Goal: Ask a question: Seek information or help from site administrators or community

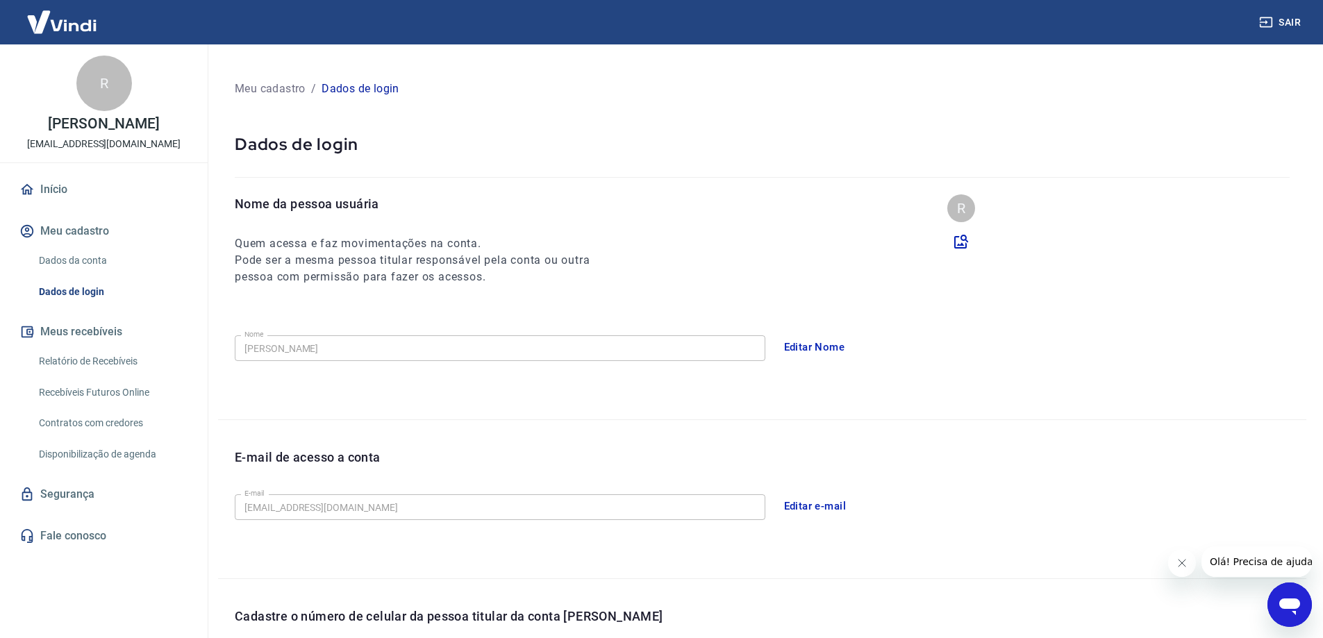
click at [42, 203] on link "Início" at bounding box center [104, 189] width 174 height 31
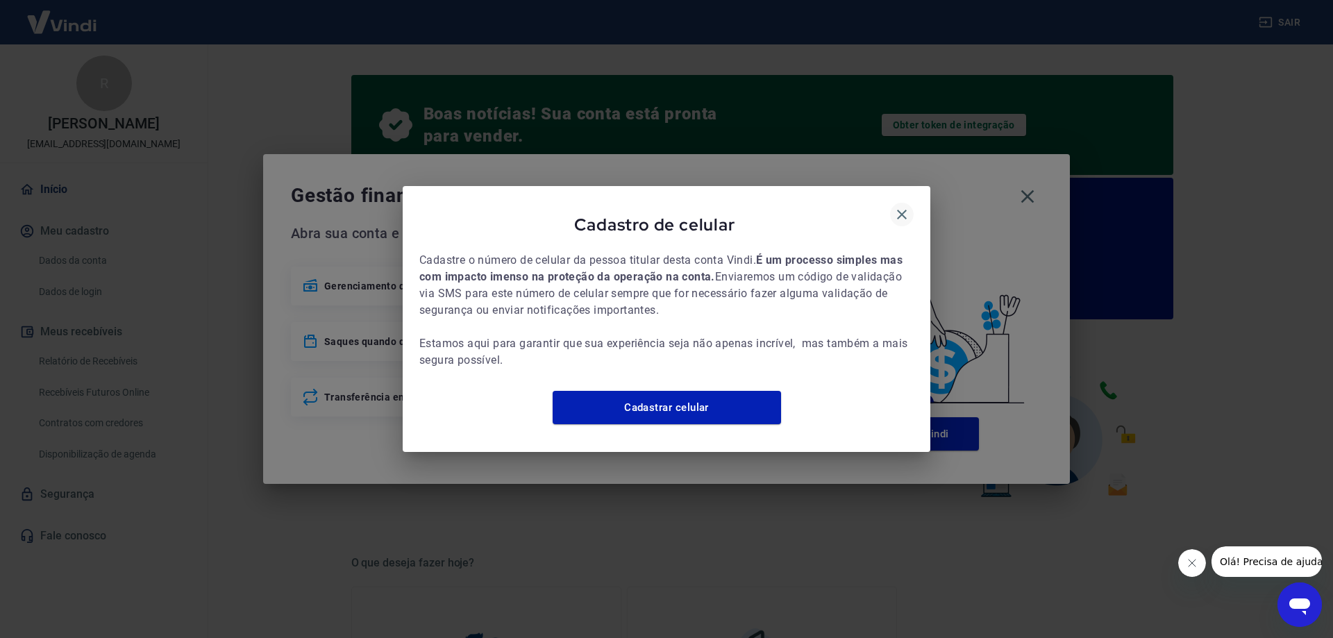
click at [899, 210] on icon "button" at bounding box center [902, 215] width 10 height 10
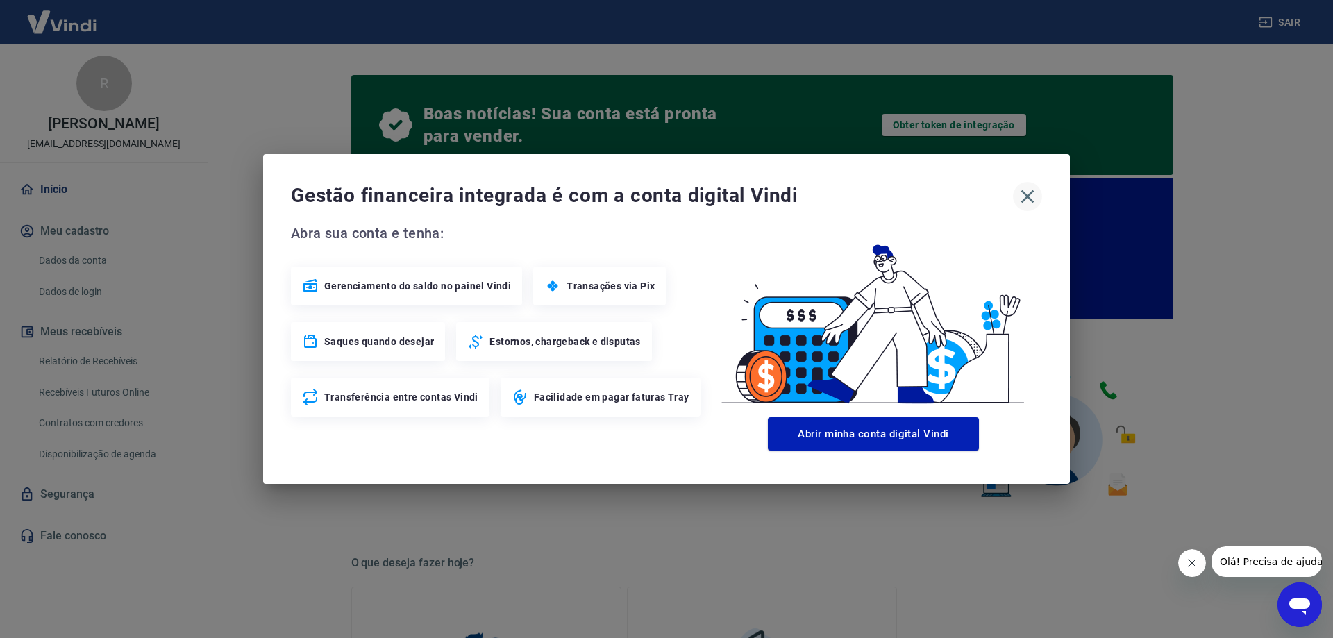
click at [1031, 196] on icon "button" at bounding box center [1028, 196] width 22 height 22
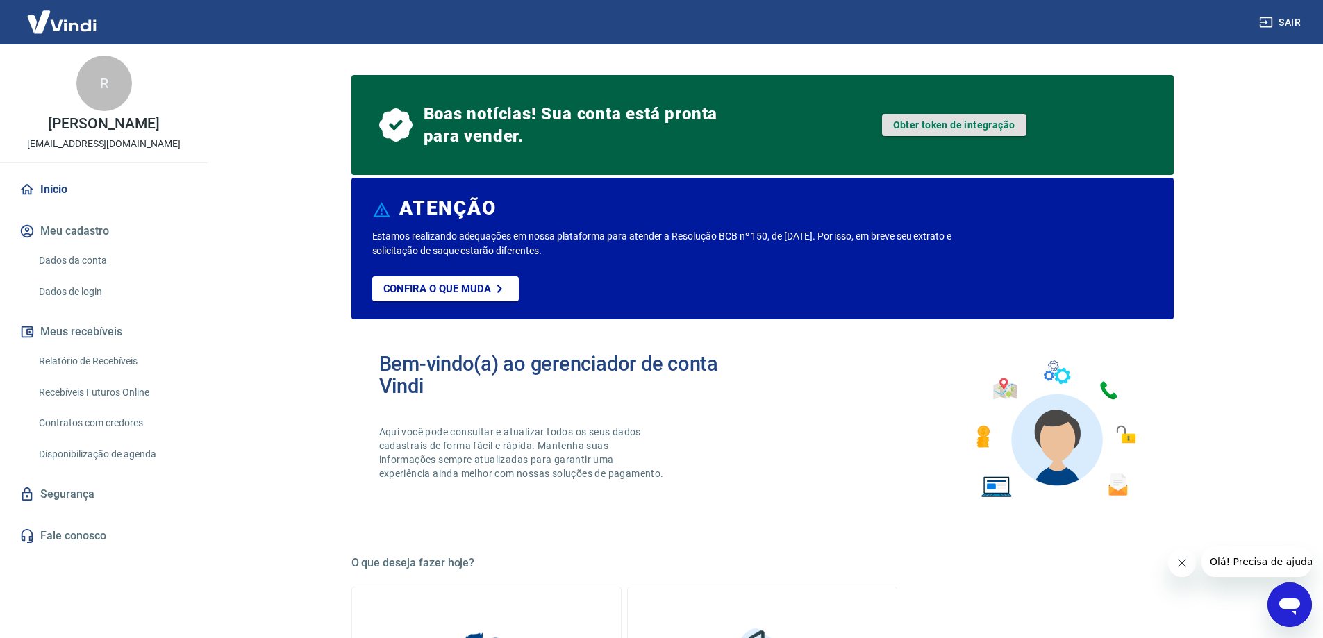
click at [925, 124] on link "Obter token de integração" at bounding box center [954, 125] width 144 height 22
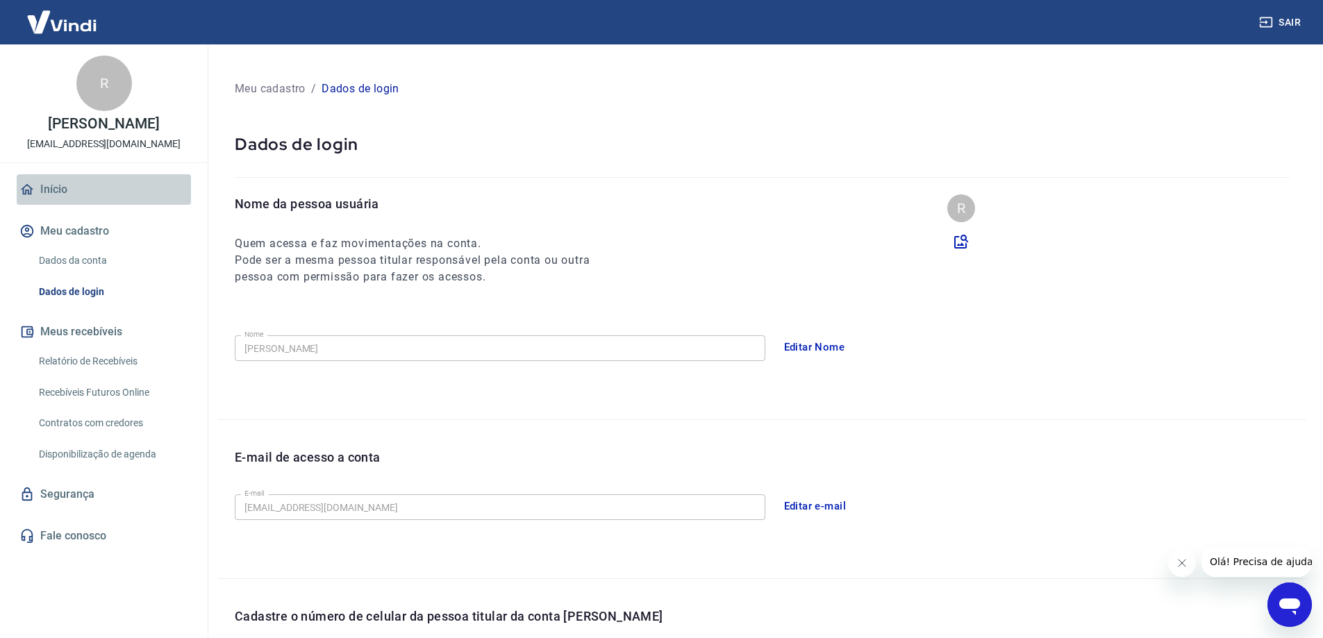
click at [69, 201] on link "Início" at bounding box center [104, 189] width 174 height 31
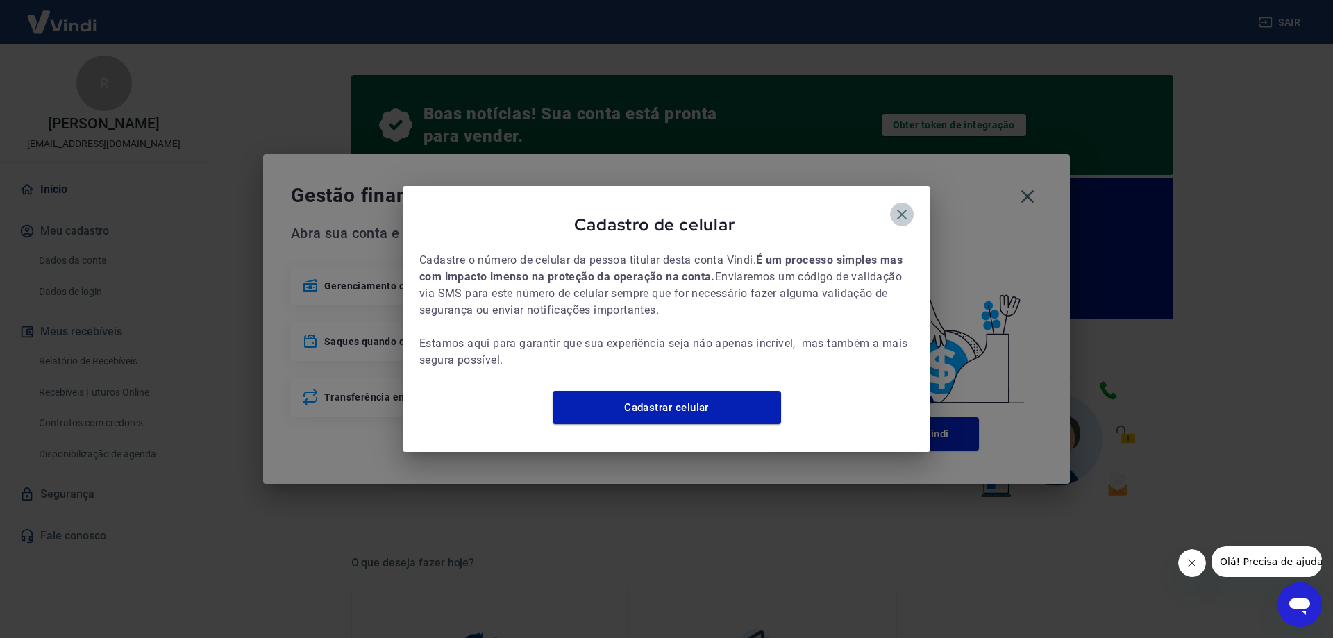
click at [905, 212] on icon "button" at bounding box center [902, 214] width 17 height 17
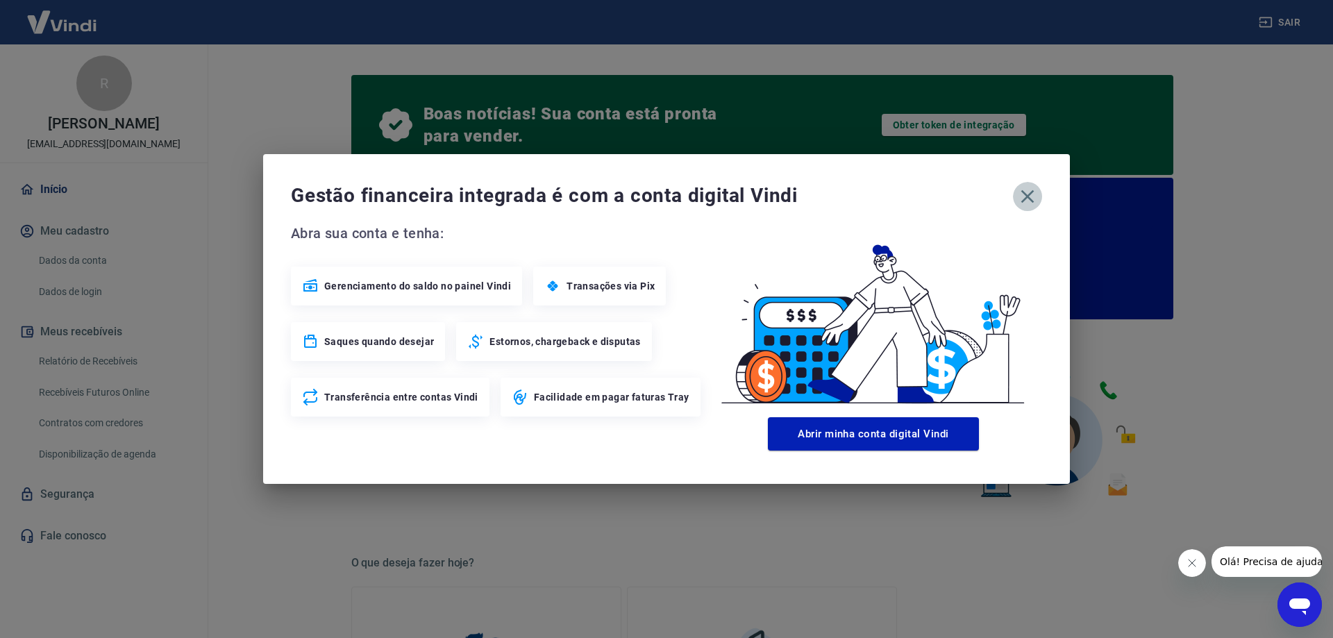
click at [1019, 201] on icon "button" at bounding box center [1028, 196] width 22 height 22
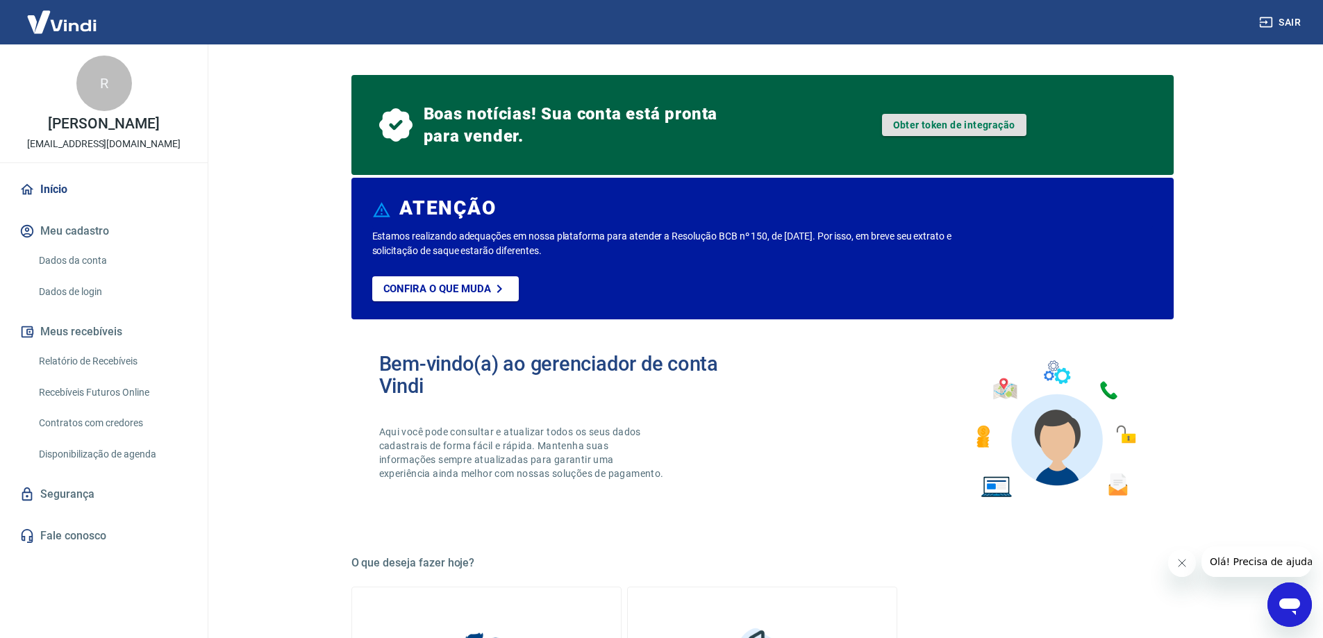
click at [994, 132] on link "Obter token de integração" at bounding box center [954, 125] width 144 height 22
click at [995, 125] on link "Obter token de integração" at bounding box center [954, 125] width 144 height 22
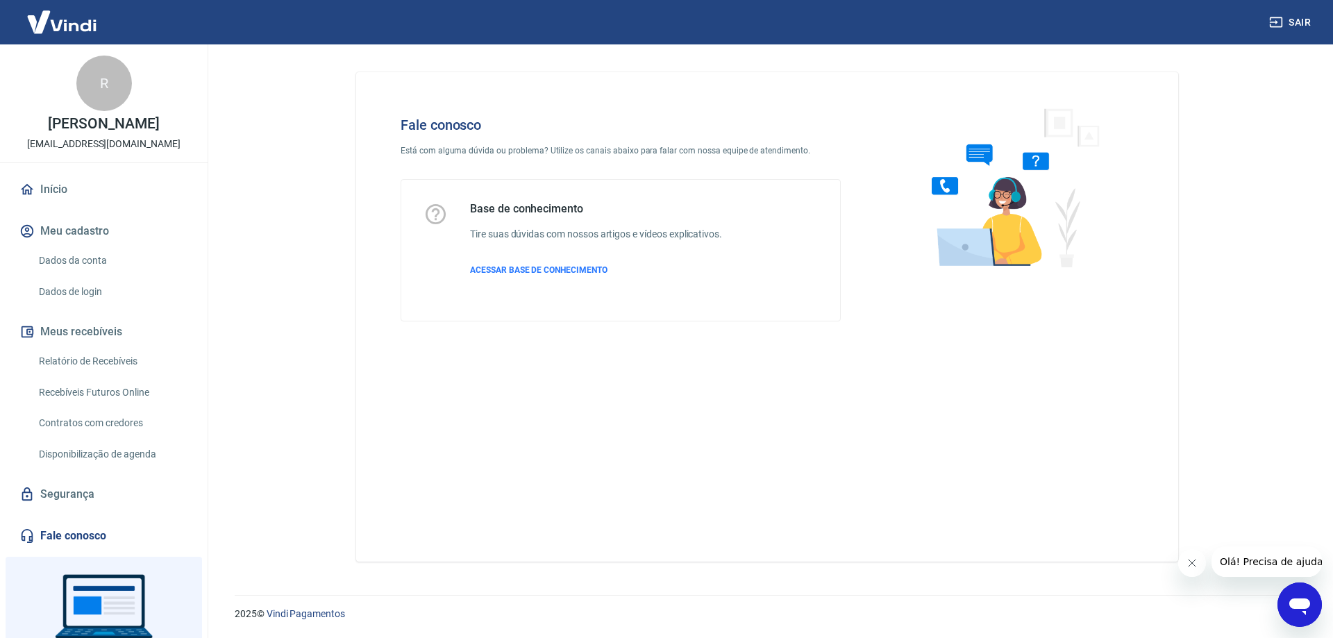
click at [1309, 612] on icon "Abrir janela de mensagens" at bounding box center [1299, 604] width 25 height 25
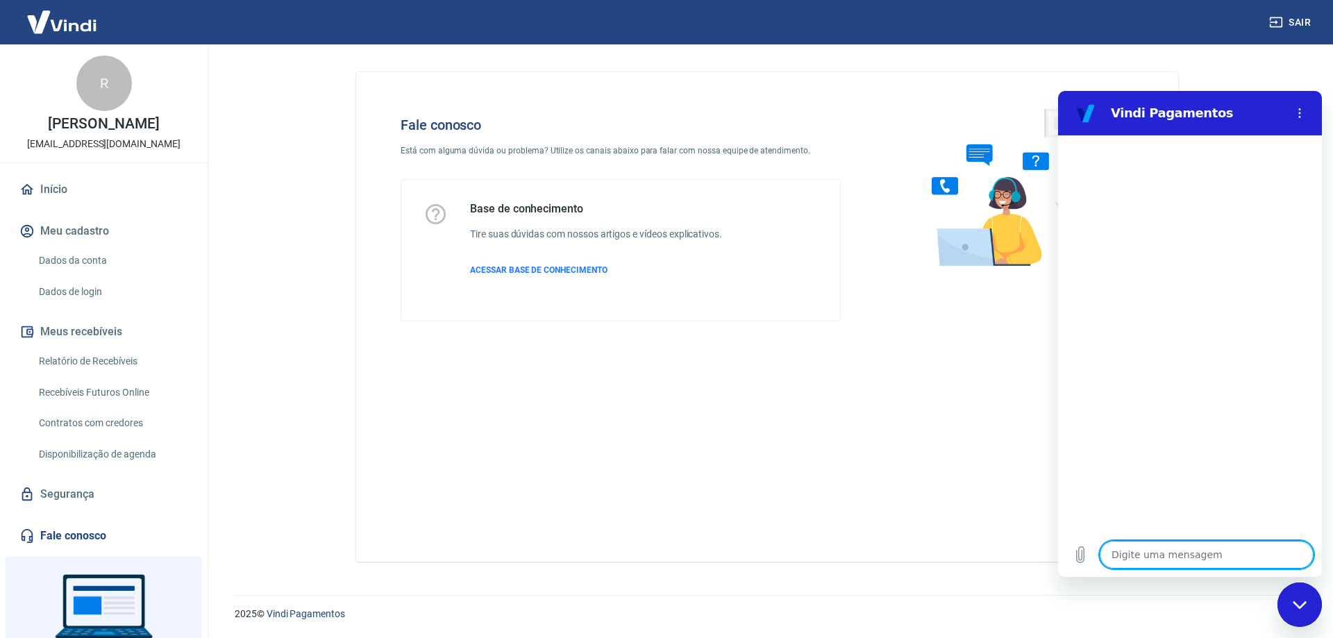
type textarea "p"
type textarea "x"
type textarea "pr"
type textarea "x"
type textarea "pri"
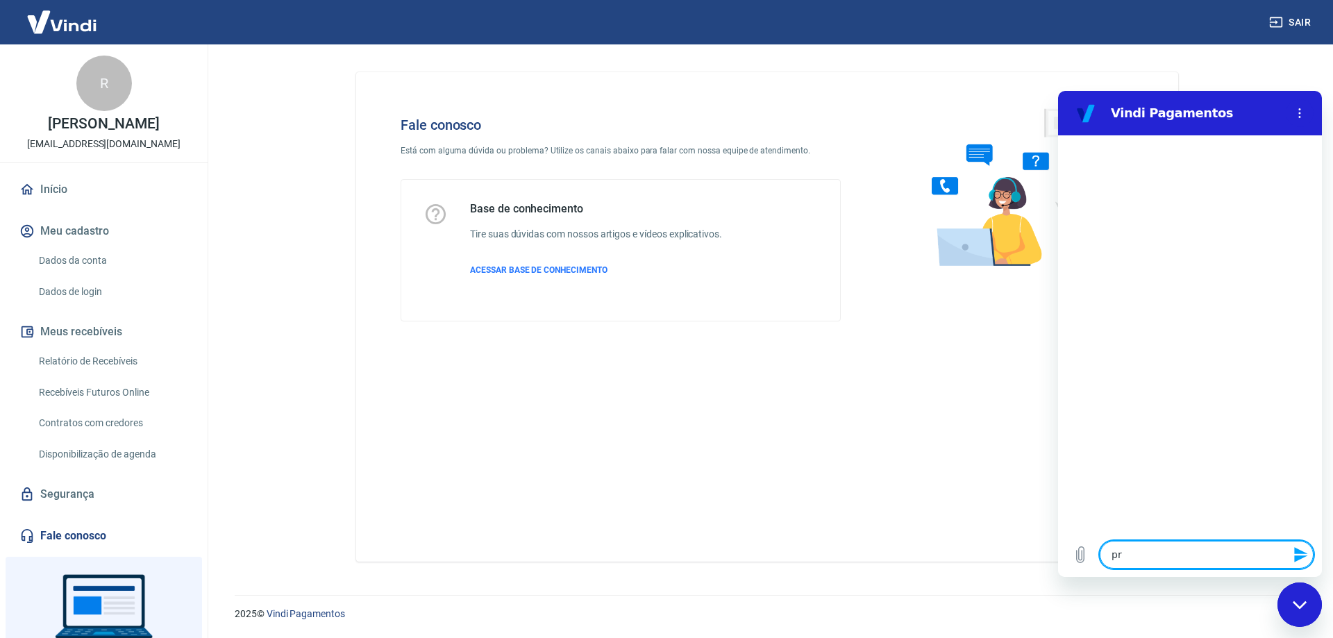
type textarea "x"
type textarea "priv"
type textarea "x"
type textarea "priva"
type textarea "x"
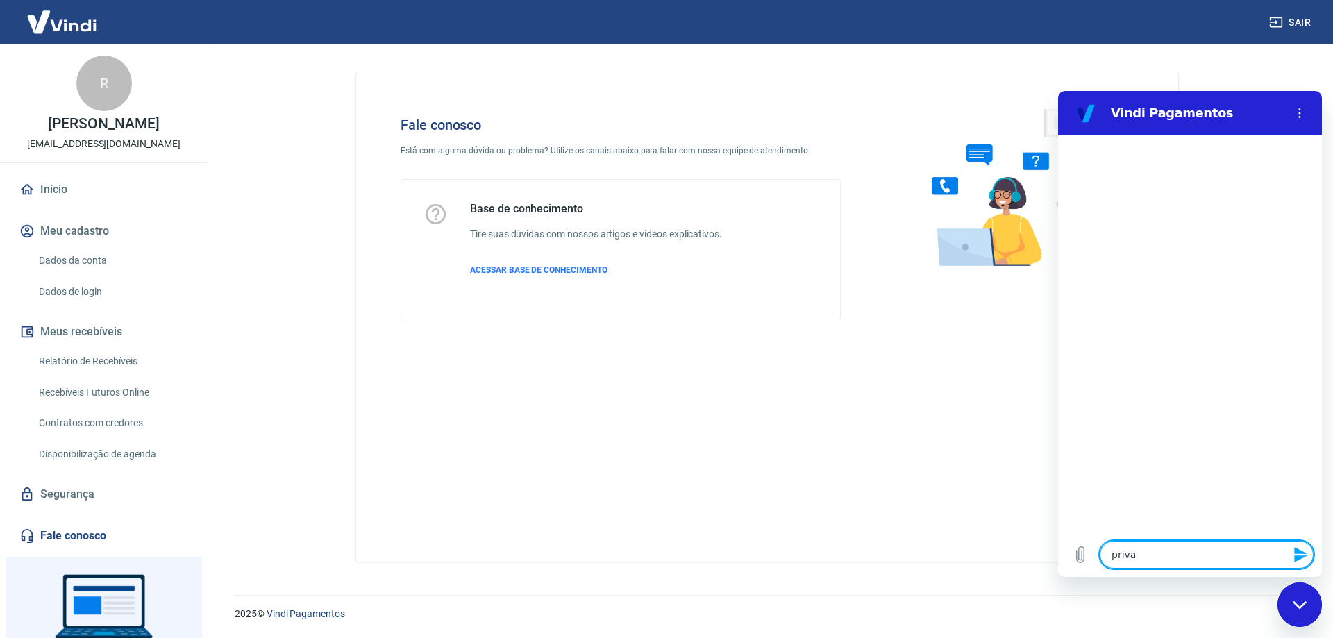
type textarea "privat"
type textarea "x"
type textarea "private"
type textarea "x"
type textarea "private"
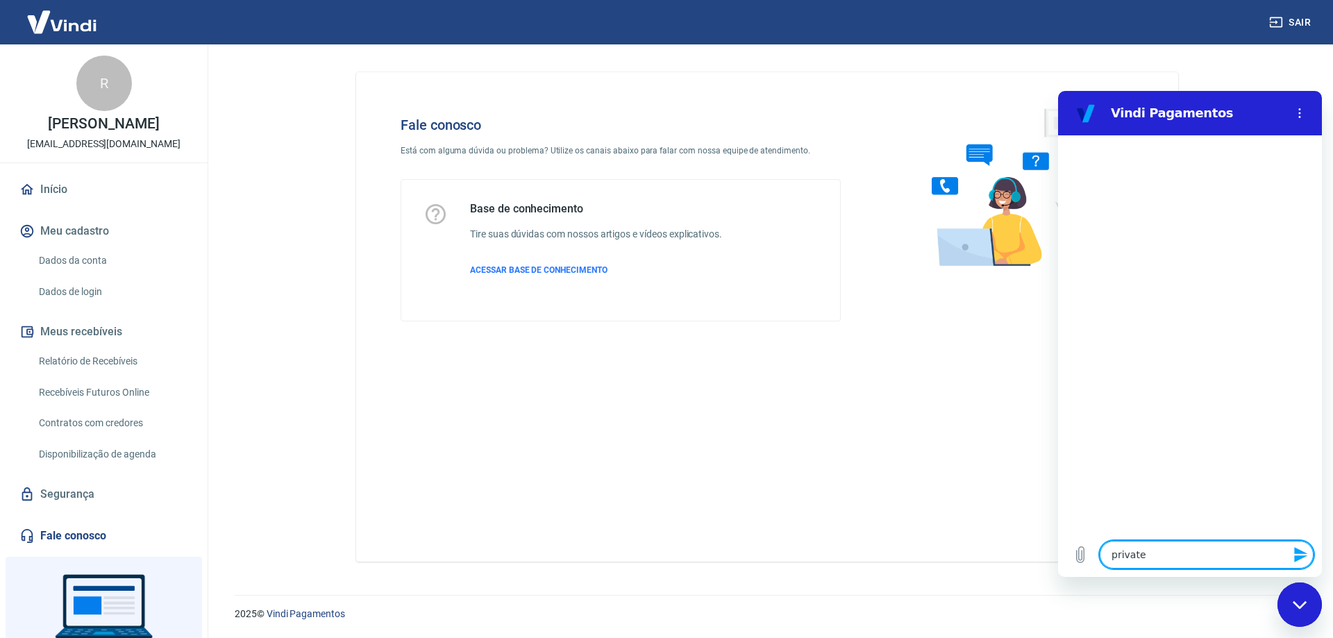
type textarea "x"
type textarea "private k"
type textarea "x"
type textarea "private ke"
type textarea "x"
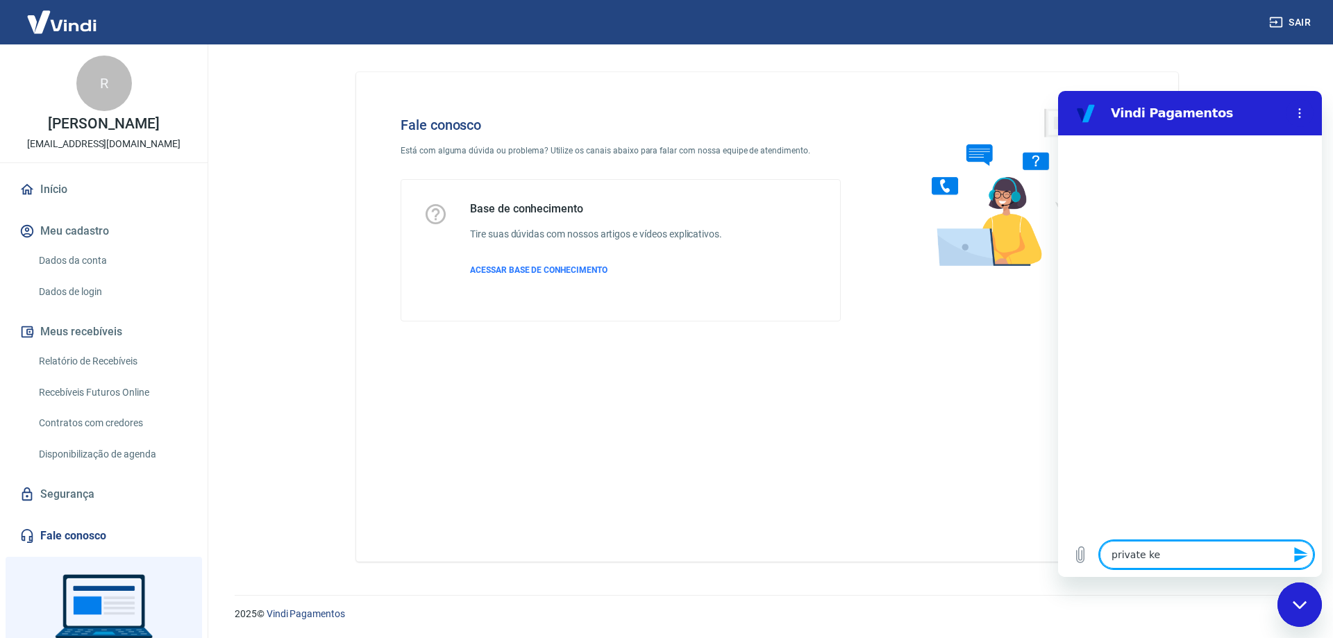
type textarea "private key"
type textarea "x"
type textarea "private key"
type textarea "x"
type textarea "private key p"
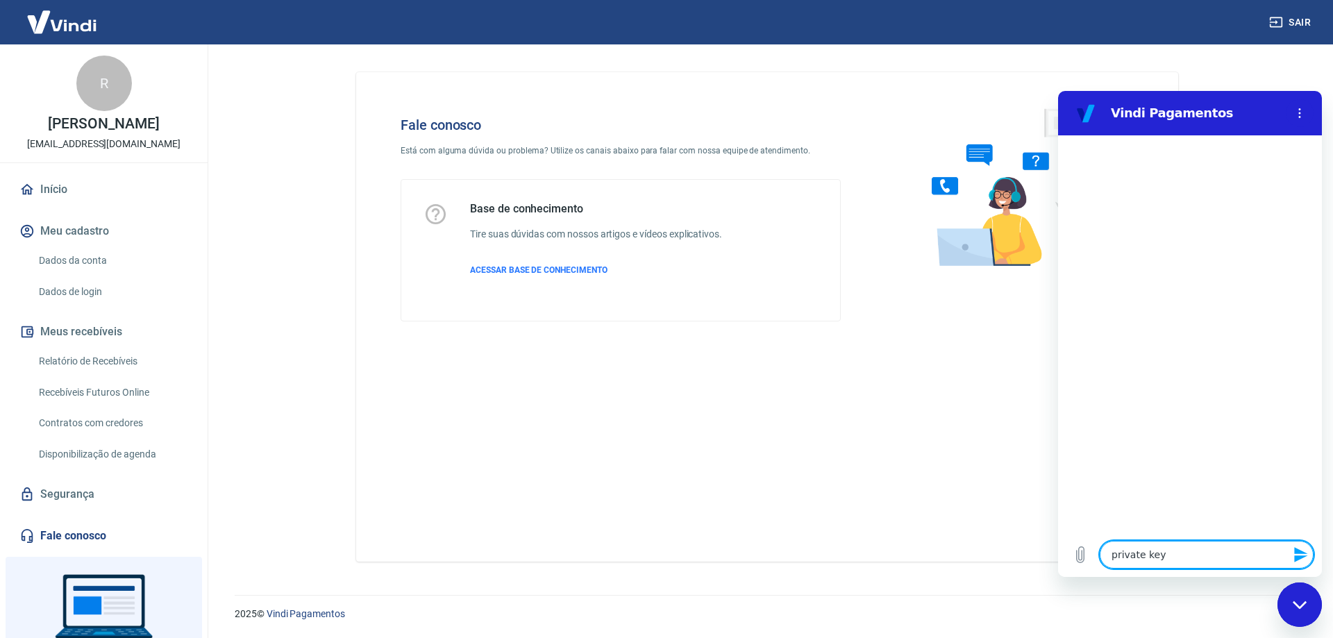
type textarea "x"
type textarea "private key pa"
type textarea "x"
type textarea "private key par"
type textarea "x"
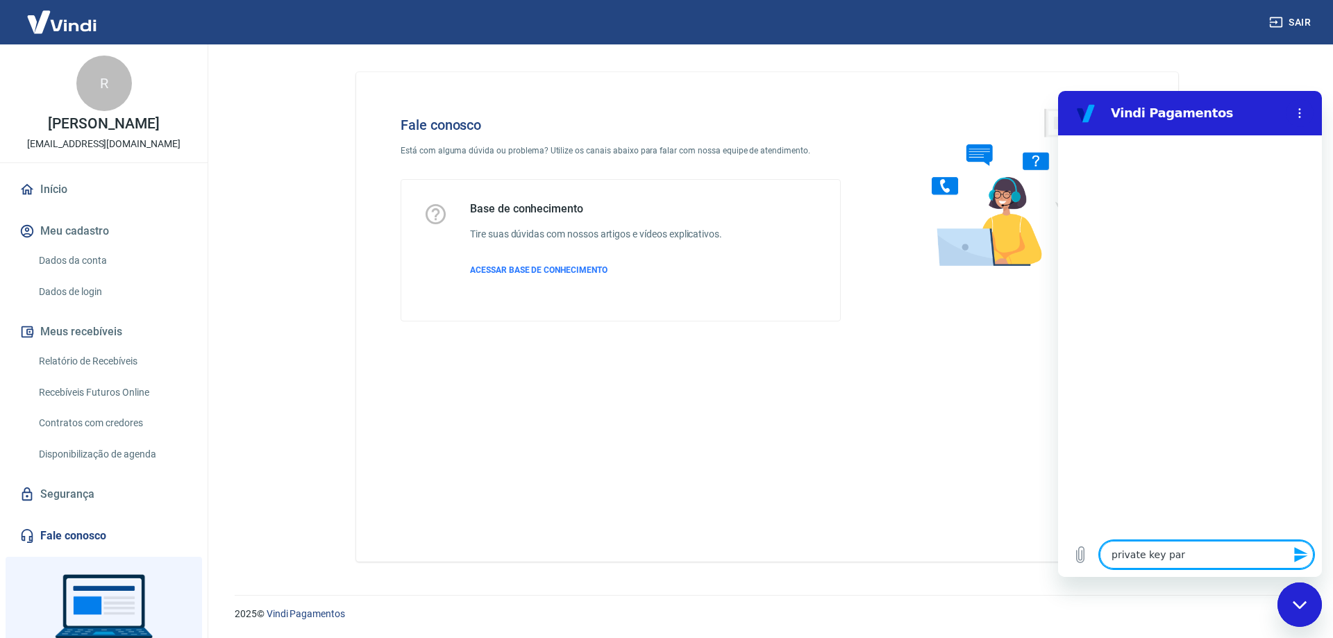
type textarea "private key para"
type textarea "x"
type textarea "private key para"
type textarea "x"
type textarea "private key para p"
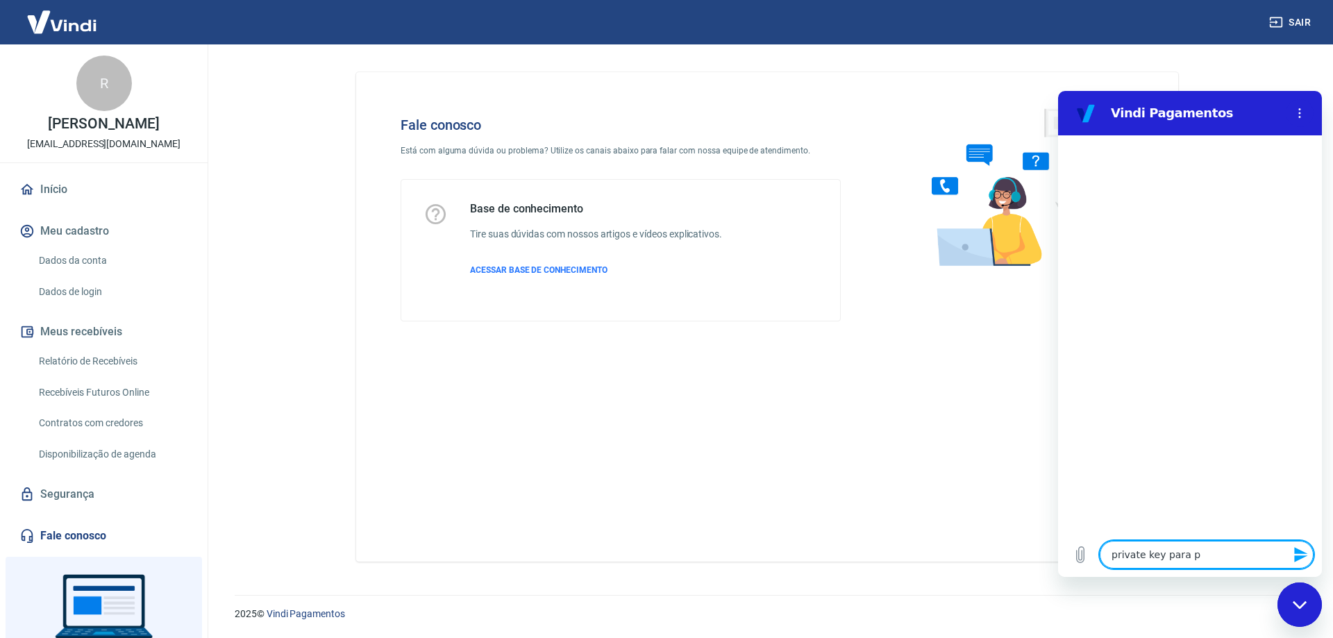
type textarea "x"
type textarea "private key para po"
type textarea "x"
type textarea "private key para por"
type textarea "x"
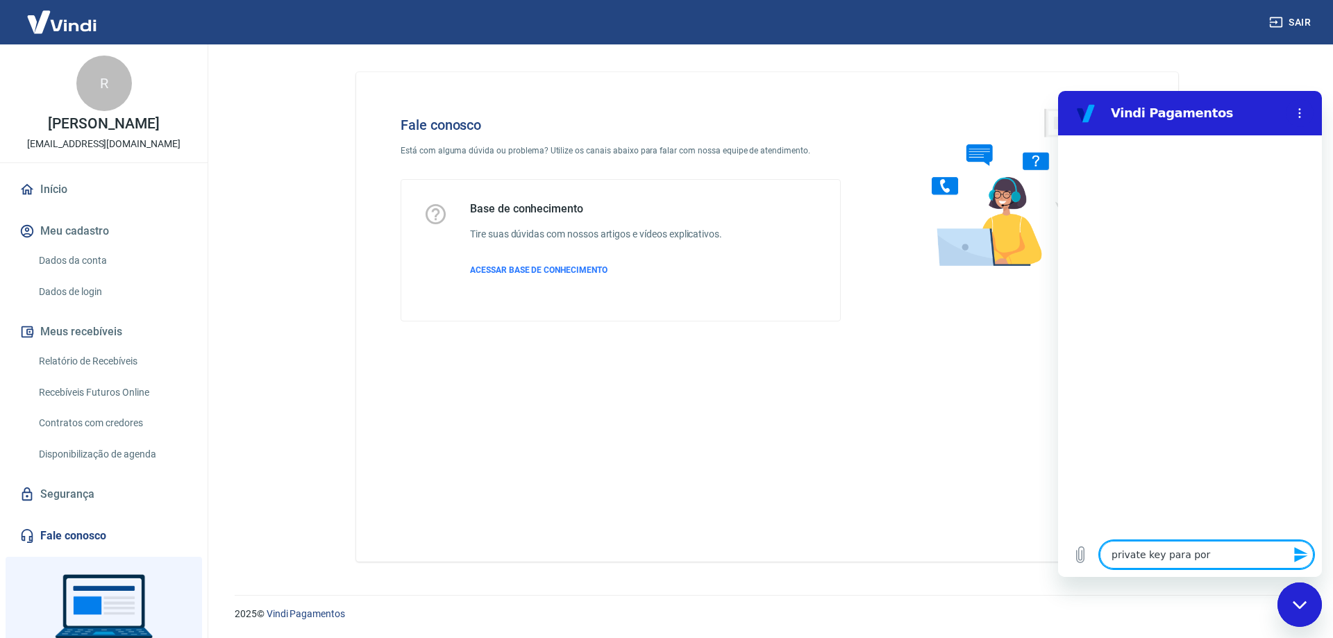
type textarea "private key para por"
type textarea "x"
type textarea "private key para por n"
type textarea "x"
type textarea "private key para por no"
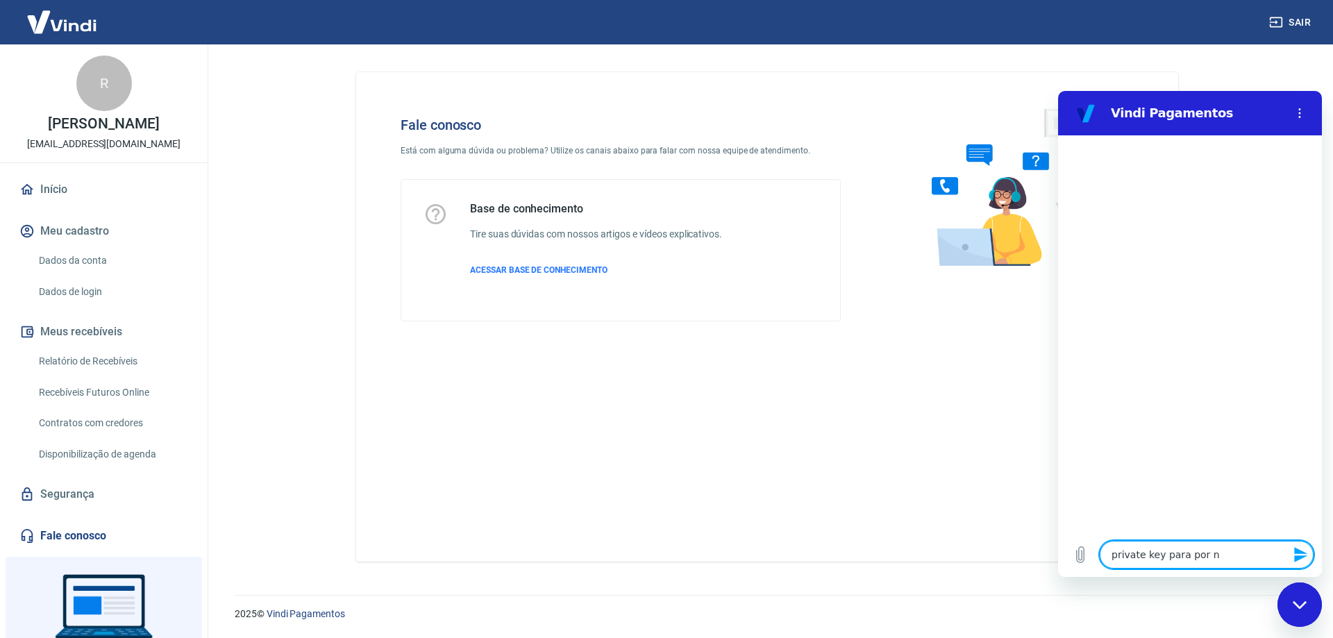
type textarea "x"
type textarea "private key para por no"
type textarea "x"
type textarea "private key para por no s"
type textarea "x"
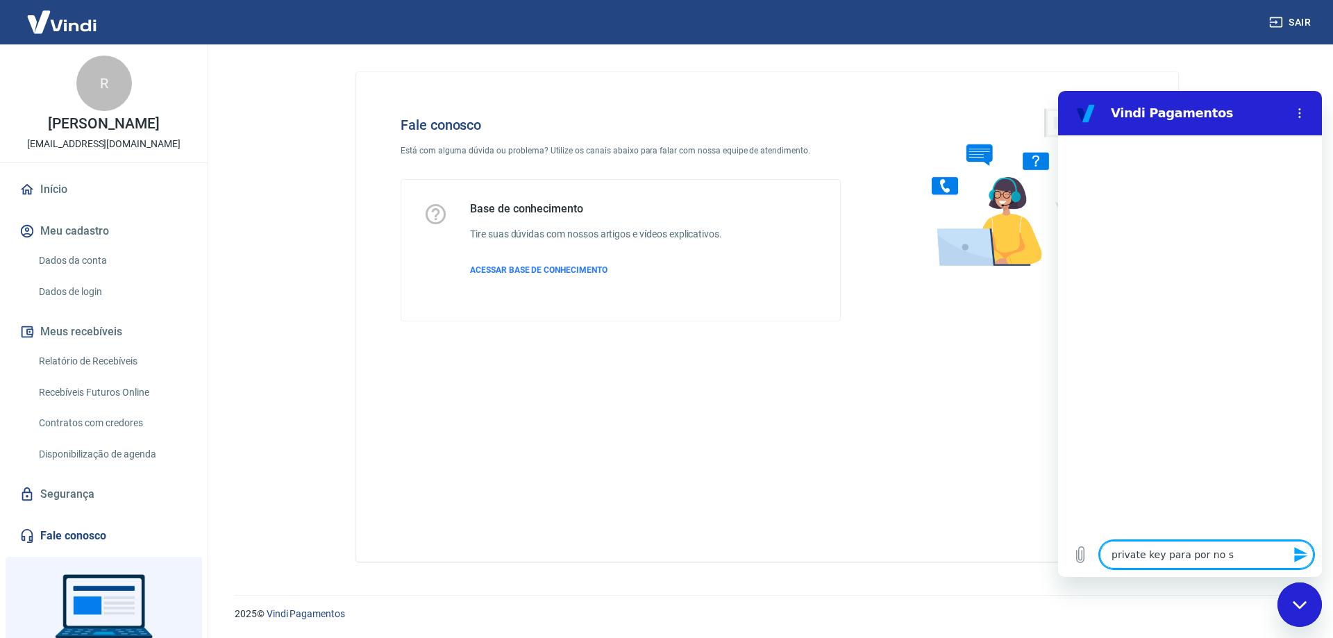
type textarea "private key para por no si"
type textarea "x"
type textarea "private key para por no sit"
type textarea "x"
type textarea "private key para por no site"
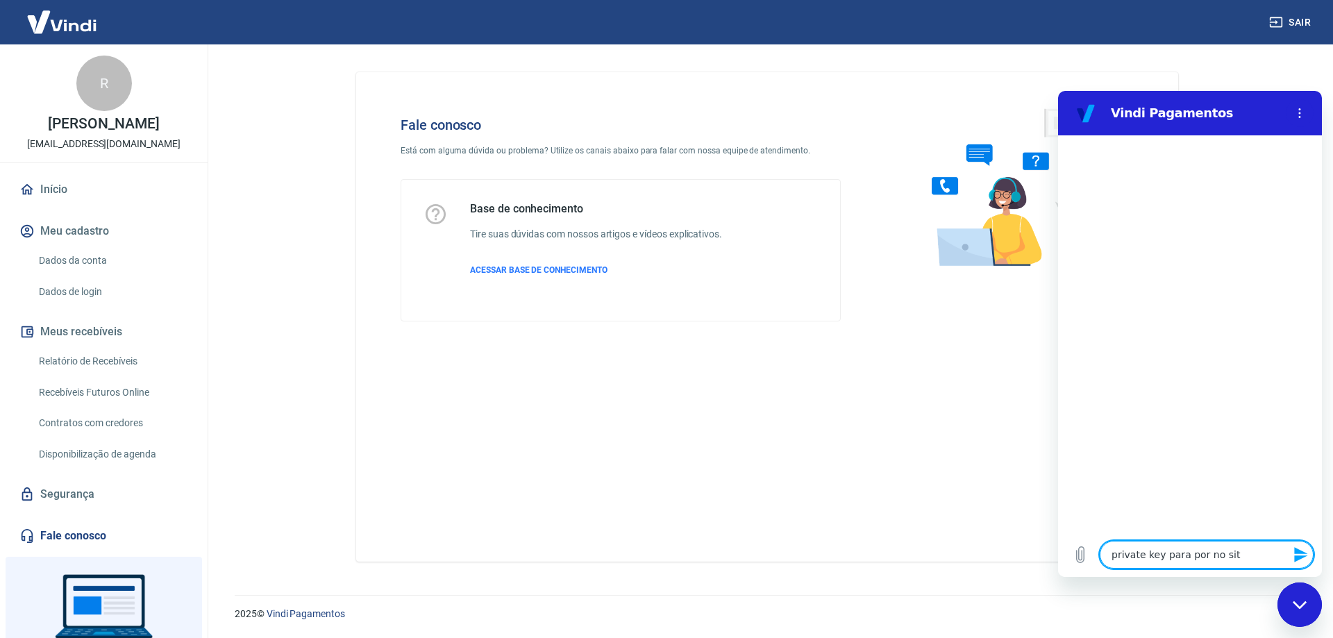
type textarea "x"
type textarea "private key para por no site"
type textarea "x"
type textarea "private key para por no site d"
type textarea "x"
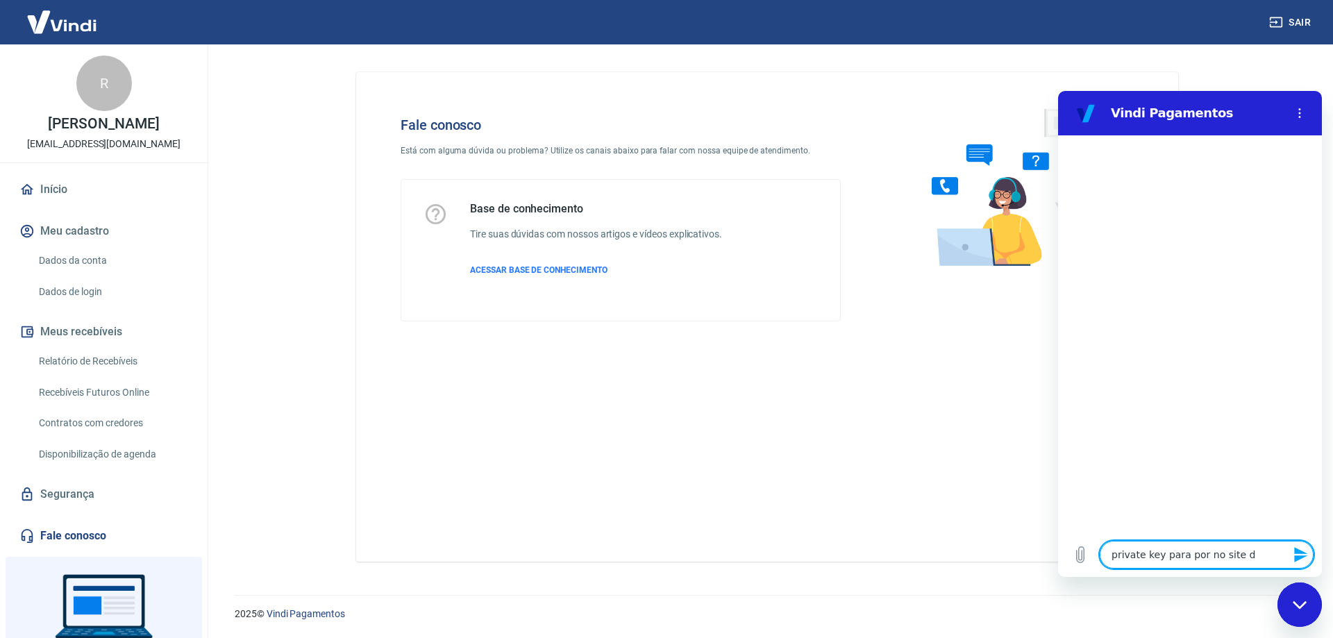
type textarea "private key para por no site da"
type textarea "x"
type textarea "private key para por no site da"
type textarea "x"
type textarea "private key para por no site da w"
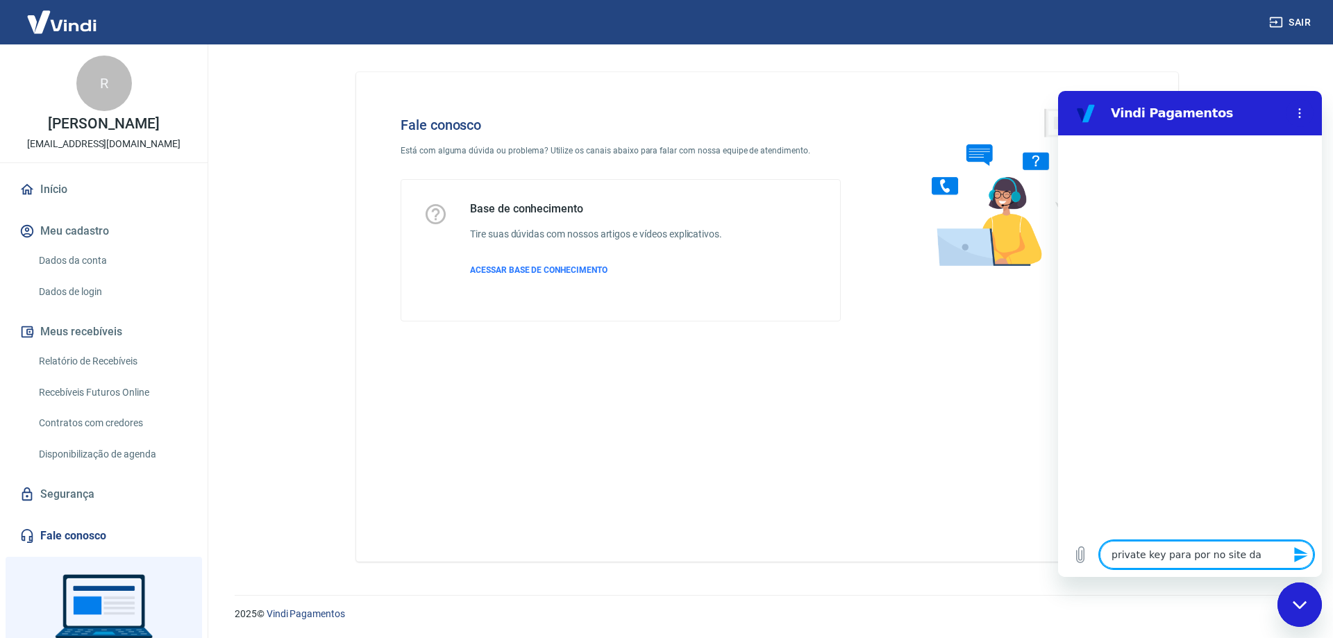
type textarea "x"
type textarea "private key para por no site da wa"
type textarea "x"
type textarea "private key para por no site da wak"
type textarea "x"
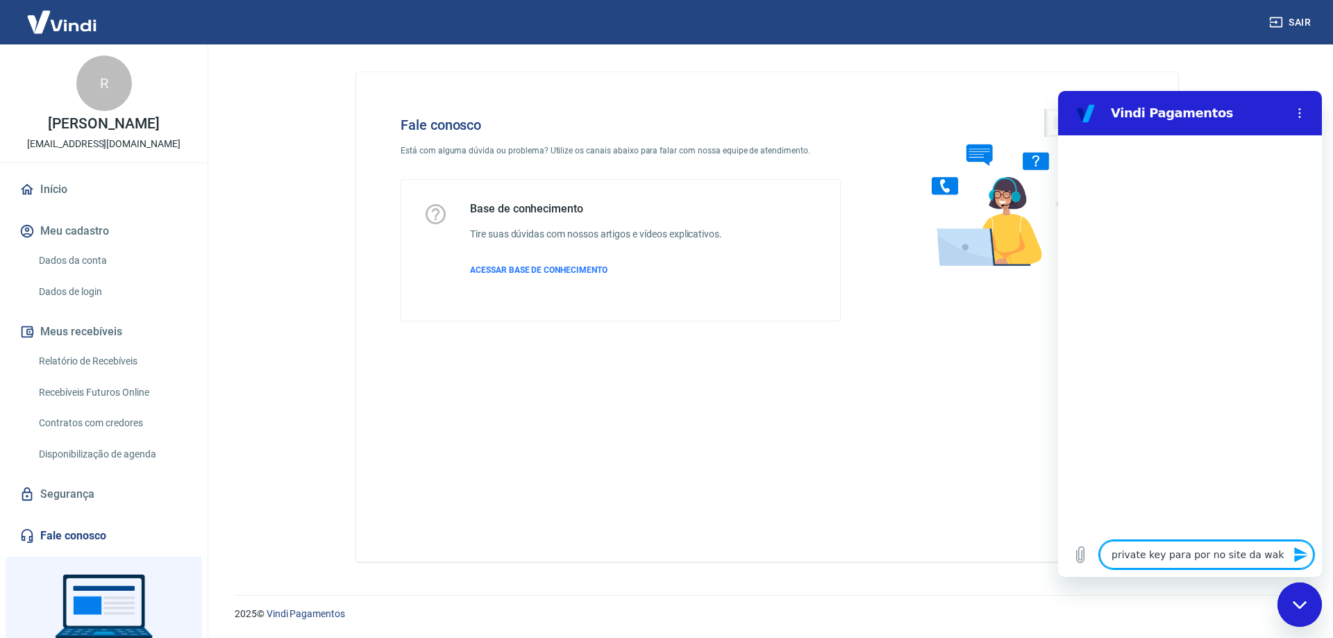
type textarea "private key para por no site da wake"
type textarea "x"
type textarea "private key para por no site da wake"
type textarea "x"
type textarea "private key para por no site da wake a"
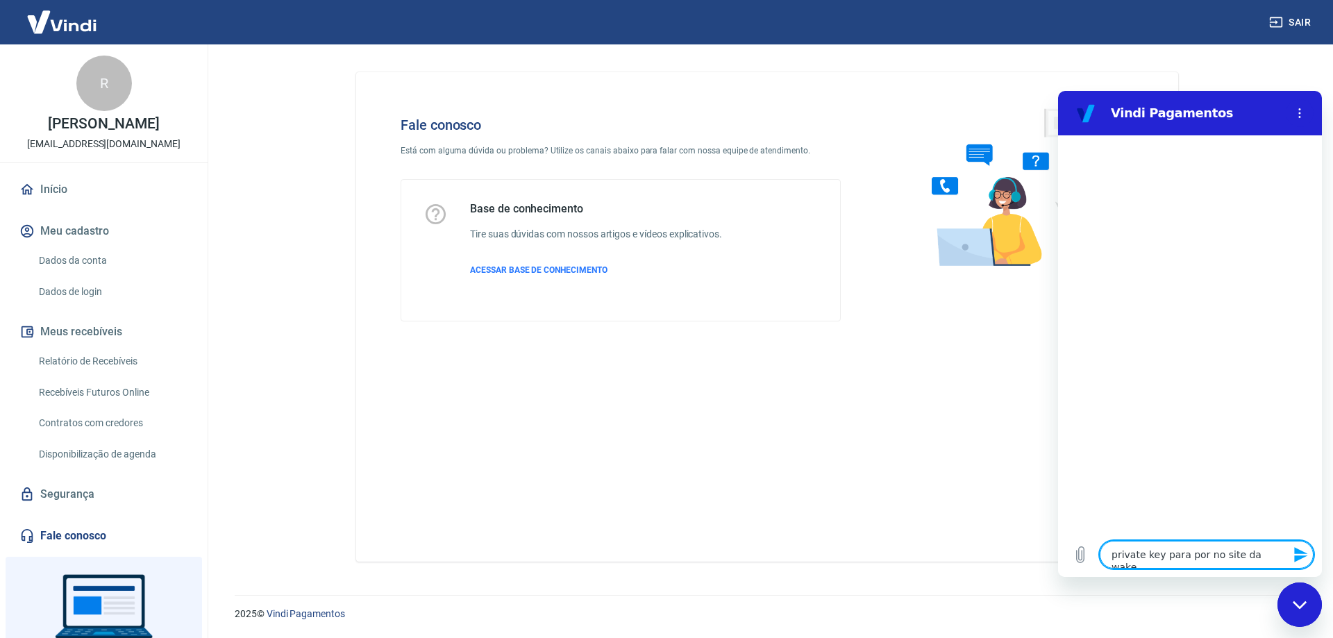
type textarea "x"
type textarea "private key para por no site da wake ao"
type textarea "x"
type textarea "private key para por no site da wake aon"
type textarea "x"
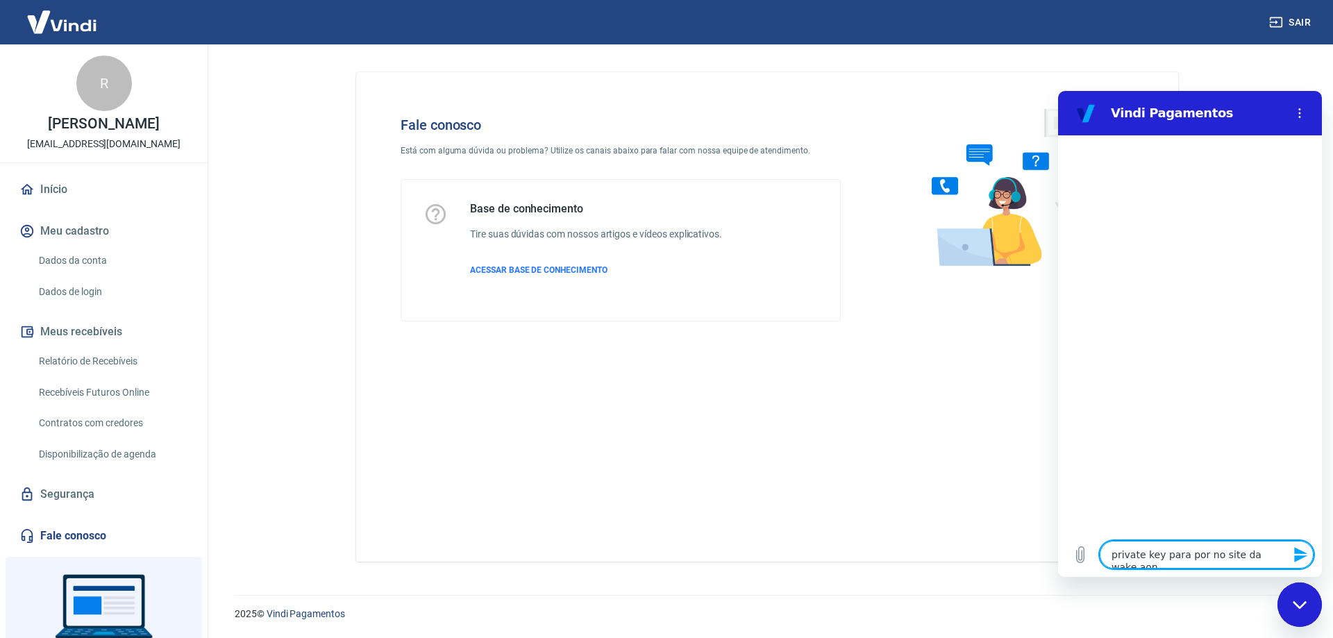
type textarea "private key para por no site da wake aond"
type textarea "x"
type textarea "private key para por no site da wake aonde"
type textarea "x"
type textarea "private key para por no site da wake aonde"
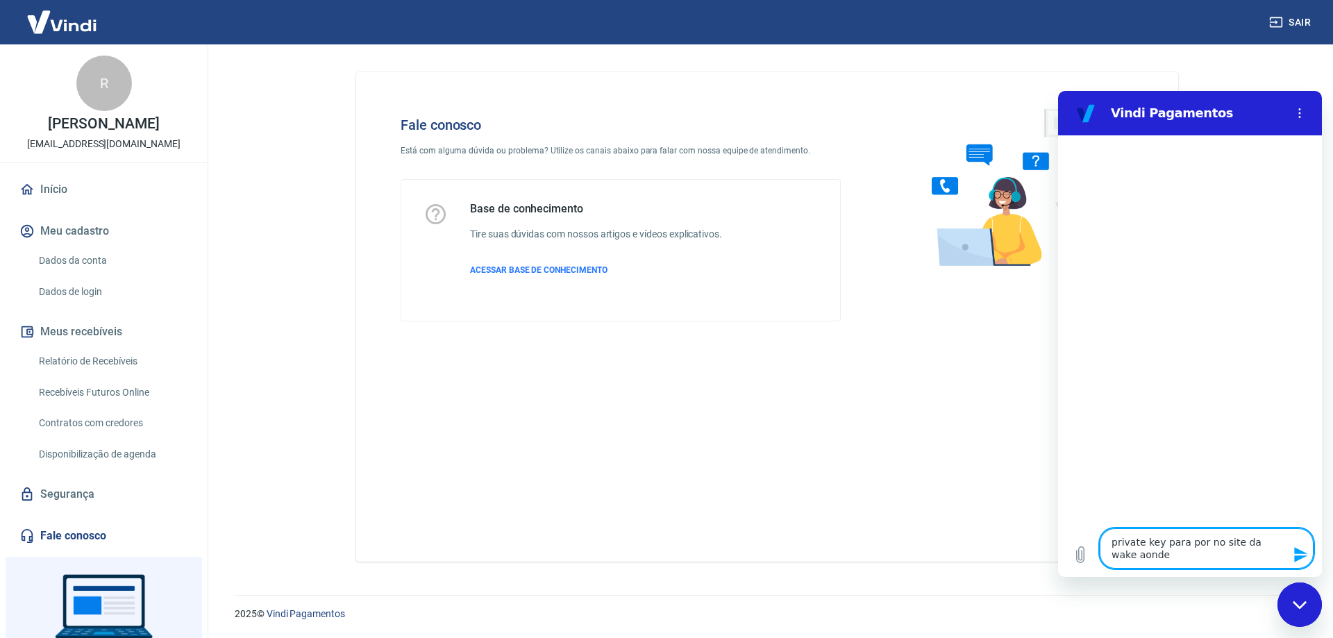
type textarea "x"
type textarea "private key para por no site da wake aonde a"
type textarea "x"
type textarea "private key para por no site da wake aonde ac"
type textarea "x"
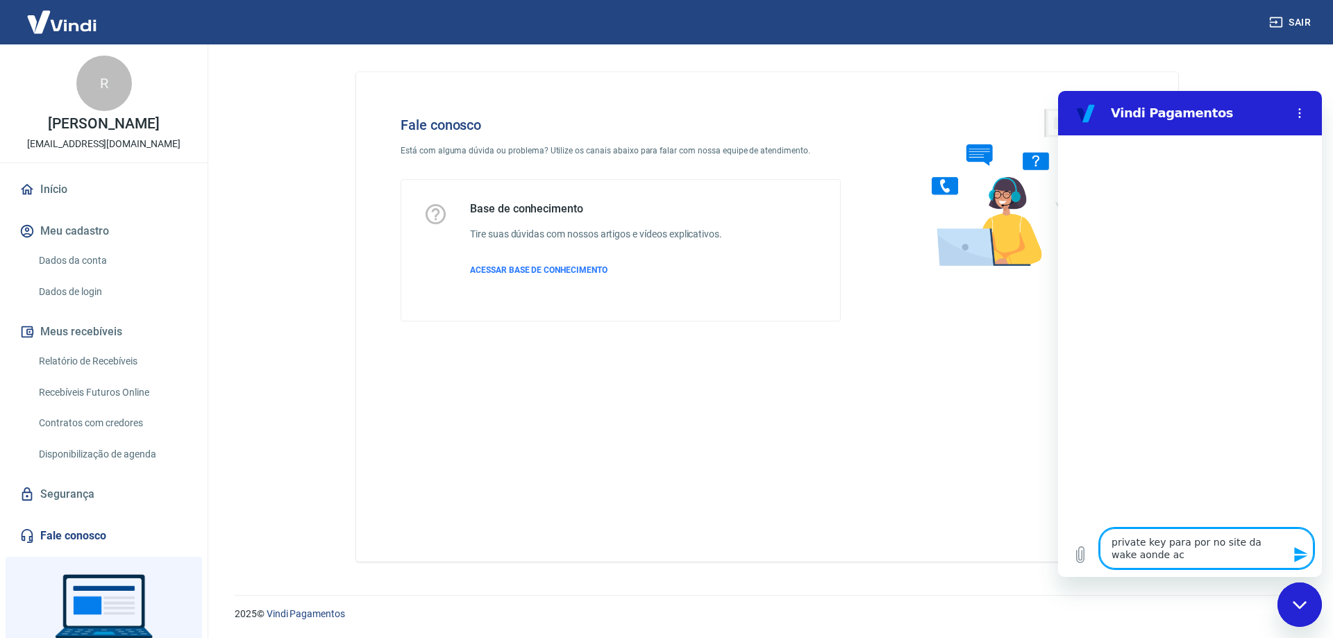
type textarea "private key para por no site da wake aonde ach"
type textarea "x"
type textarea "private key para por no site da wake aonde acho"
type textarea "x"
type textarea "private key para por no site da wake aonde acho"
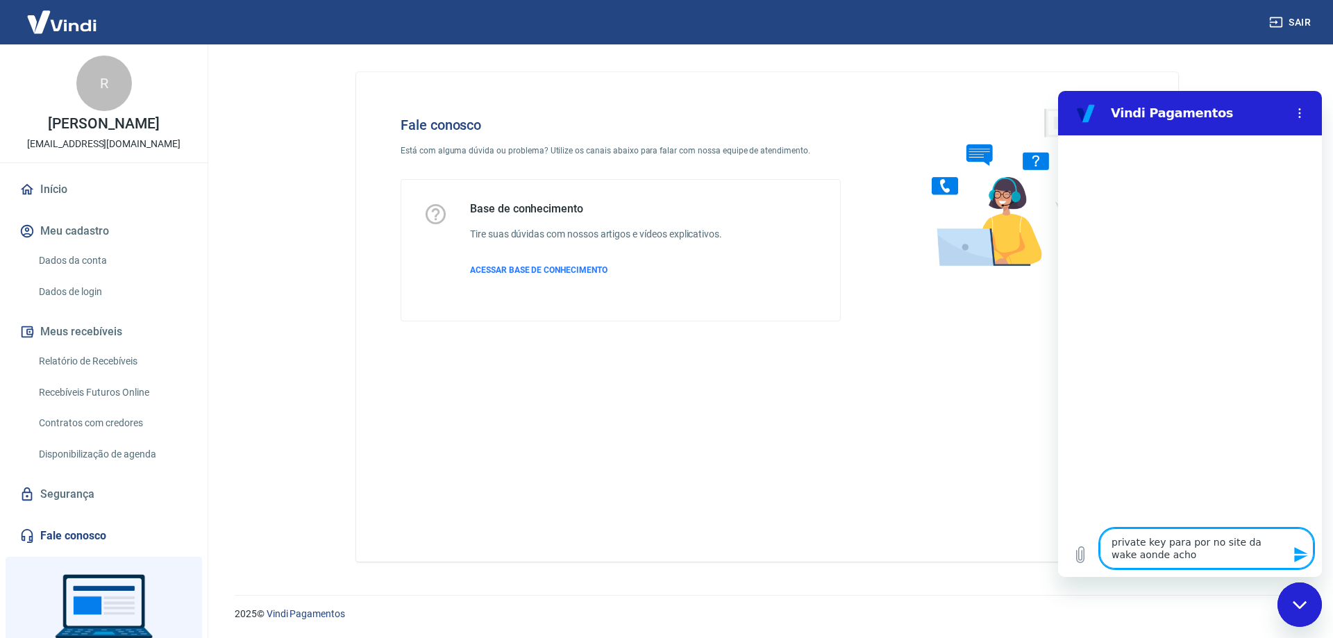
type textarea "x"
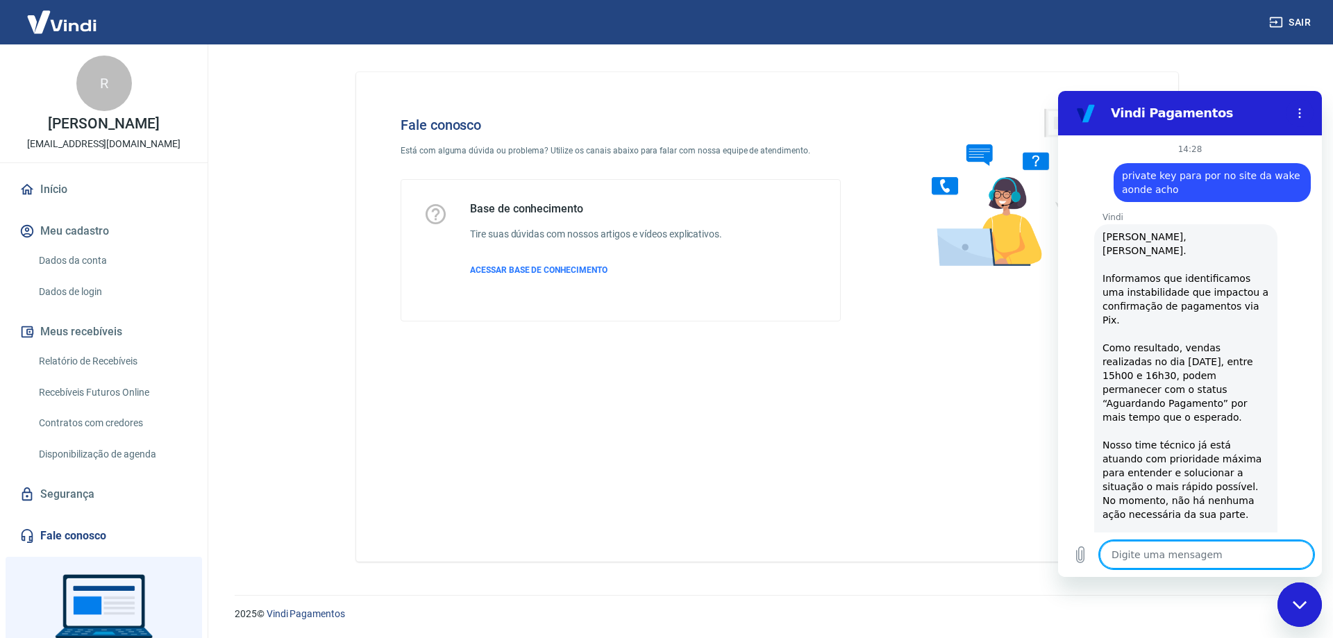
type textarea "x"
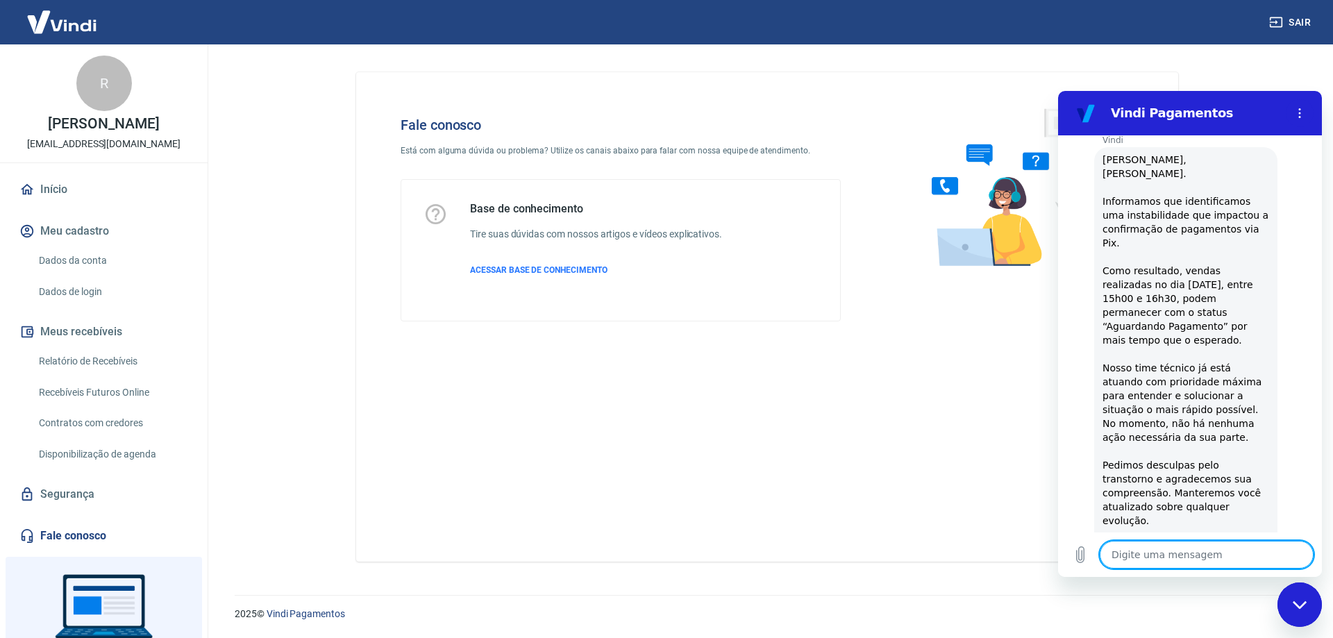
type textarea "c"
type textarea "x"
type textarea "ca"
type textarea "x"
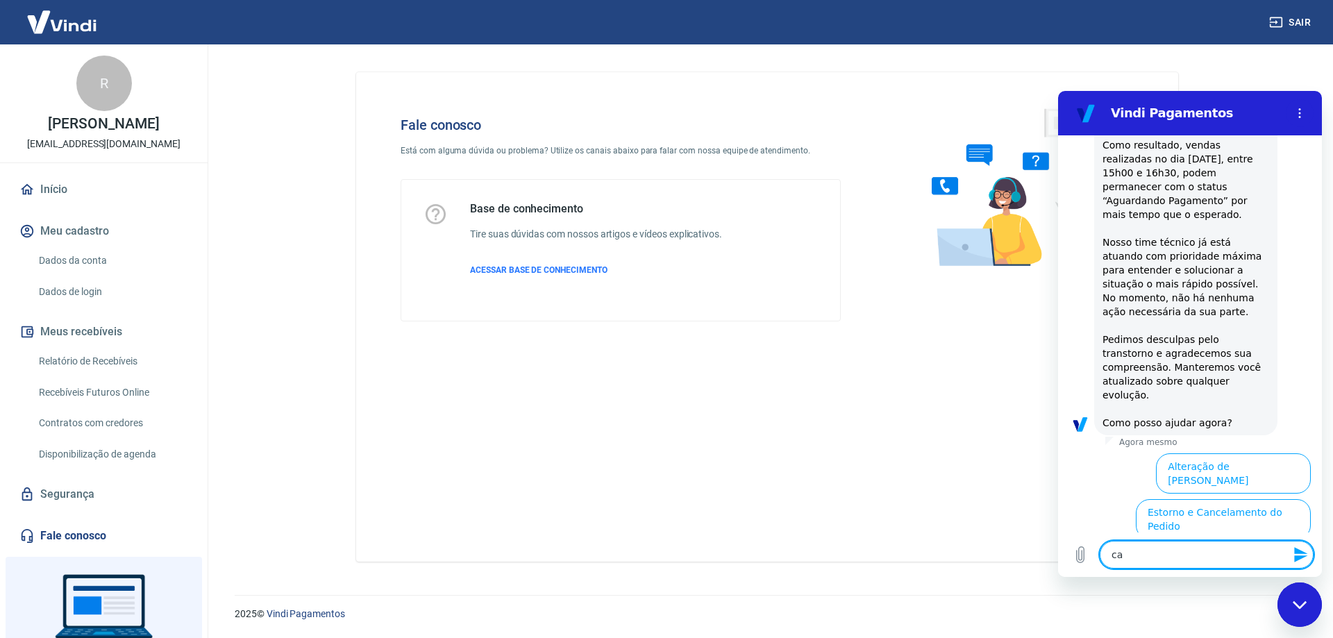
type textarea "cad"
type textarea "x"
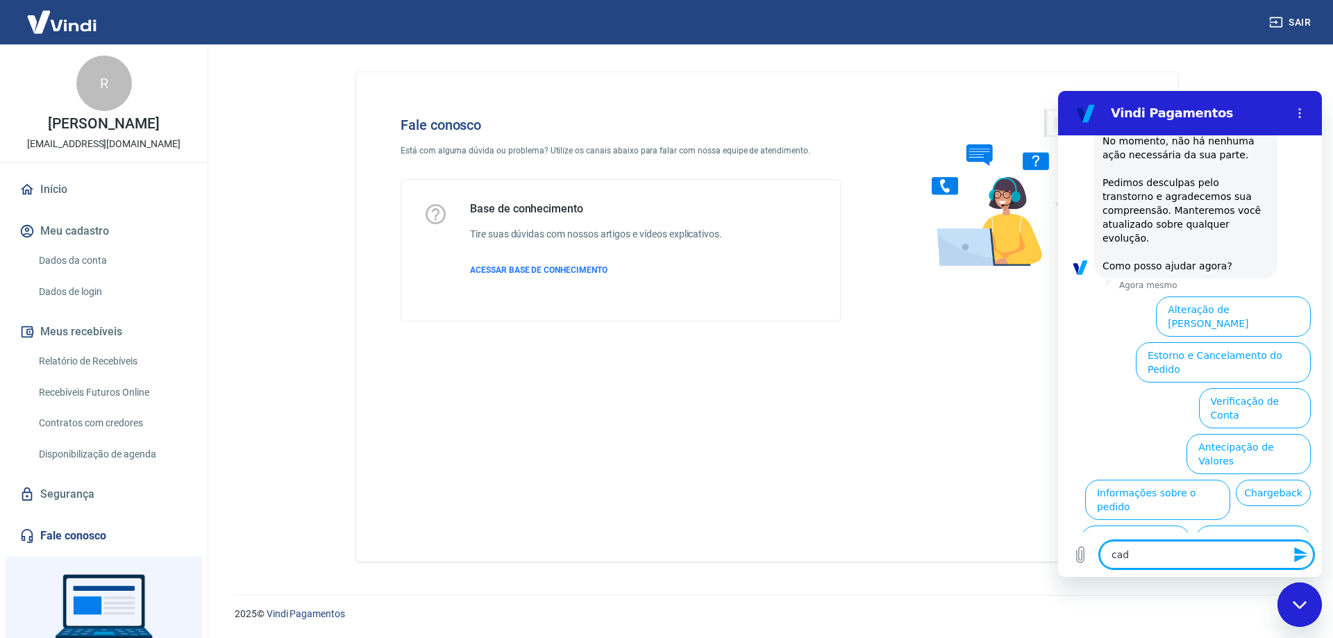
type textarea "cade"
type textarea "x"
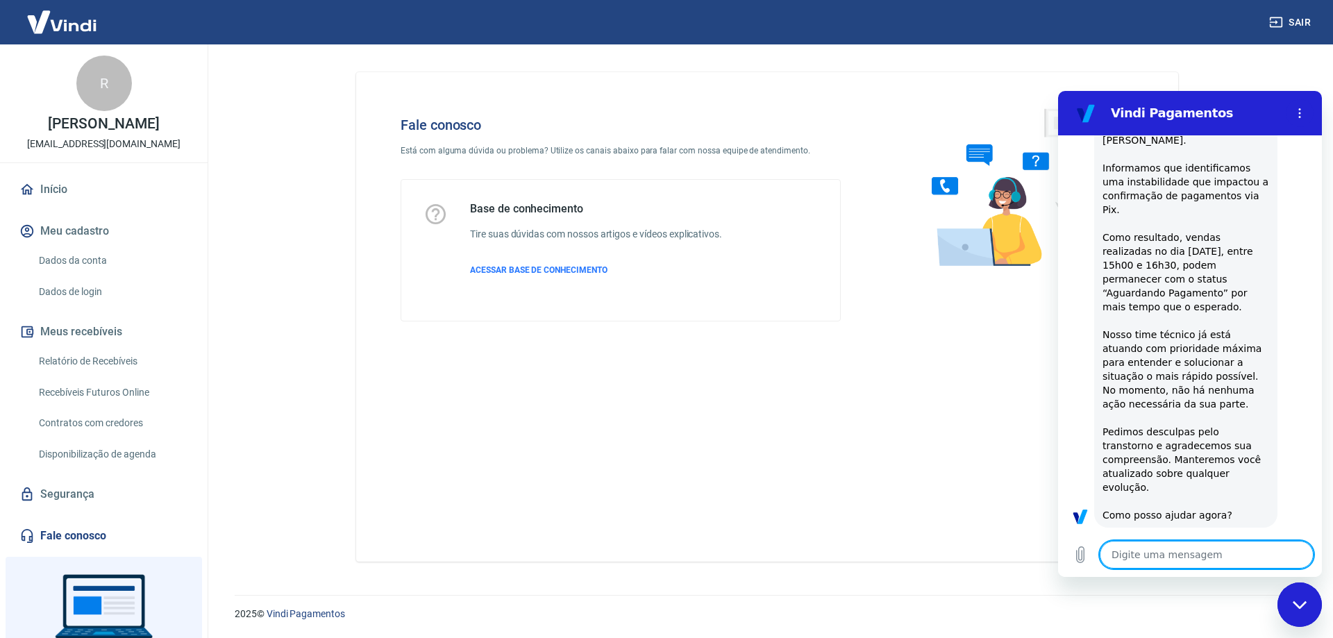
scroll to position [112, 0]
type textarea "x"
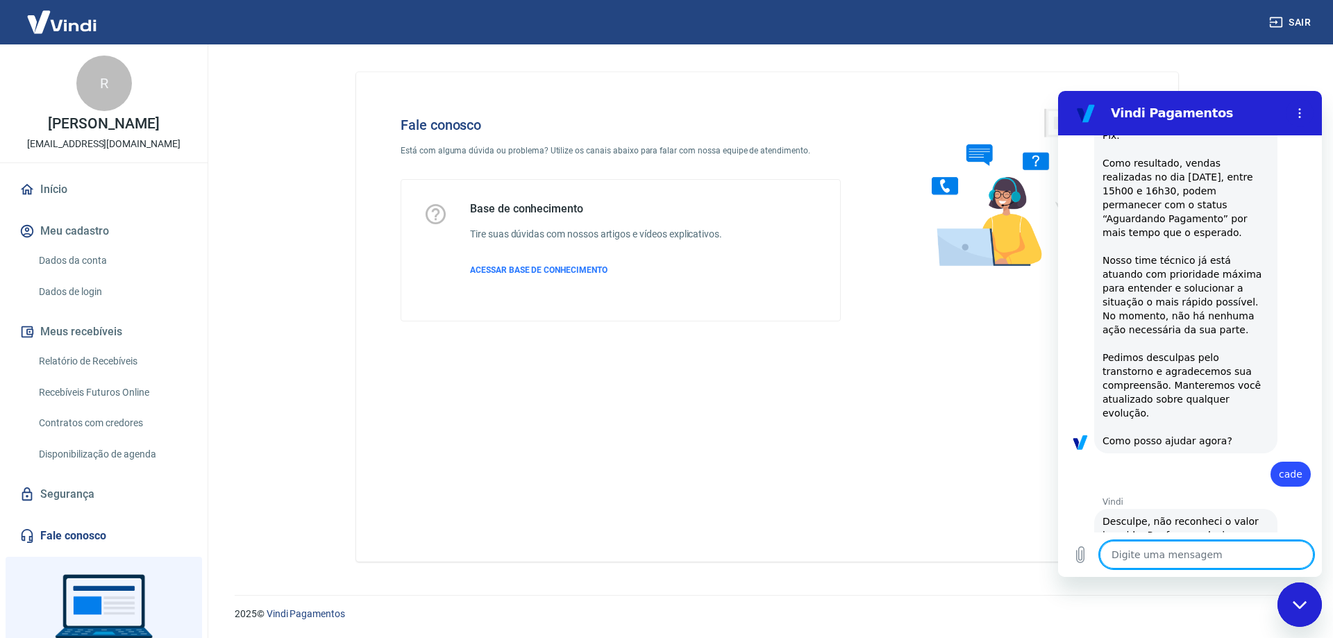
scroll to position [0, 0]
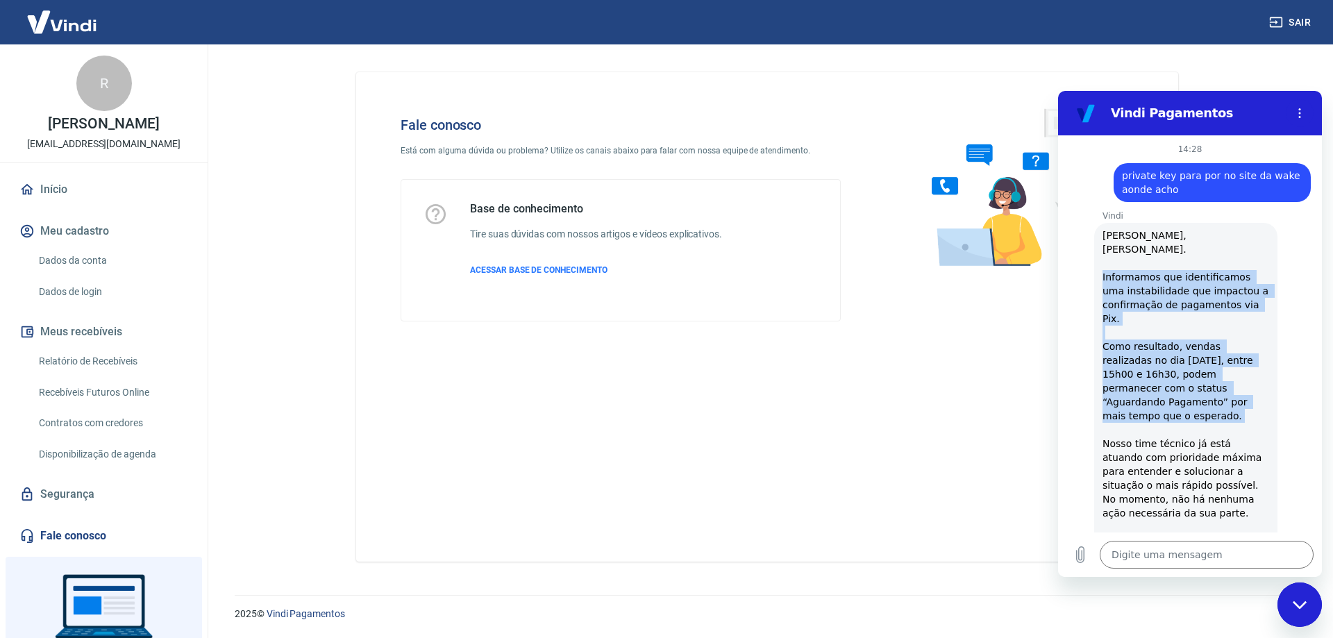
drag, startPoint x: 1100, startPoint y: 276, endPoint x: 1233, endPoint y: 395, distance: 178.5
click at [1233, 395] on div "Vindi diz: [PERSON_NAME], [PERSON_NAME]. Informamos que identificamos uma insta…" at bounding box center [1185, 430] width 183 height 414
copy span "Informamos que identificamos uma instabilidade que impactou a confirmação de pa…"
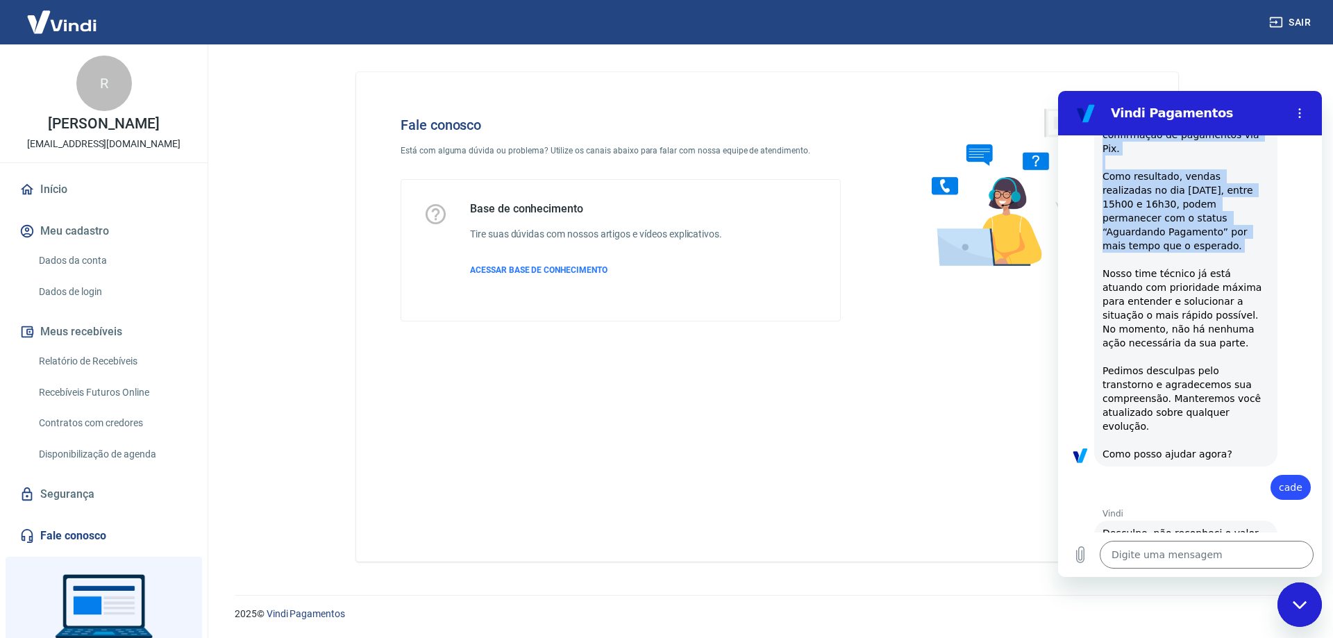
scroll to position [185, 0]
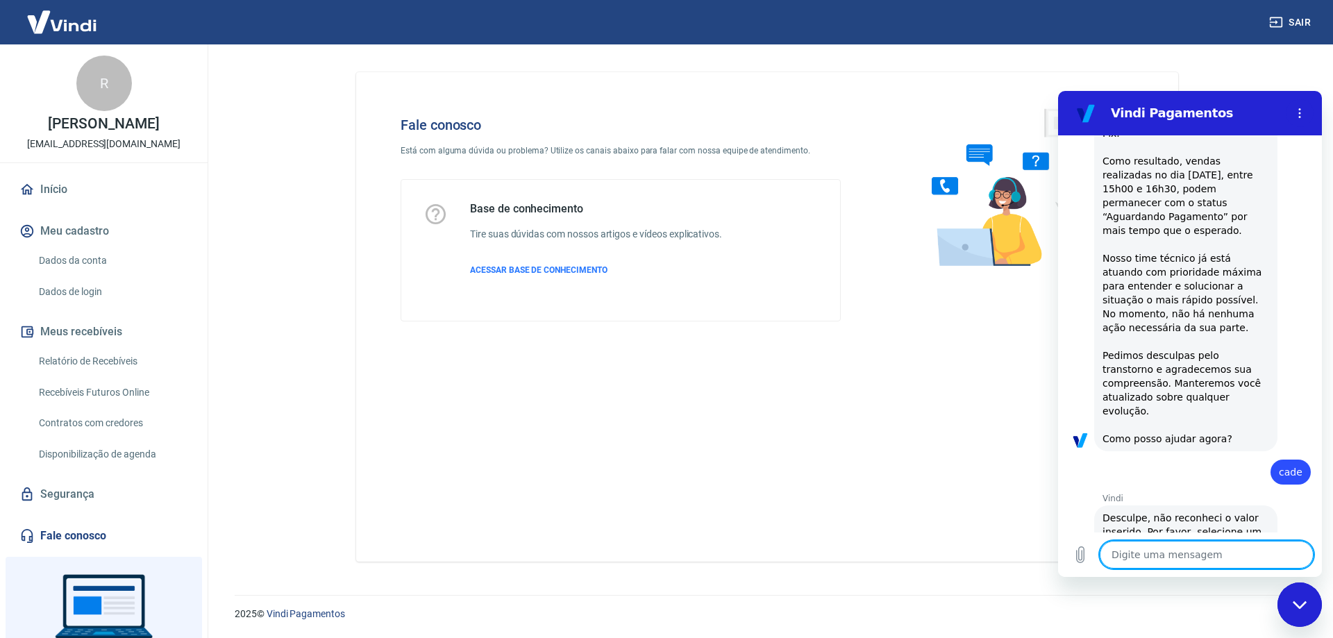
click at [1173, 545] on textarea at bounding box center [1207, 555] width 214 height 28
type textarea "1"
type textarea "x"
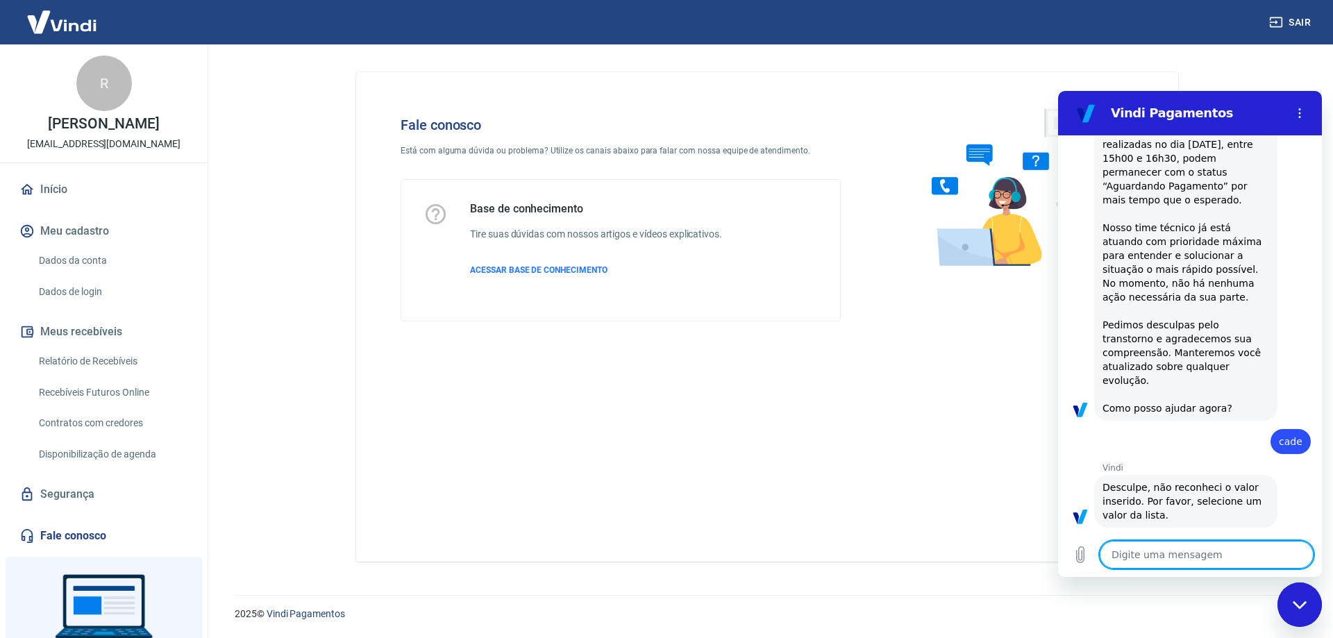
scroll to position [219, 0]
type textarea "x"
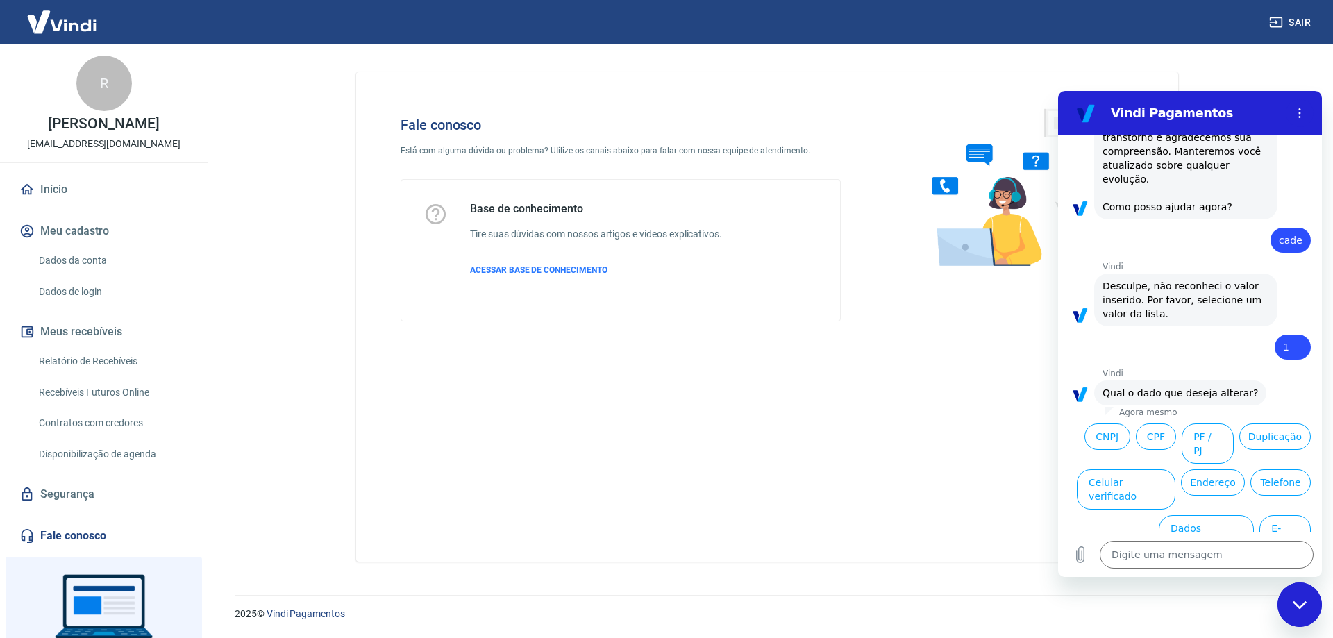
scroll to position [424, 0]
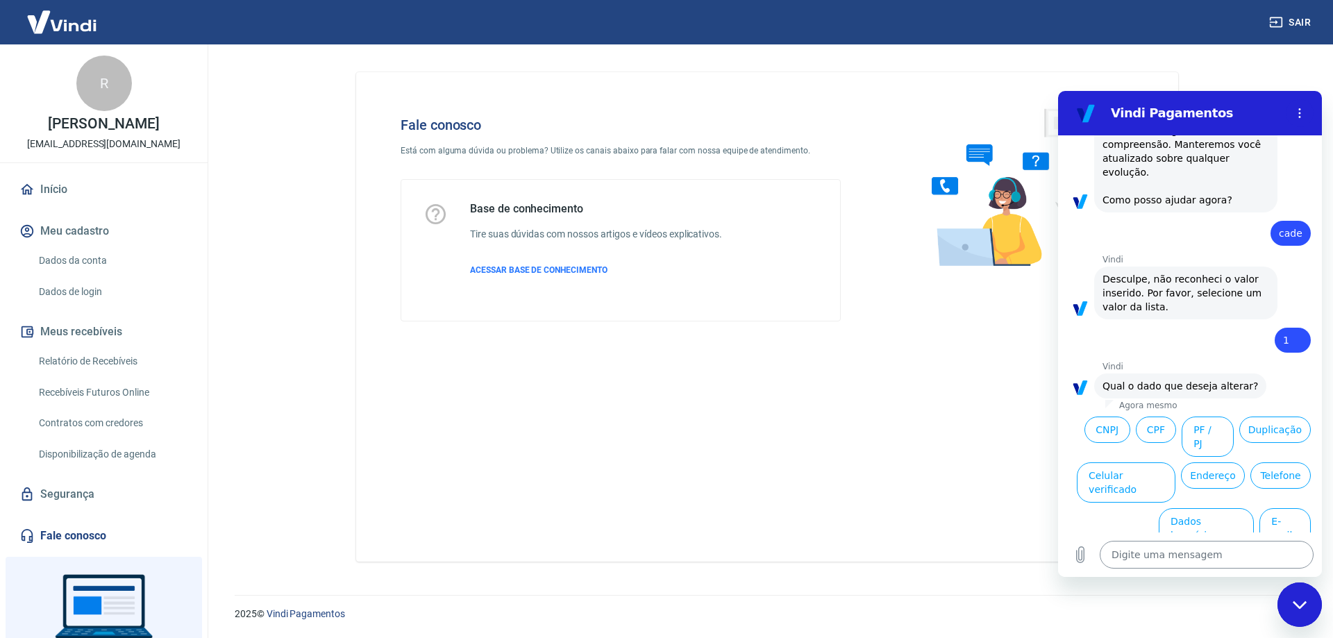
click at [1222, 551] on textarea at bounding box center [1207, 555] width 214 height 28
type textarea "o"
type textarea "x"
type textarea "ou"
type textarea "x"
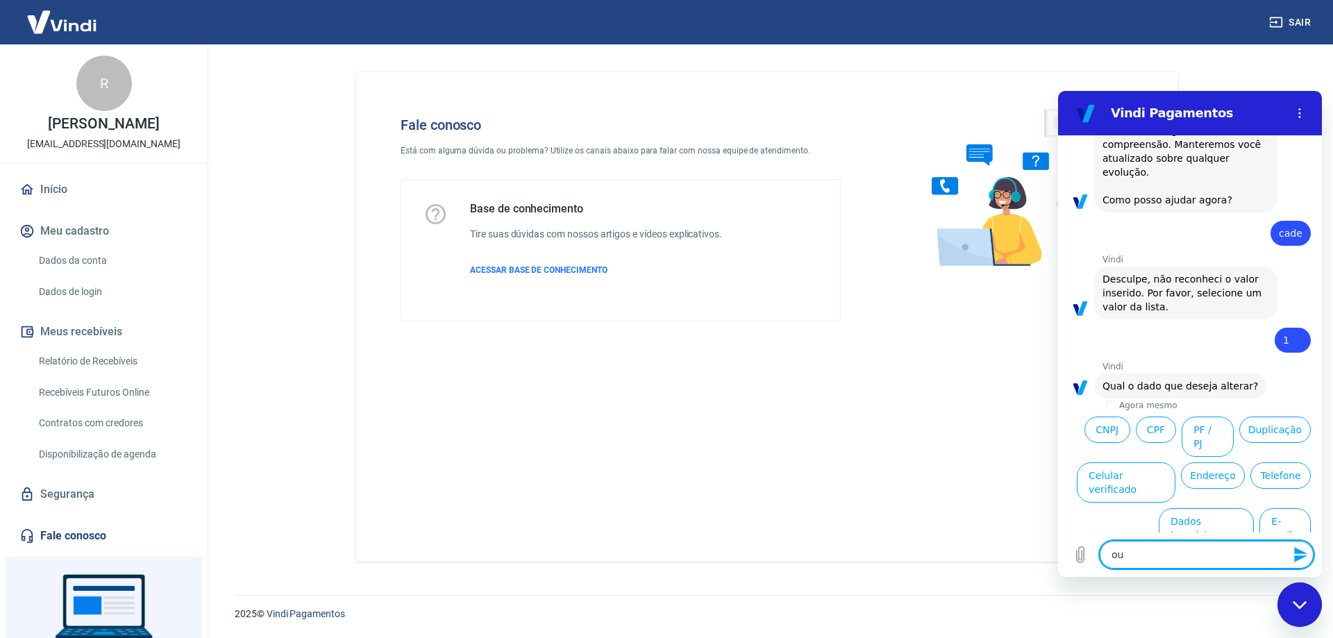
type textarea "out"
type textarea "x"
type textarea "outr"
type textarea "x"
type textarea "outro"
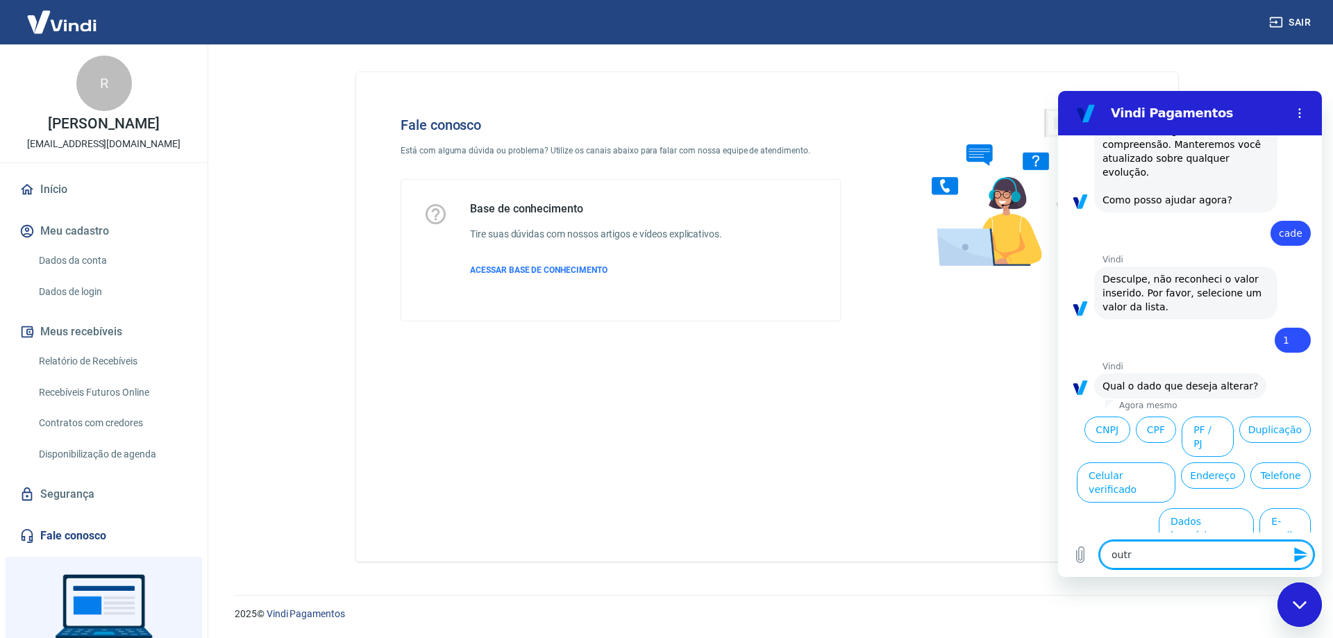
type textarea "x"
type textarea "outro"
type textarea "x"
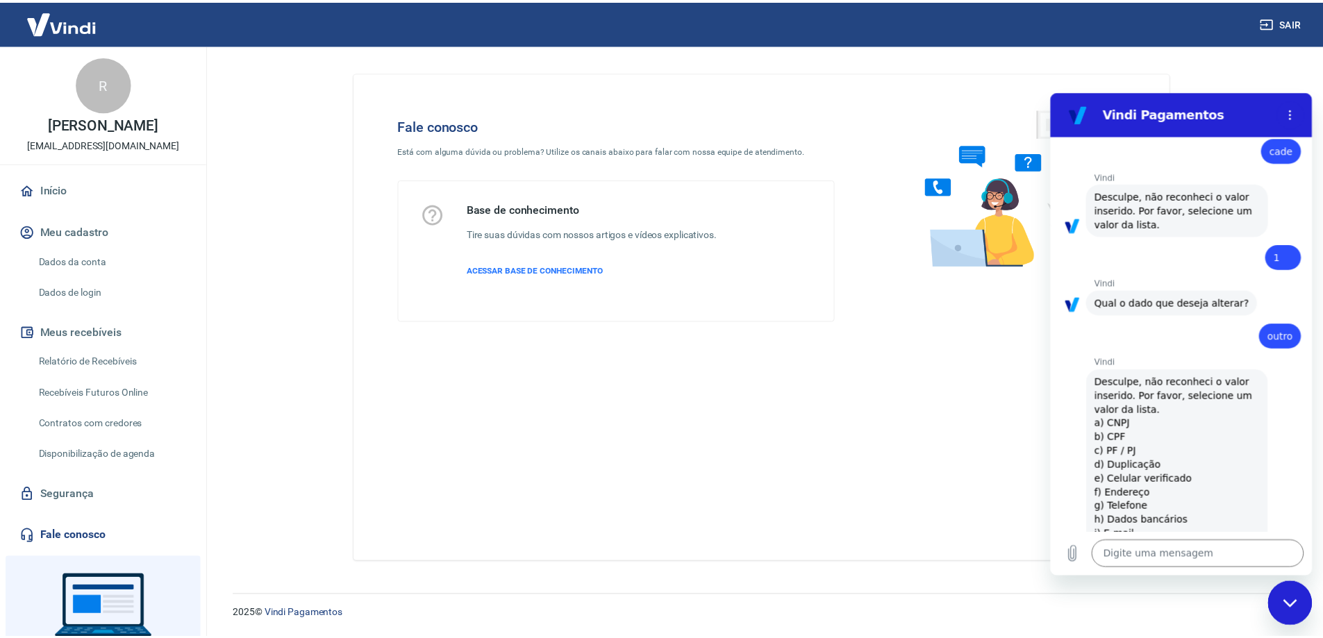
scroll to position [510, 0]
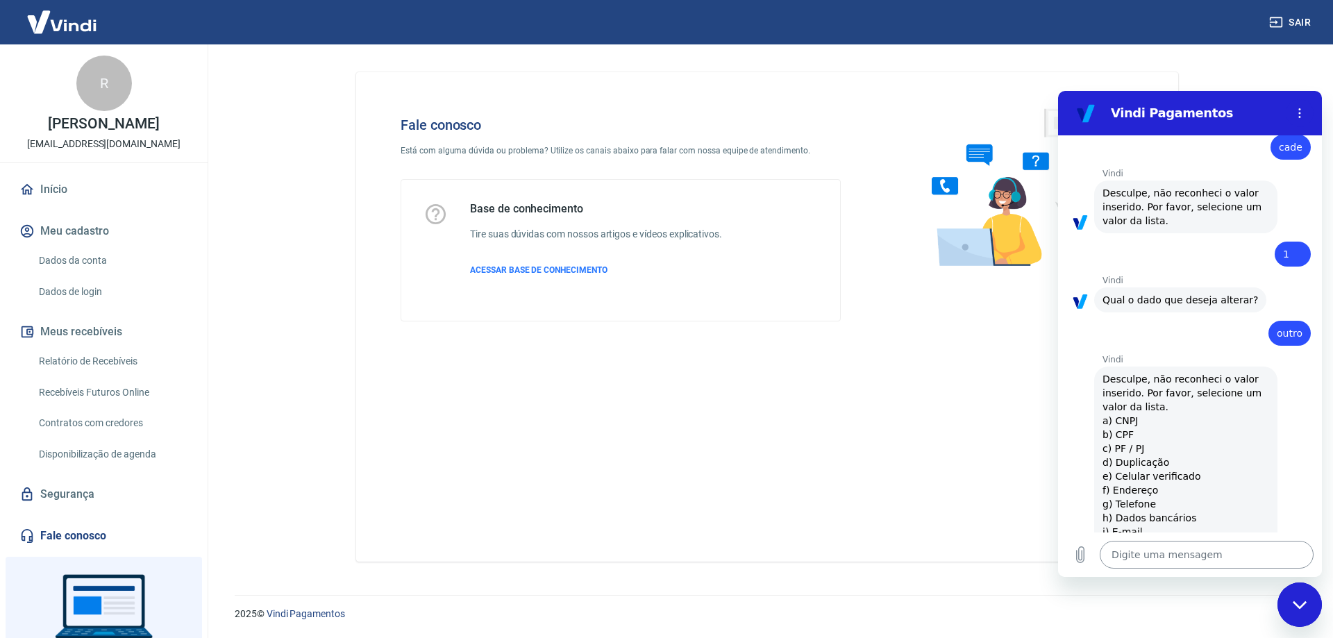
click at [1189, 554] on textarea at bounding box center [1207, 555] width 214 height 28
click at [83, 200] on link "Início" at bounding box center [104, 189] width 174 height 31
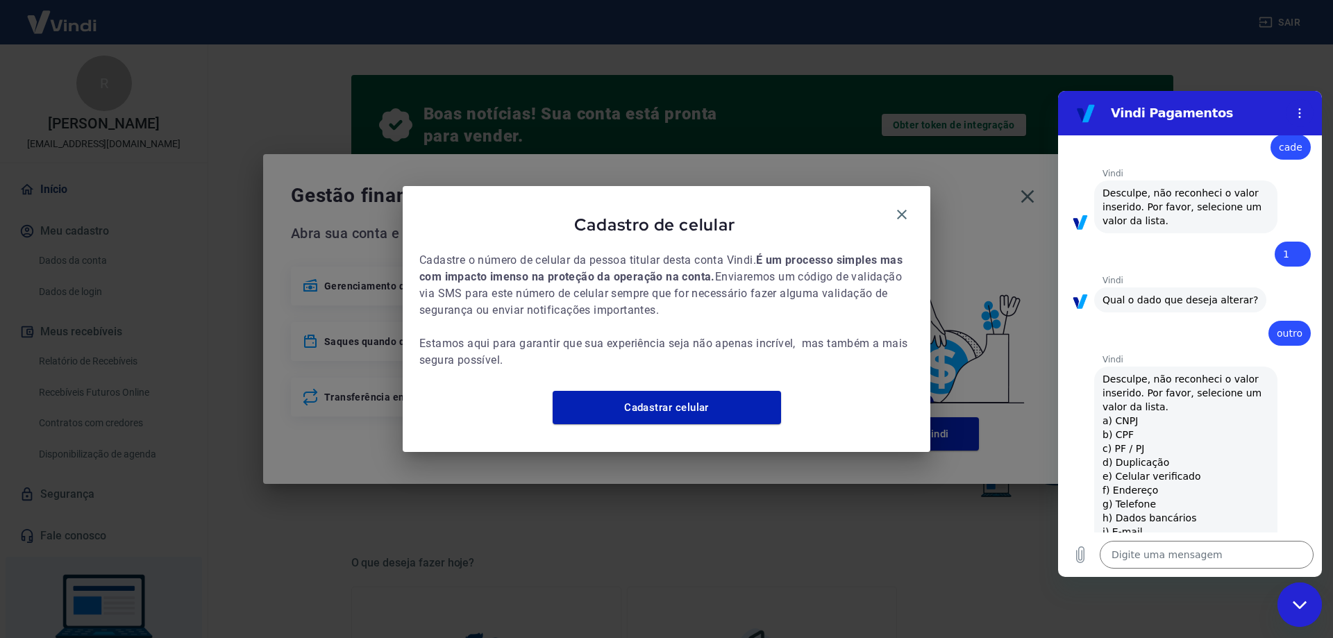
type textarea "x"
drag, startPoint x: 906, startPoint y: 204, endPoint x: 939, endPoint y: 204, distance: 33.3
click at [905, 206] on icon "button" at bounding box center [902, 214] width 17 height 17
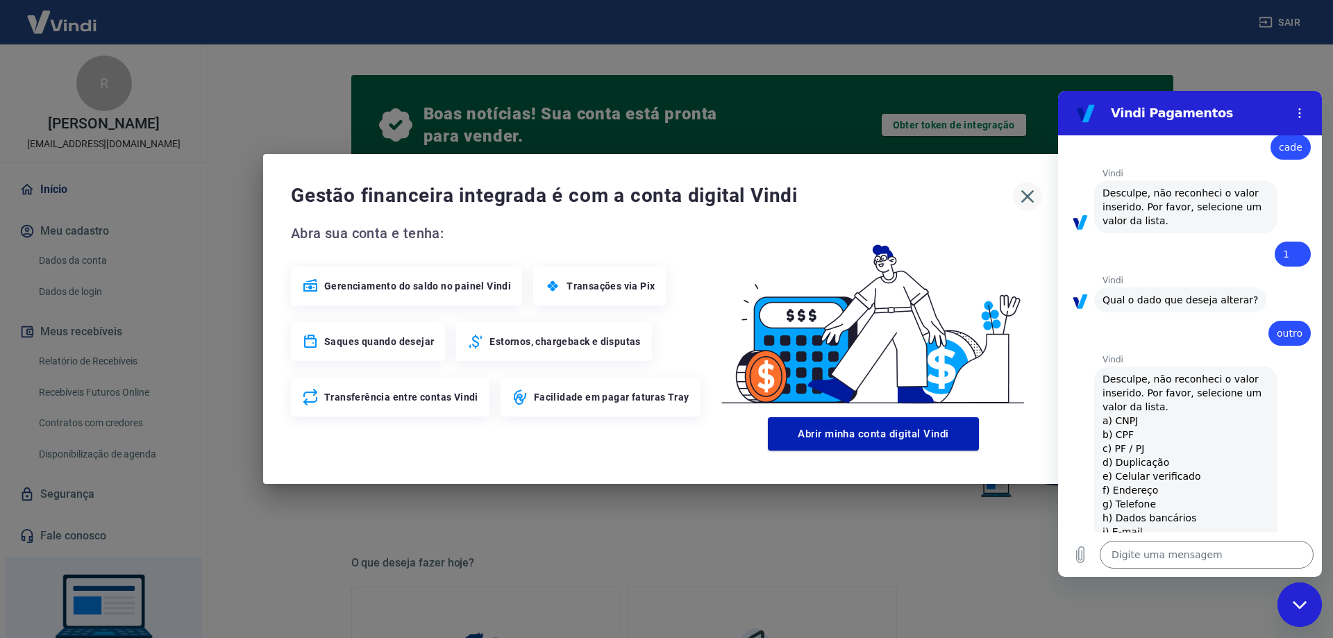
drag, startPoint x: 1025, startPoint y: 194, endPoint x: 1036, endPoint y: 203, distance: 14.3
click at [1026, 199] on icon "button" at bounding box center [1027, 196] width 13 height 13
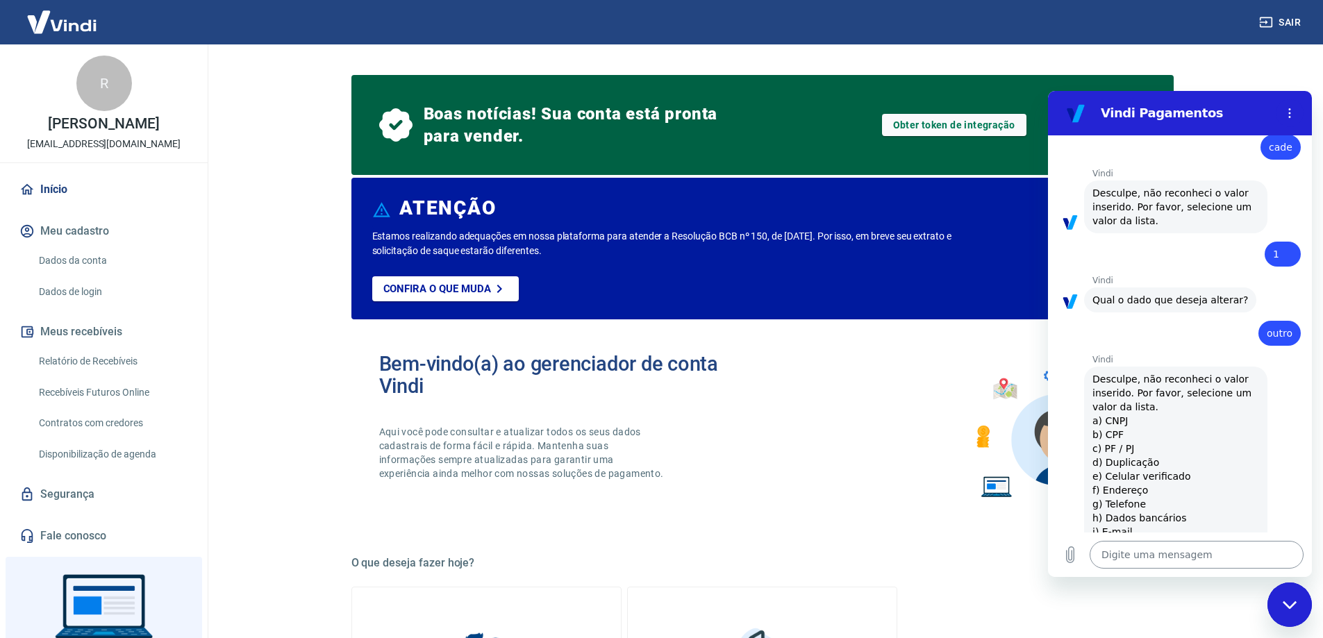
click at [1158, 561] on textarea at bounding box center [1196, 555] width 214 height 28
type textarea "f"
type textarea "x"
type textarea "fa"
type textarea "x"
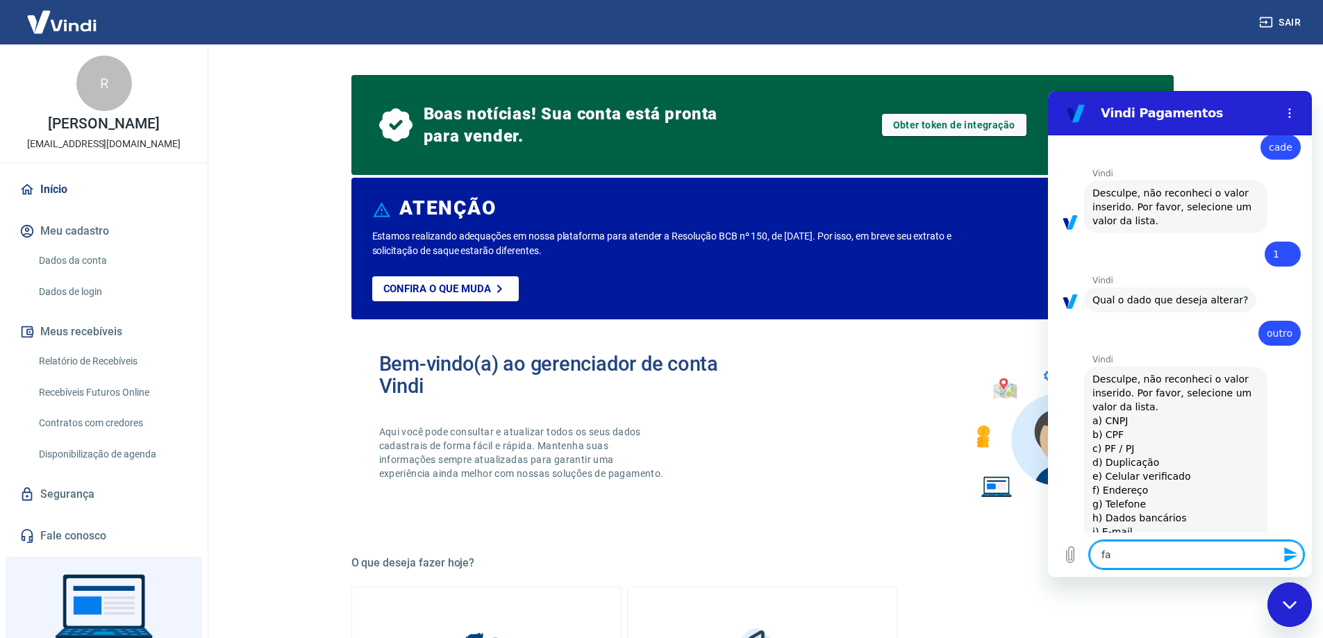
type textarea "fal"
type textarea "x"
type textarea "fala"
type textarea "x"
type textarea "falar"
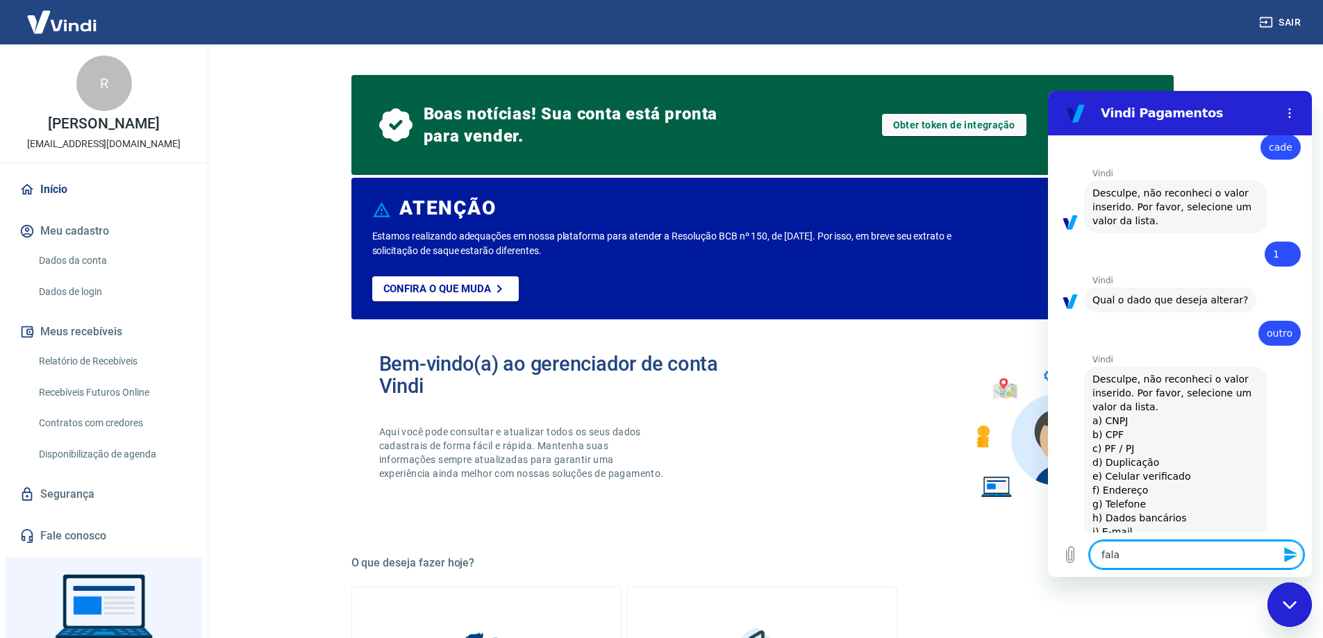
type textarea "x"
type textarea "falar"
type textarea "x"
type textarea "falar c"
type textarea "x"
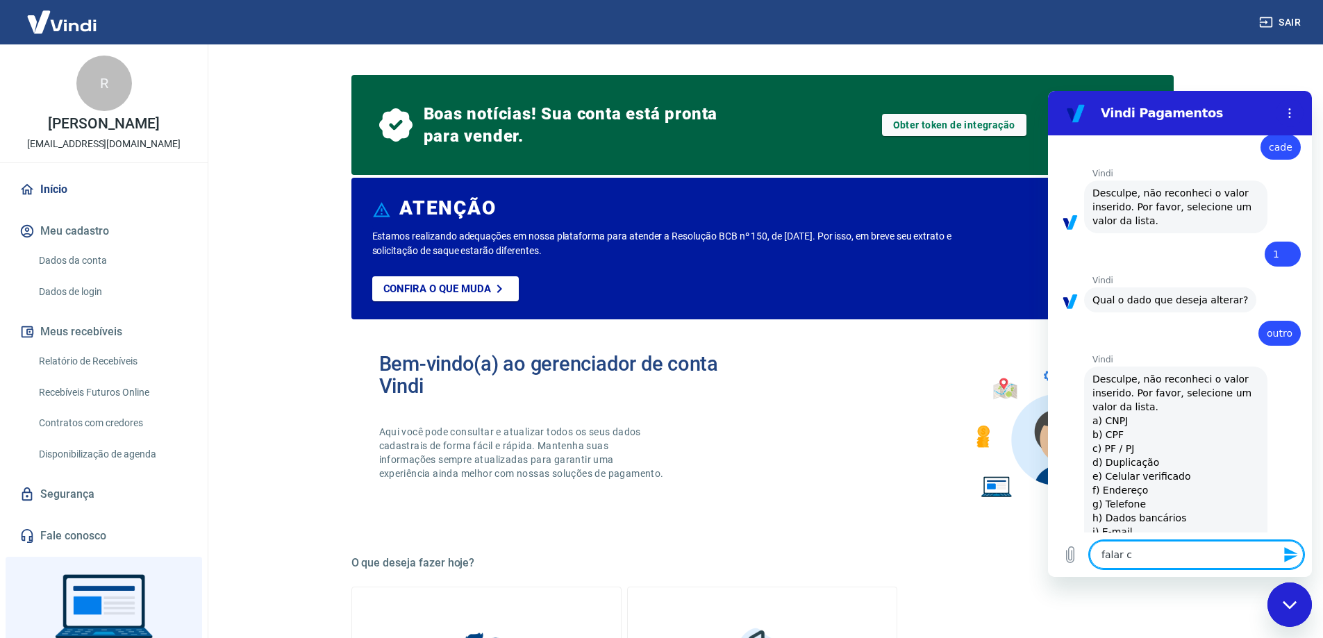
type textarea "falar co"
type textarea "x"
type textarea "falar com"
type textarea "x"
type textarea "falar com"
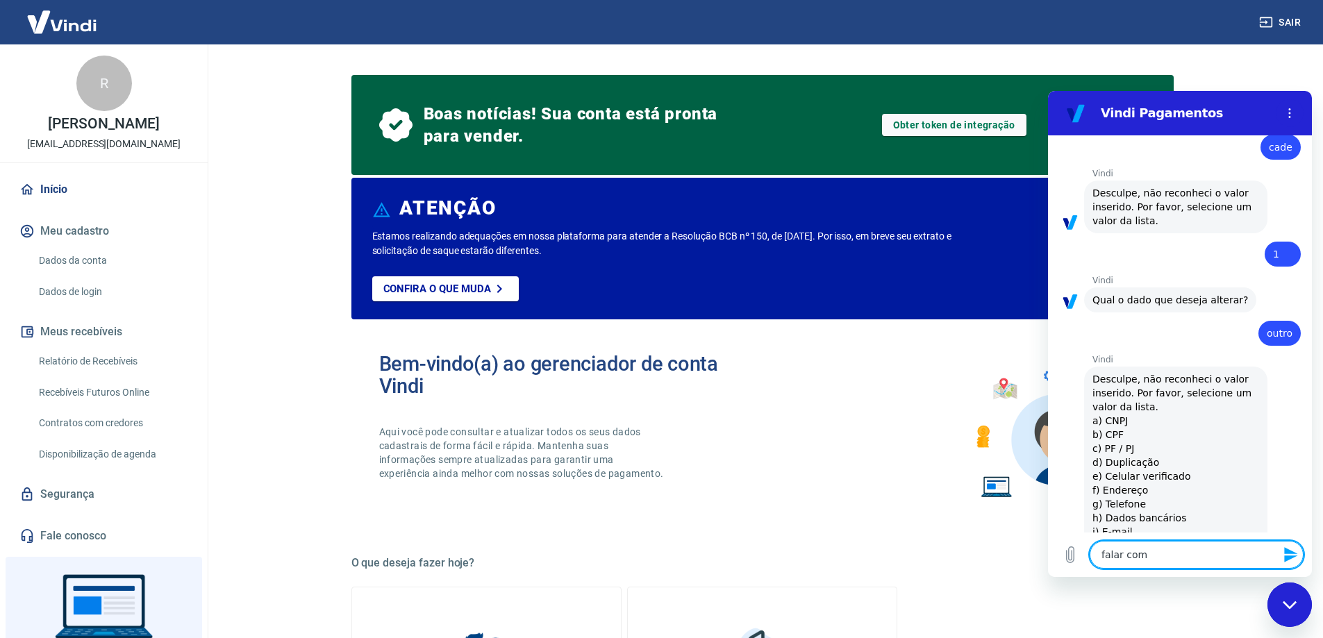
type textarea "x"
type textarea "falar com a"
type textarea "x"
type textarea "falar com at"
type textarea "x"
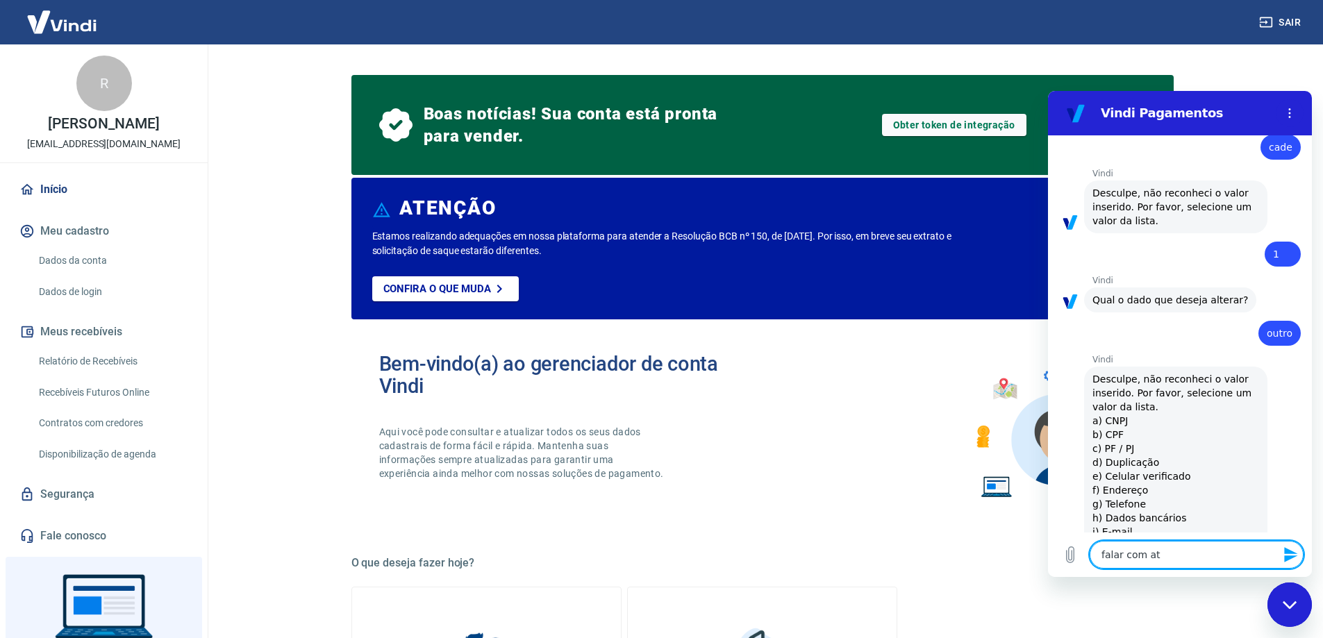
type textarea "falar com ate"
type textarea "x"
type textarea "falar com [GEOGRAPHIC_DATA]"
type textarea "x"
type textarea "falar com atend"
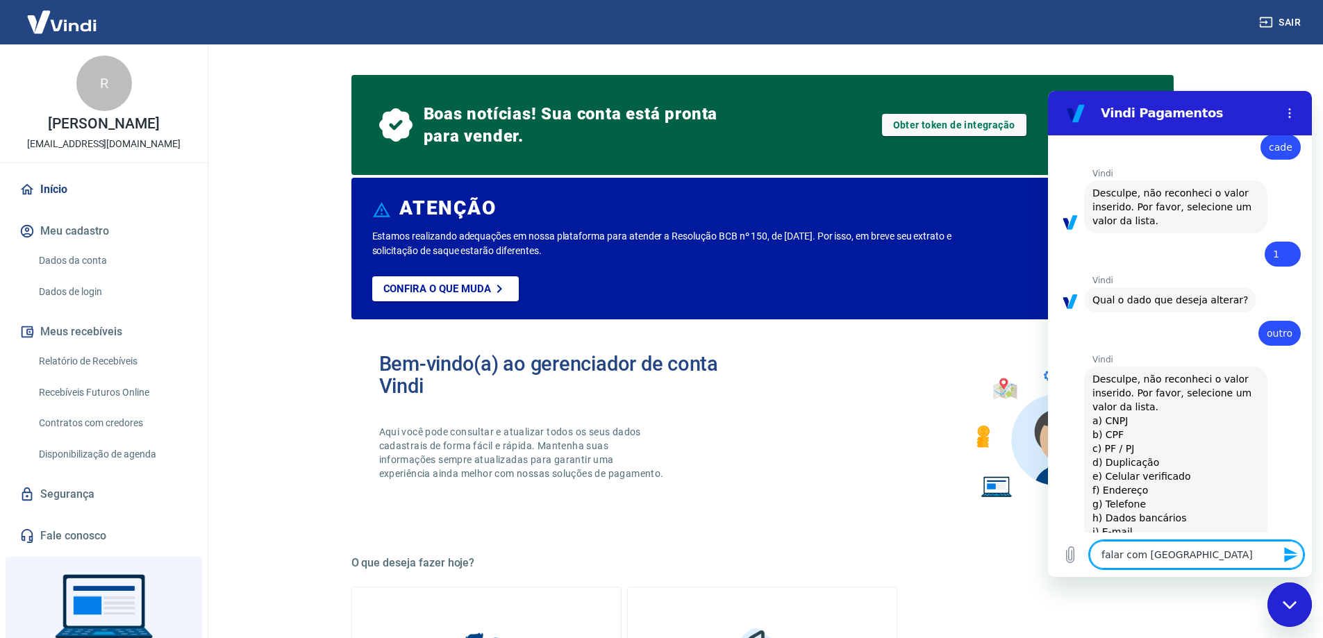
type textarea "x"
type textarea "falar com atende"
type textarea "x"
type textarea "falar com atenden"
type textarea "x"
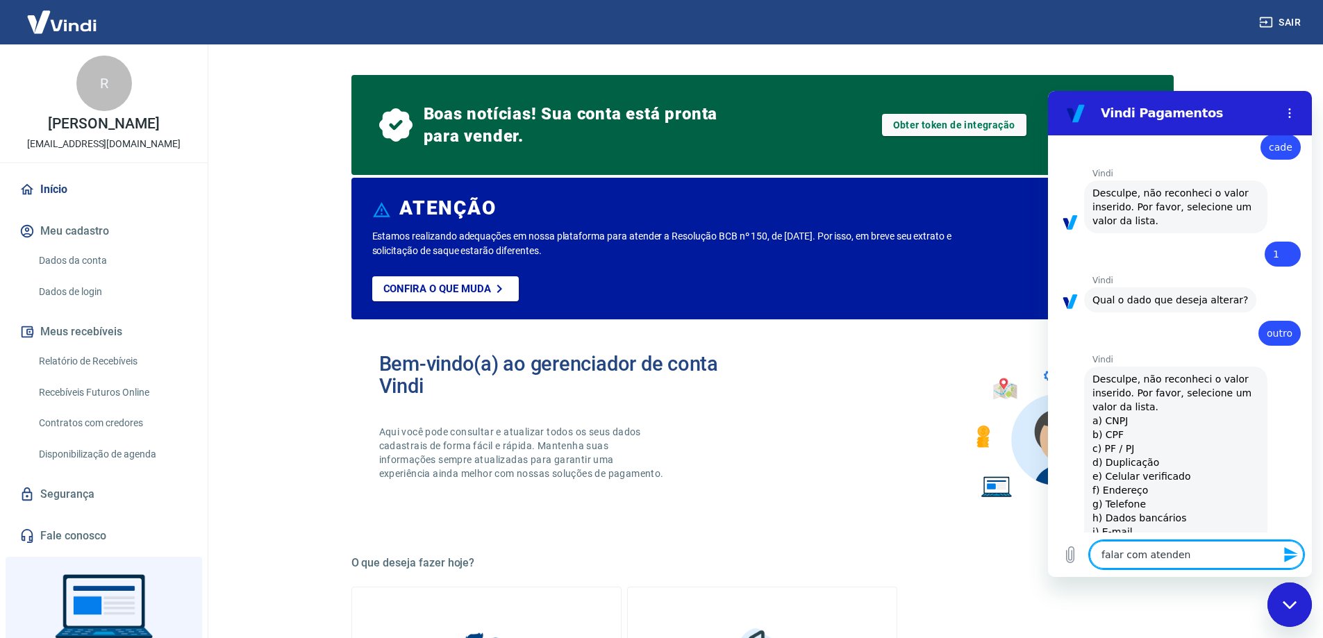
type textarea "falar com atendent"
type textarea "x"
type textarea "falar com atendente"
type textarea "x"
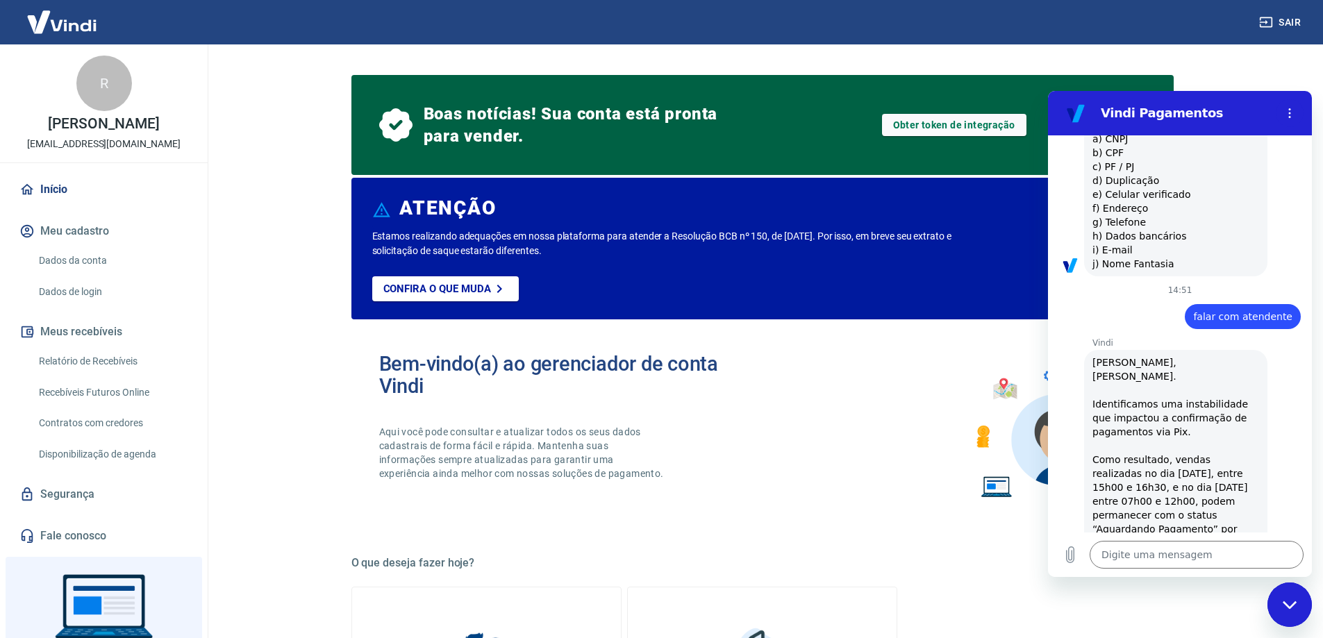
type textarea "x"
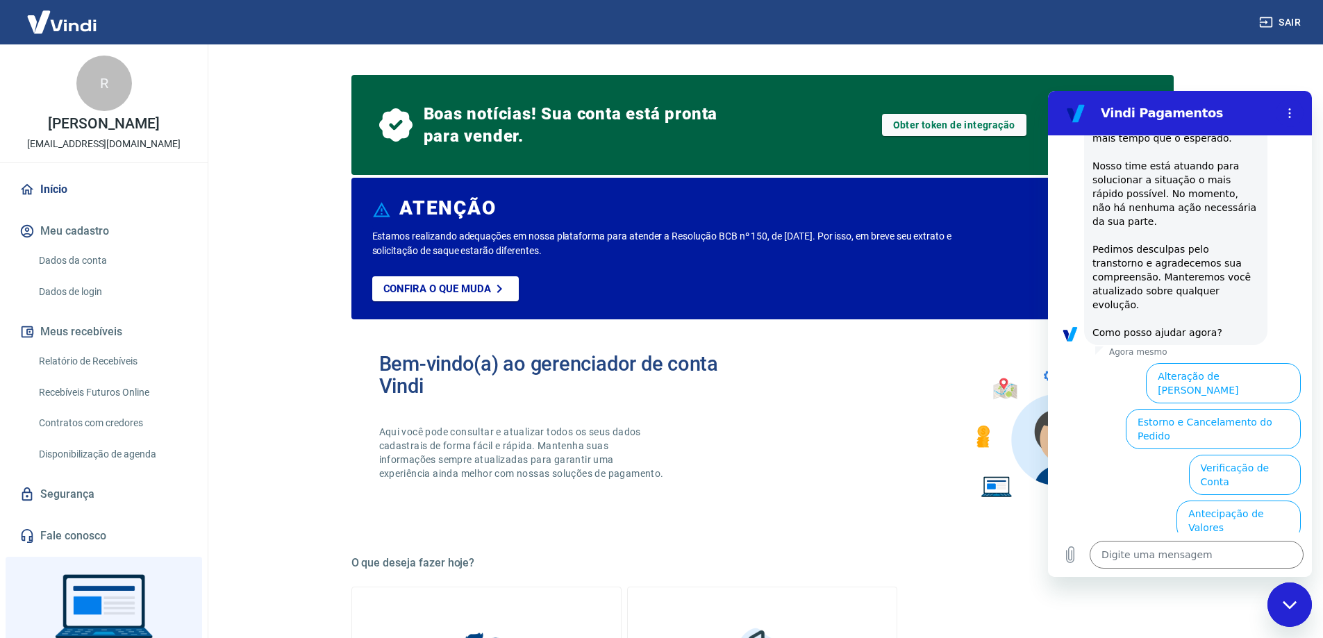
scroll to position [1258, 0]
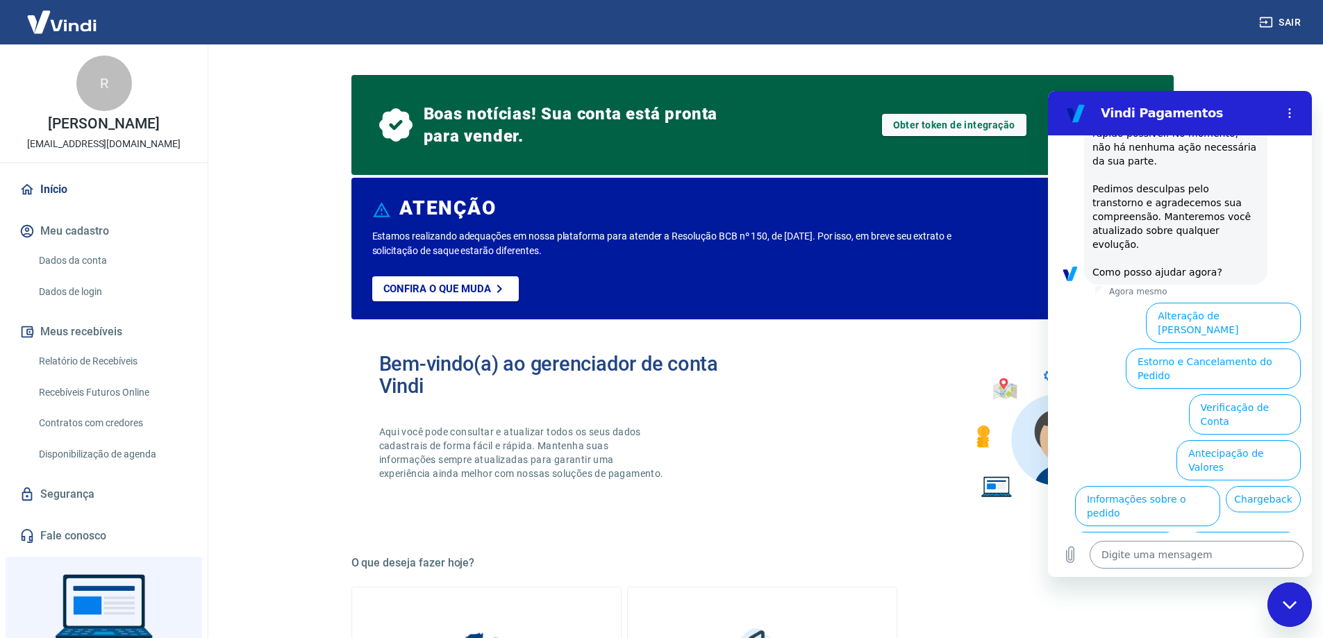
click at [1190, 567] on textarea at bounding box center [1196, 555] width 214 height 28
type textarea "f"
type textarea "x"
type textarea "fa"
type textarea "x"
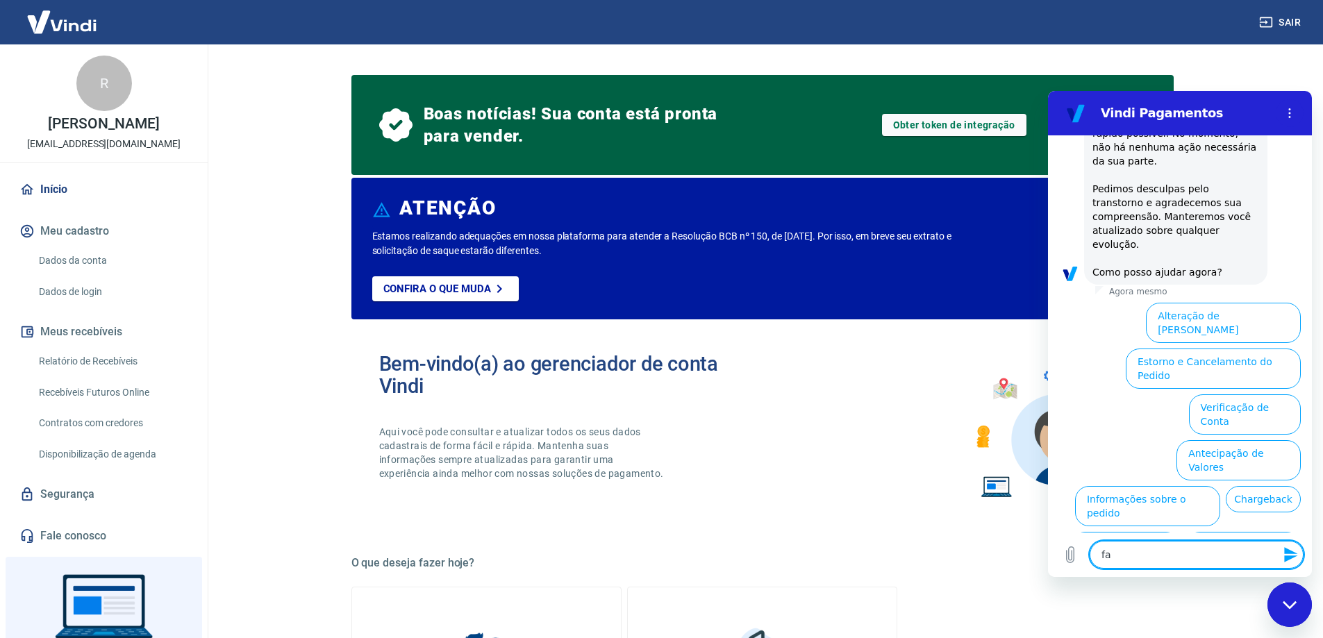
type textarea "fal"
type textarea "x"
type textarea "fala"
type textarea "x"
type textarea "falar"
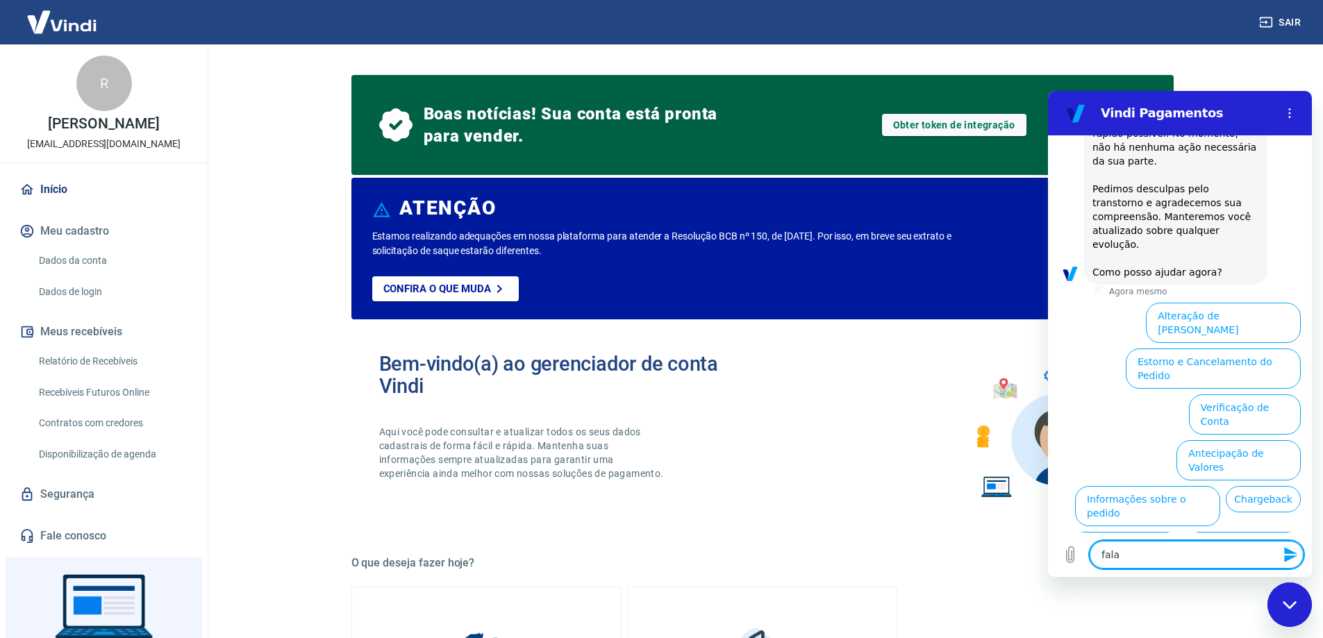
type textarea "x"
type textarea "falar"
type textarea "x"
type textarea "falar c"
type textarea "x"
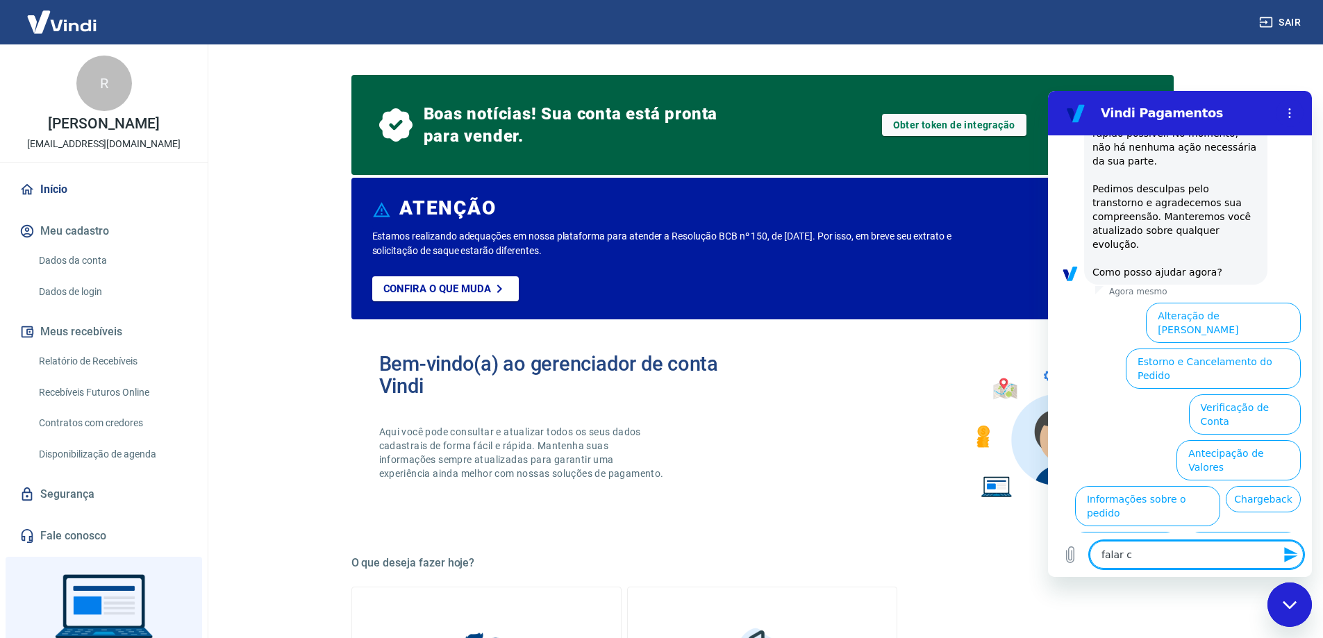
type textarea "falar co"
type textarea "x"
type textarea "falar com"
type textarea "x"
type textarea "falar com"
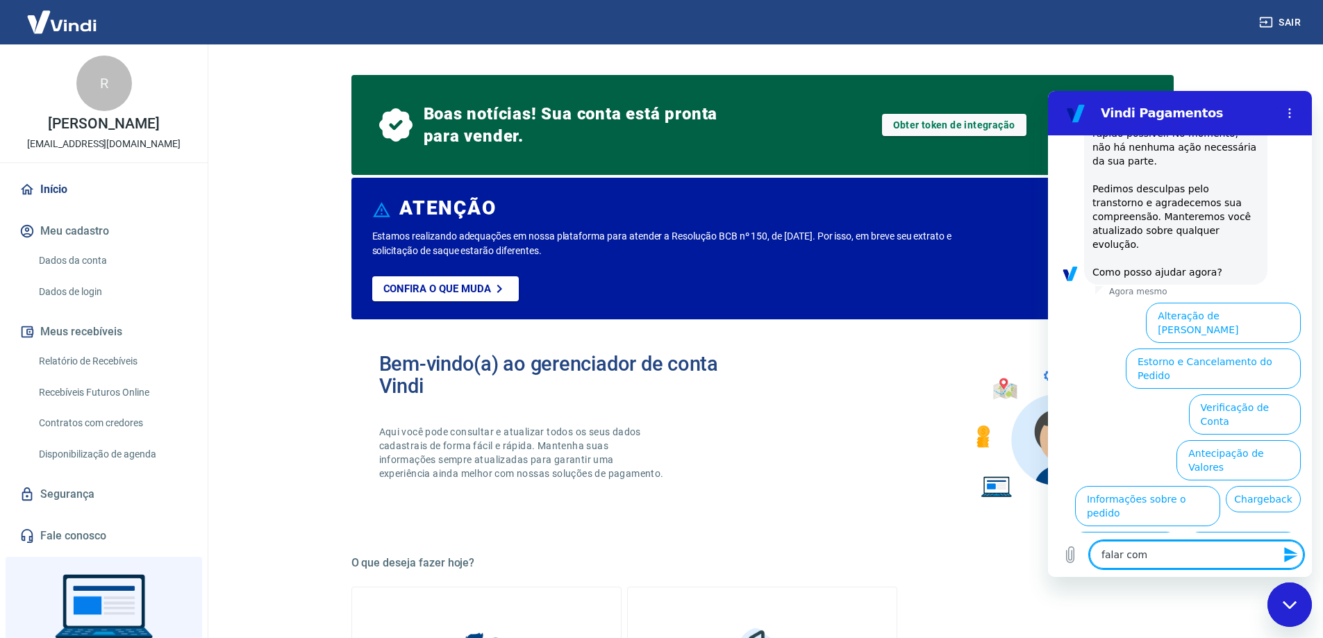
type textarea "x"
type textarea "falar com a"
type textarea "x"
type textarea "falar com at"
type textarea "x"
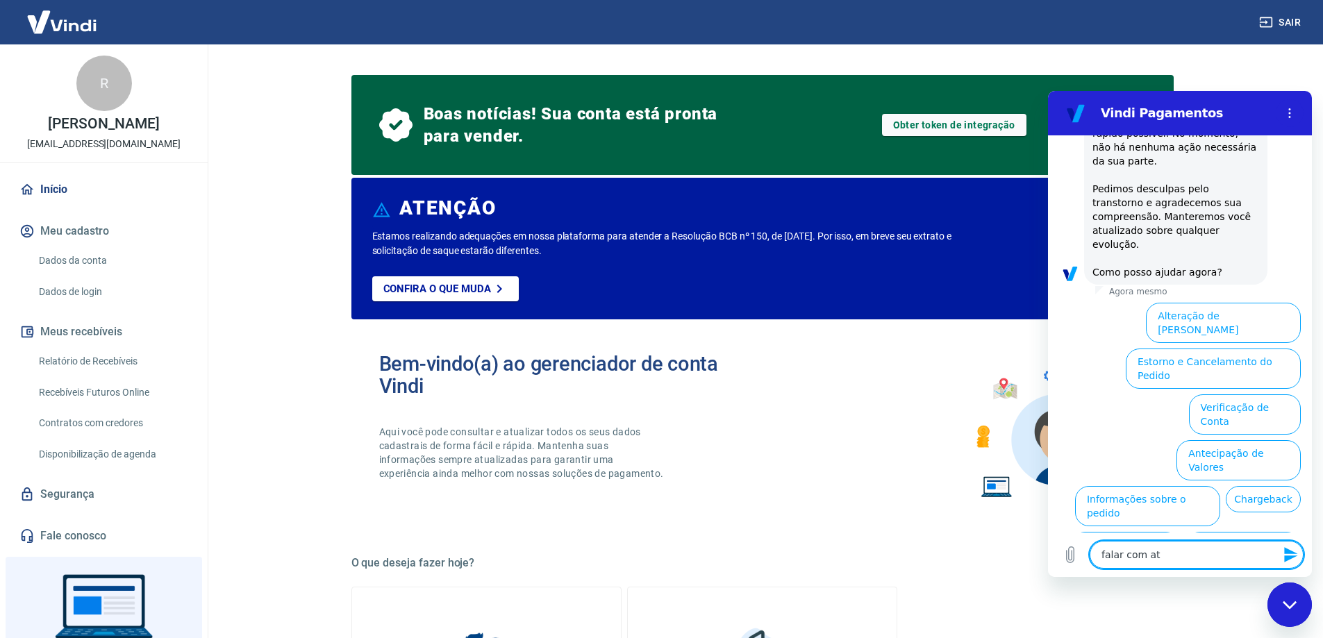
type textarea "falar com ate"
type textarea "x"
type textarea "falar com [GEOGRAPHIC_DATA]"
type textarea "x"
type textarea "falar com atend"
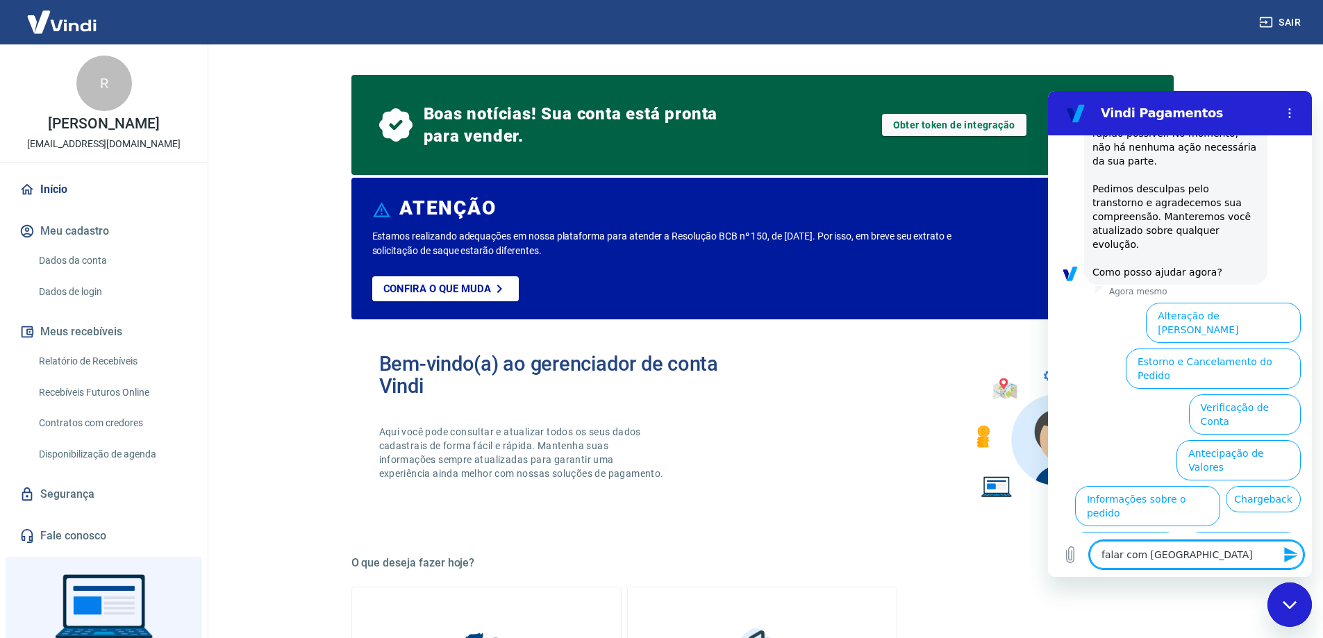
type textarea "x"
type textarea "falar com atende"
type textarea "x"
type textarea "falar com atenden"
type textarea "x"
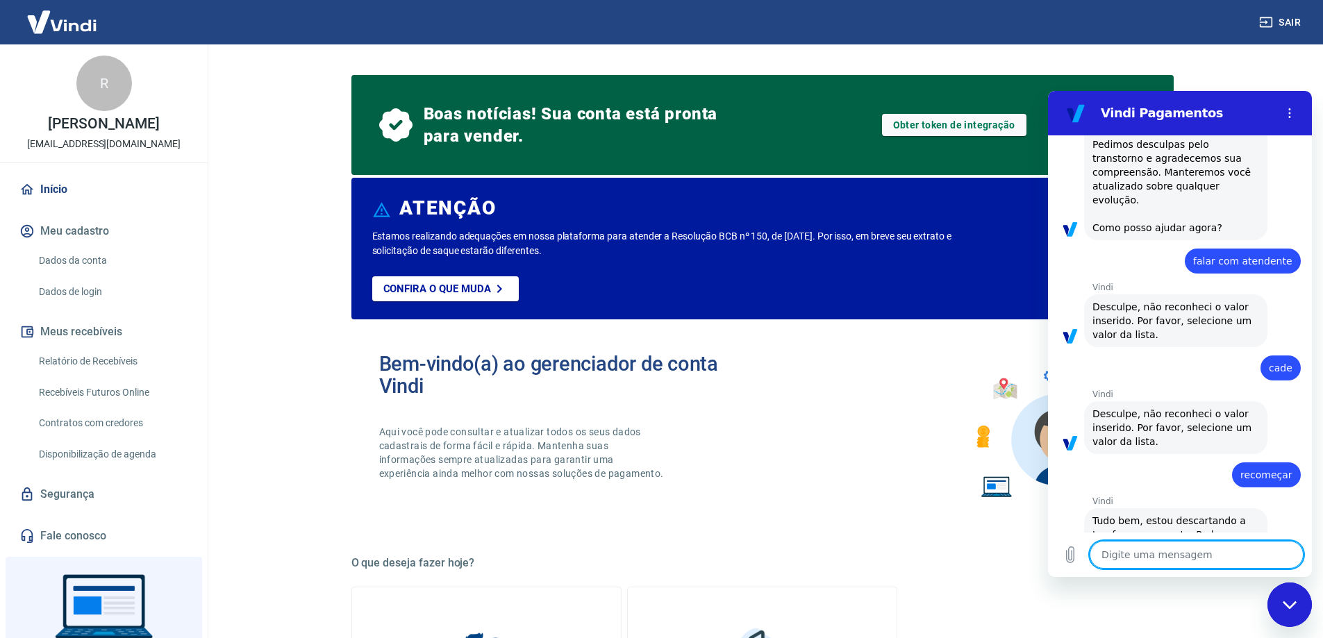
scroll to position [1305, 0]
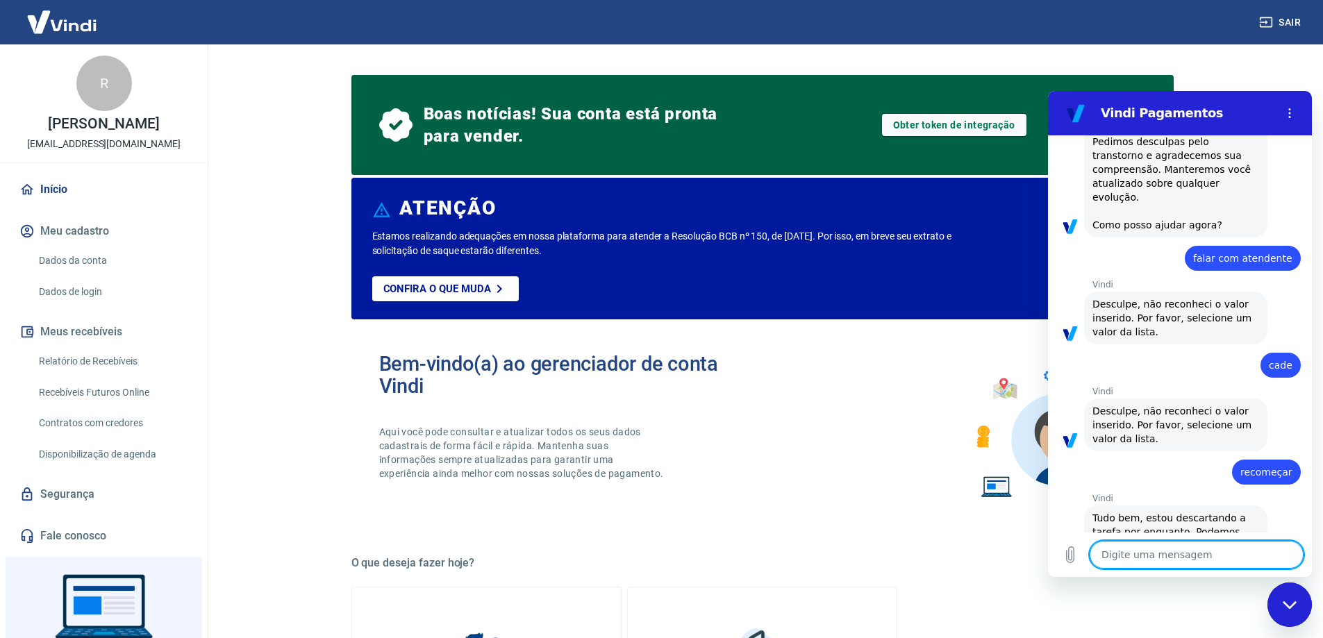
click at [1201, 549] on textarea at bounding box center [1196, 555] width 214 height 28
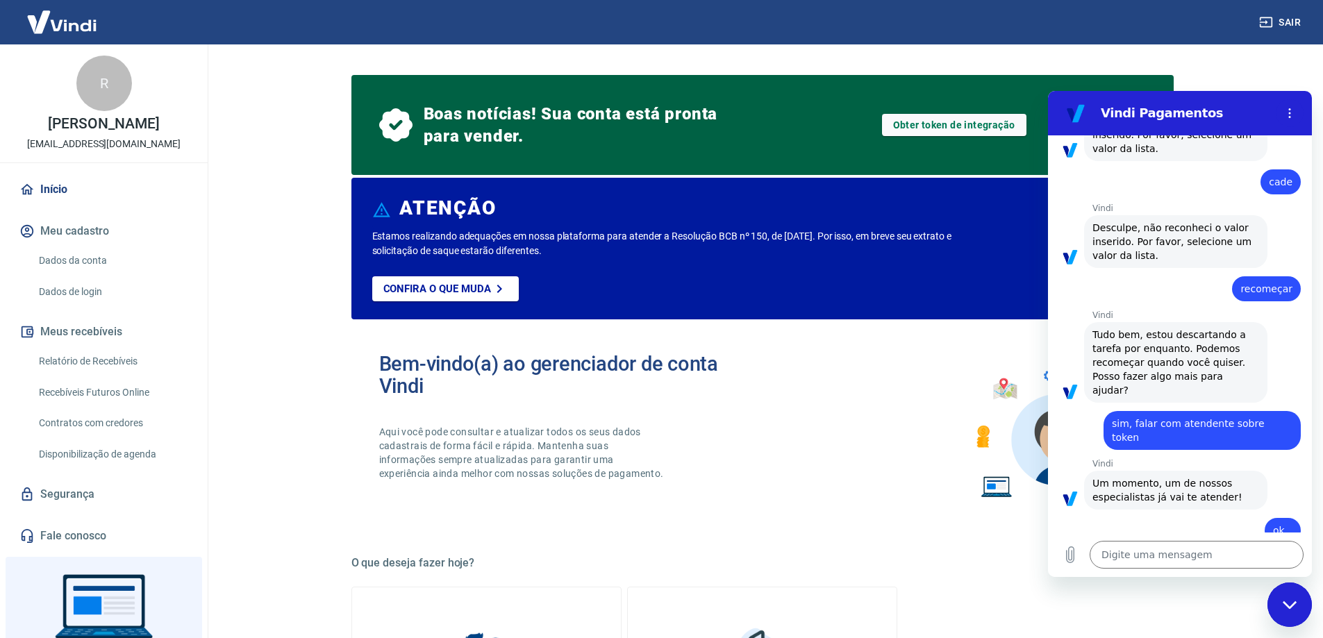
scroll to position [1491, 0]
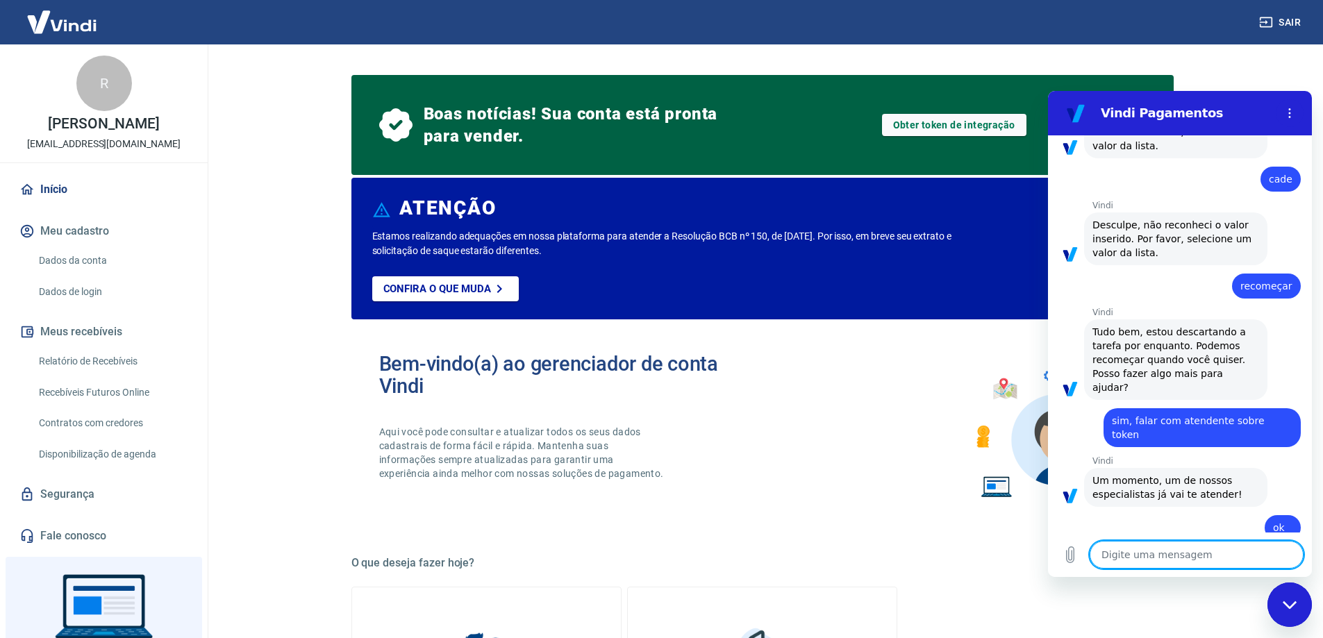
click at [1209, 551] on textarea at bounding box center [1196, 555] width 214 height 28
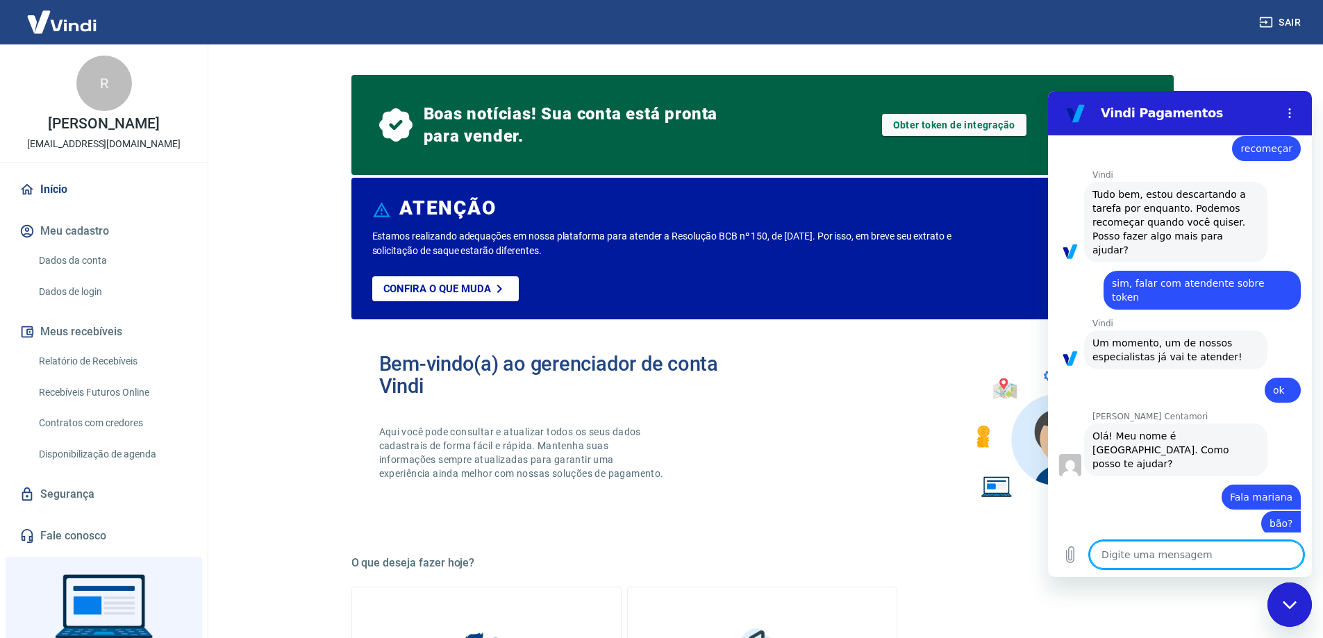
scroll to position [1631, 0]
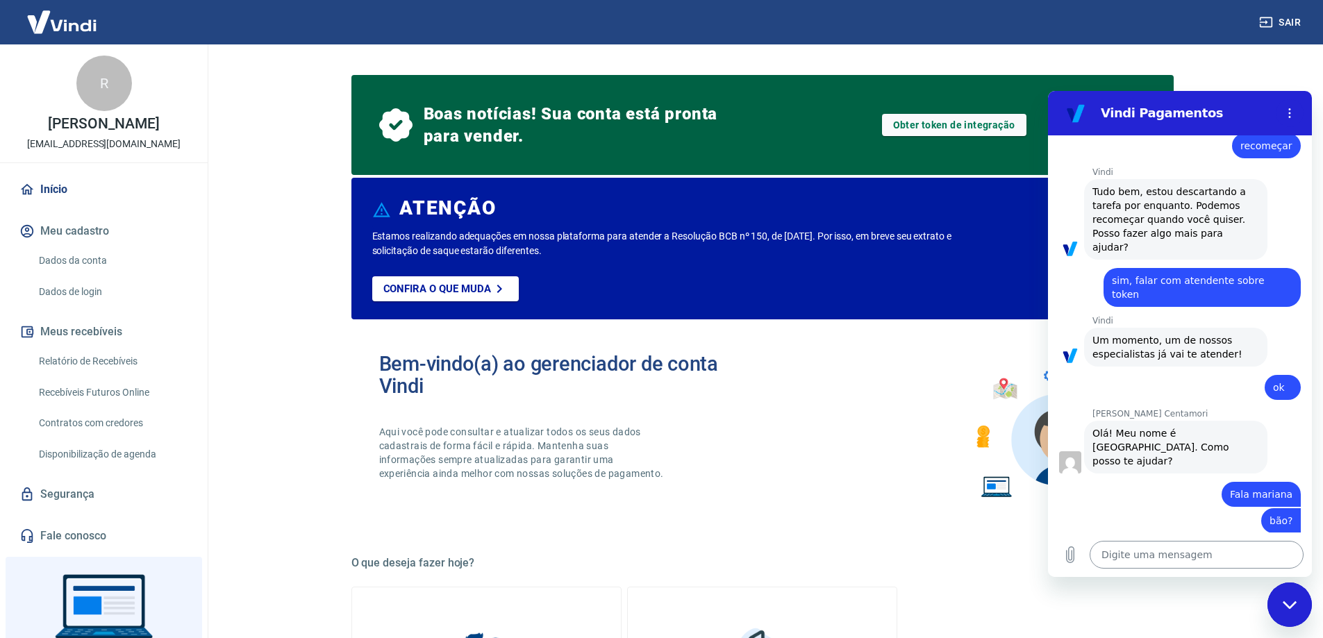
click at [1149, 556] on textarea at bounding box center [1196, 555] width 214 height 28
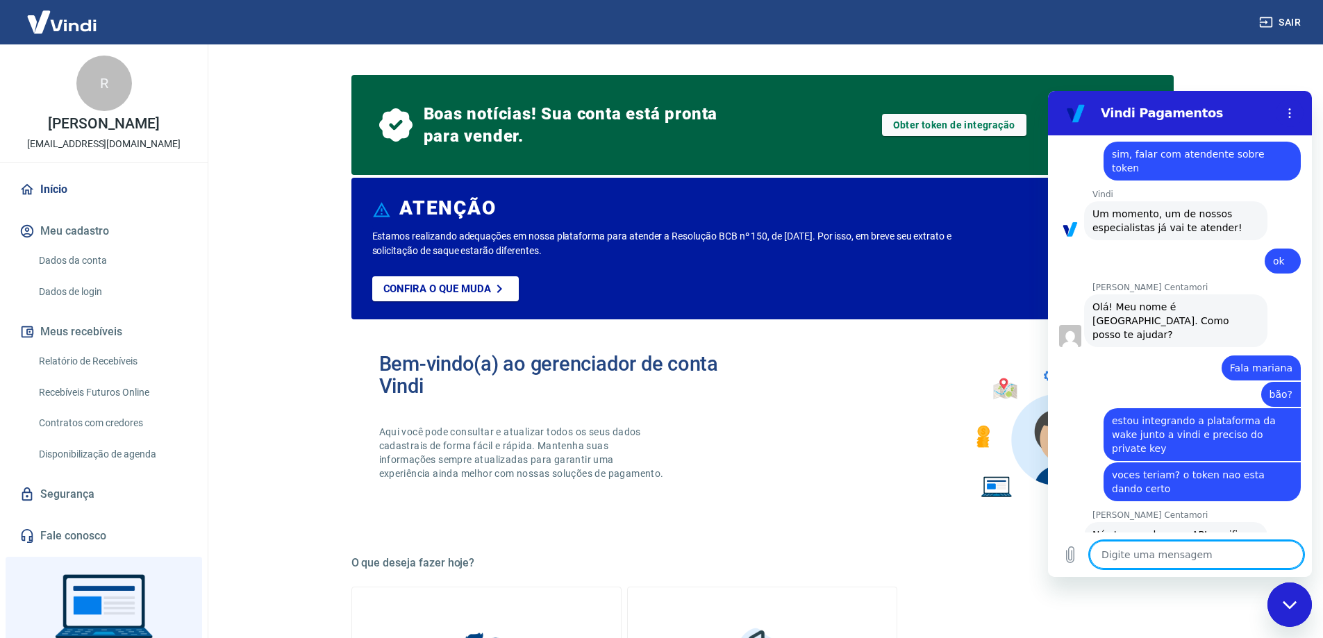
scroll to position [1760, 0]
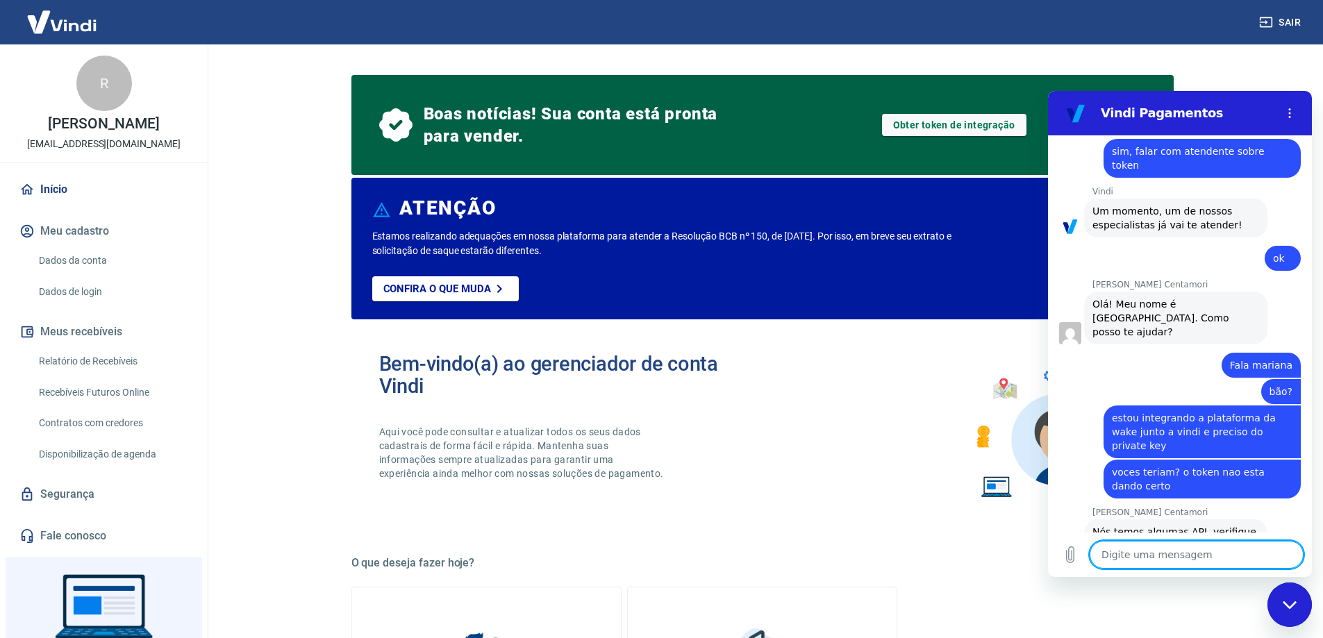
click at [1194, 553] on textarea at bounding box center [1196, 555] width 214 height 28
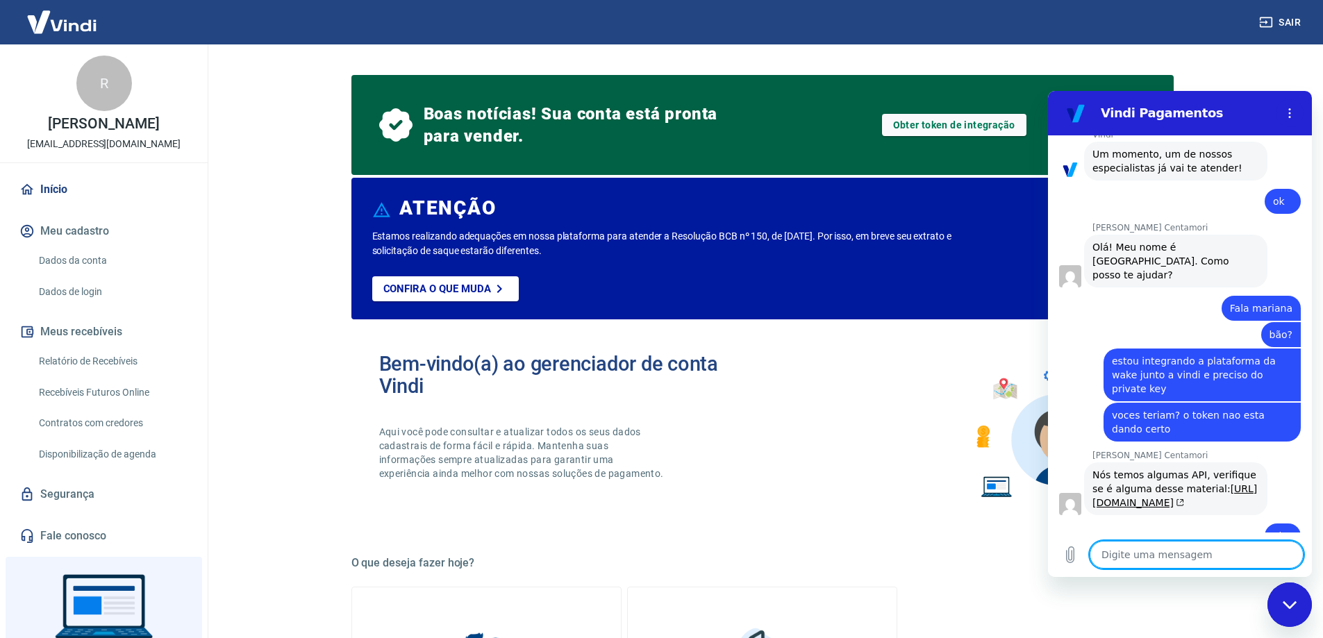
scroll to position [1820, 0]
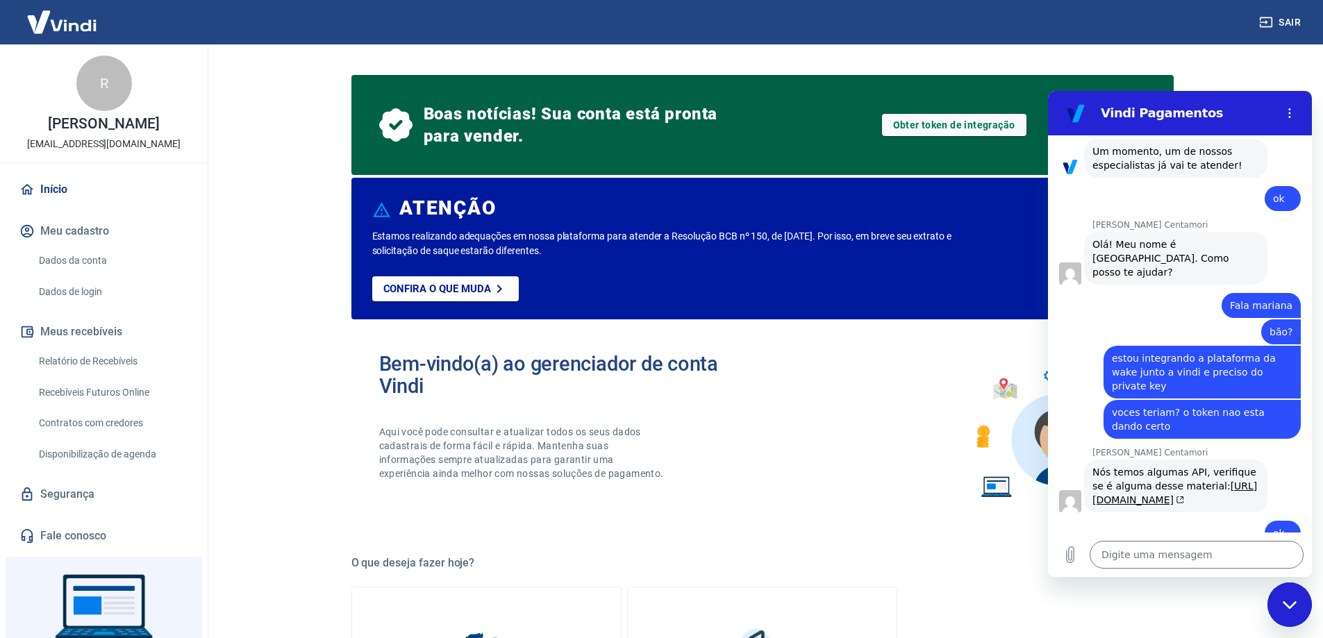
click at [69, 126] on p "[PERSON_NAME]" at bounding box center [103, 124] width 111 height 15
copy p "[PERSON_NAME]"
click at [1152, 481] on link "[URL][DOMAIN_NAME]" at bounding box center [1174, 493] width 165 height 25
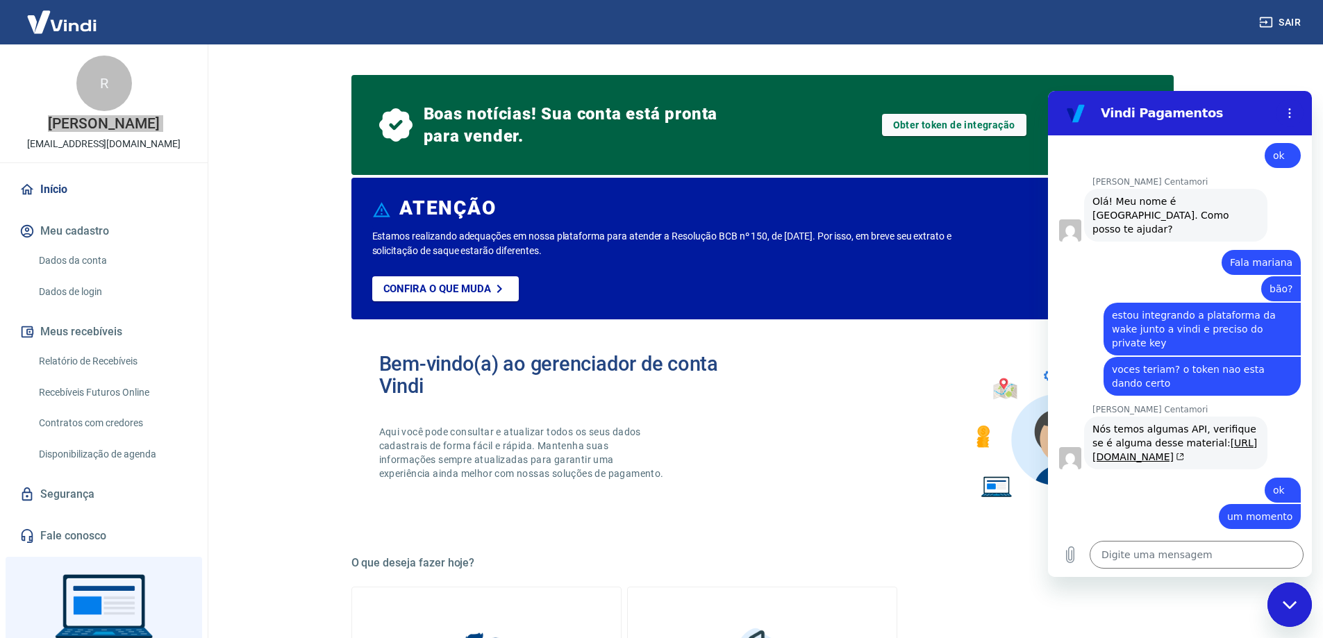
scroll to position [1866, 0]
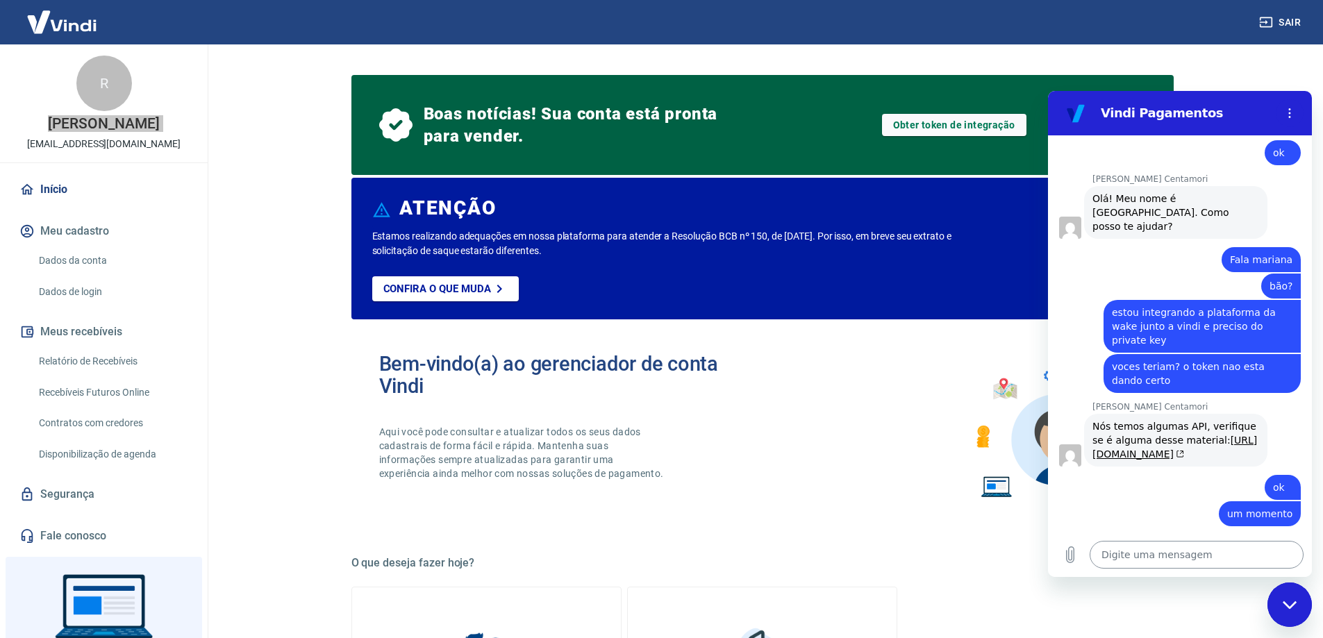
click at [1216, 553] on textarea at bounding box center [1196, 555] width 214 height 28
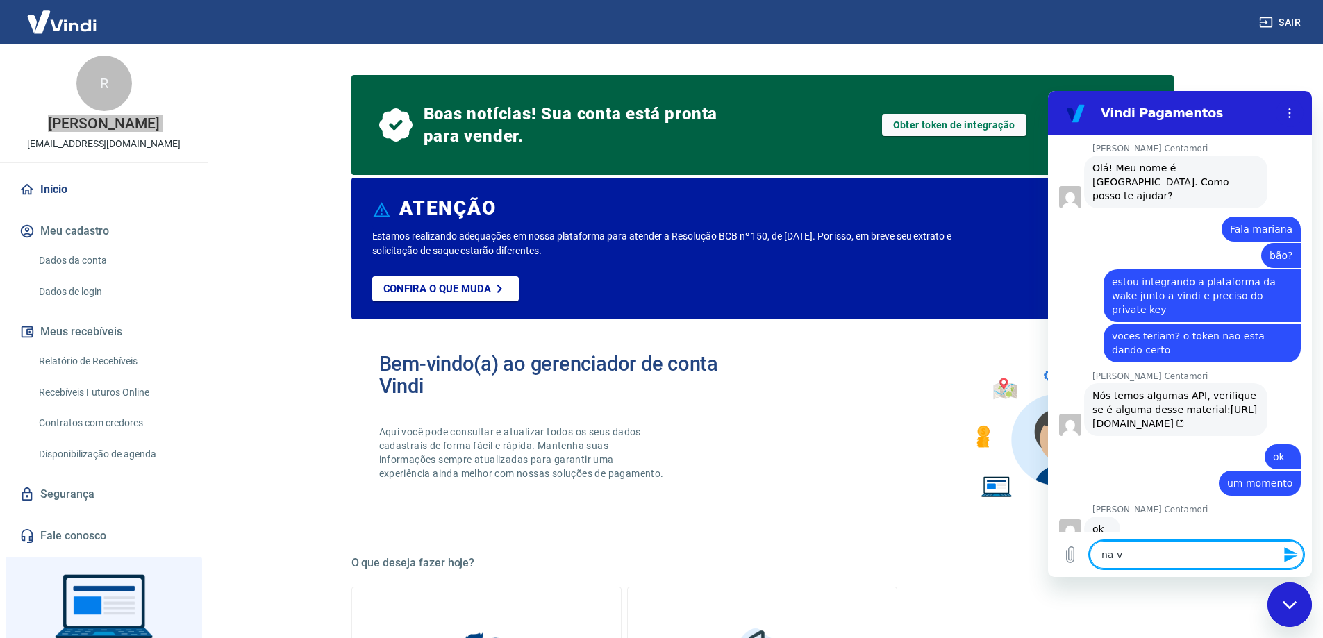
scroll to position [1899, 0]
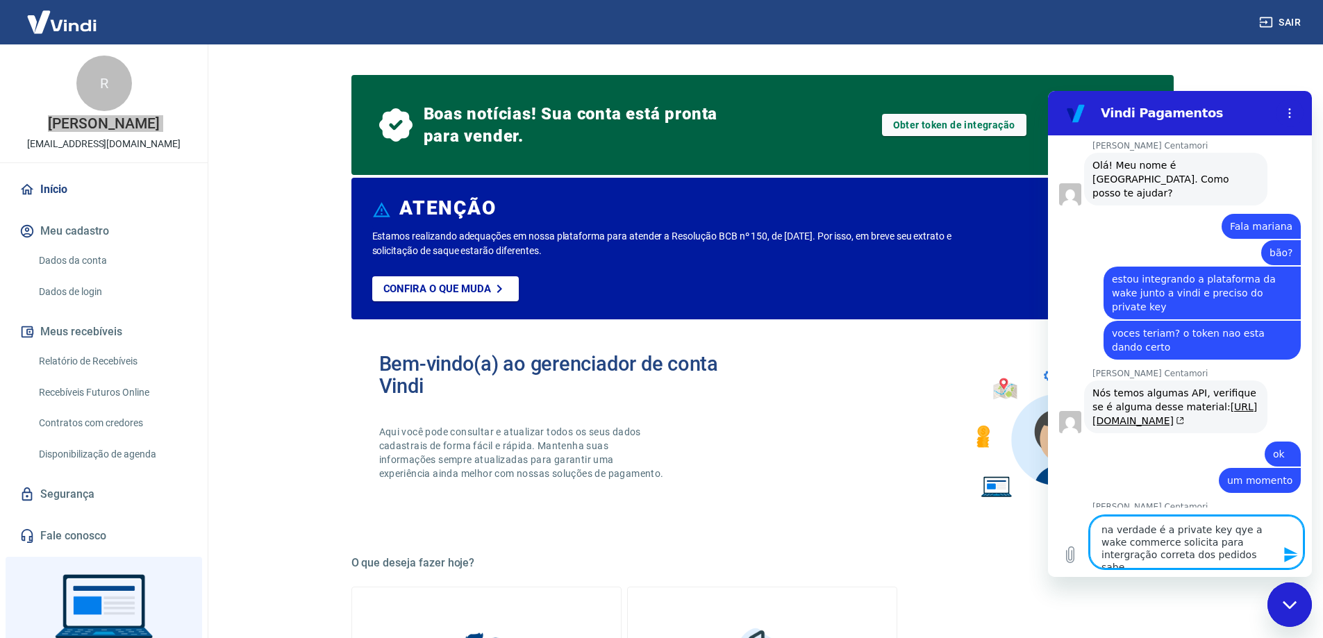
click at [1240, 544] on textarea "na verdade é a private key qye a wake commerce solicita para intergração corret…" at bounding box center [1196, 542] width 214 height 53
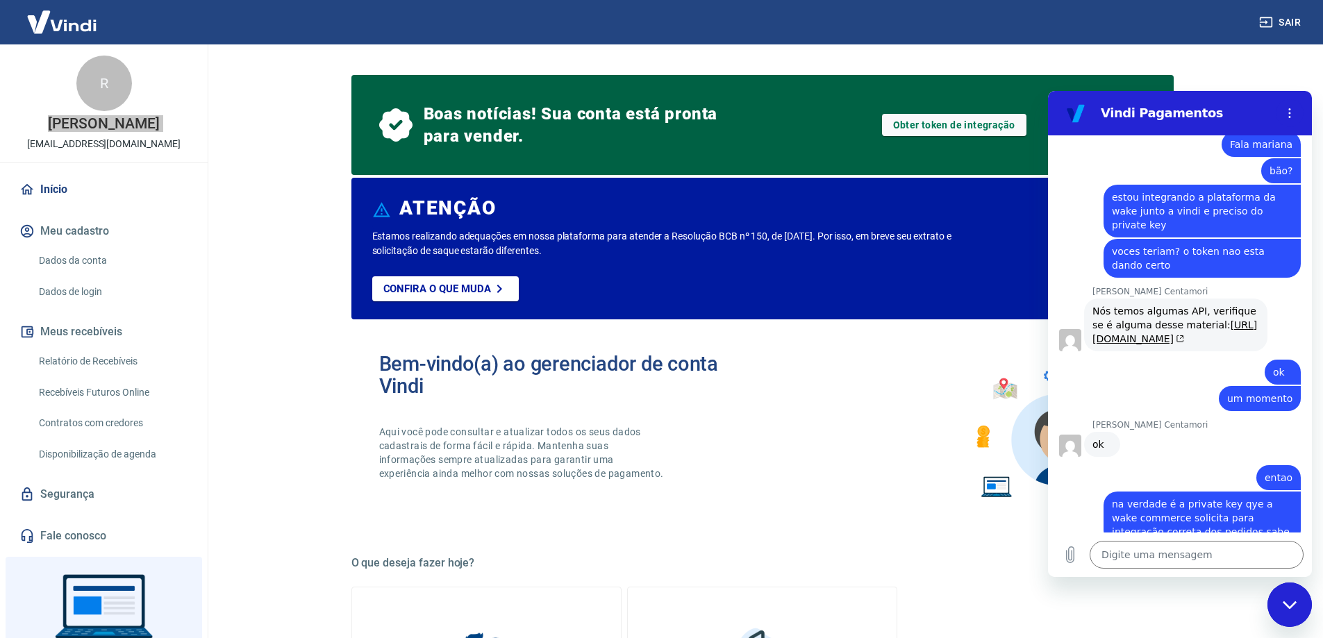
scroll to position [1980, 0]
click at [1217, 556] on textarea at bounding box center [1196, 555] width 214 height 28
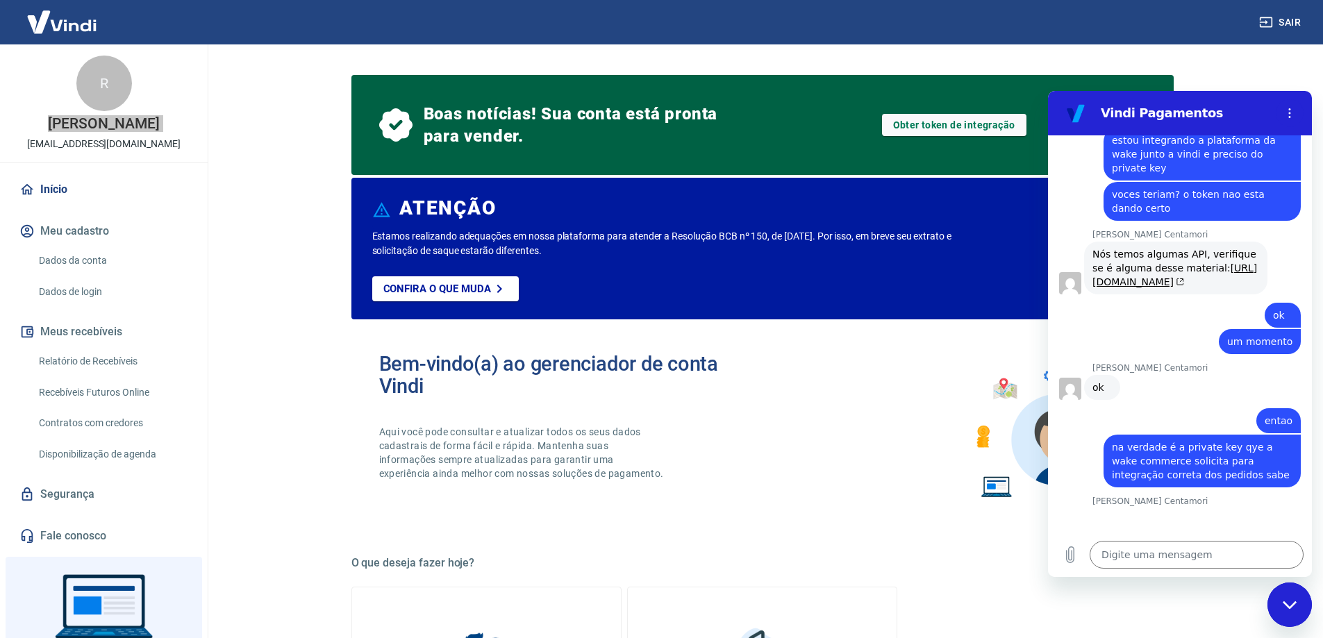
scroll to position [2041, 0]
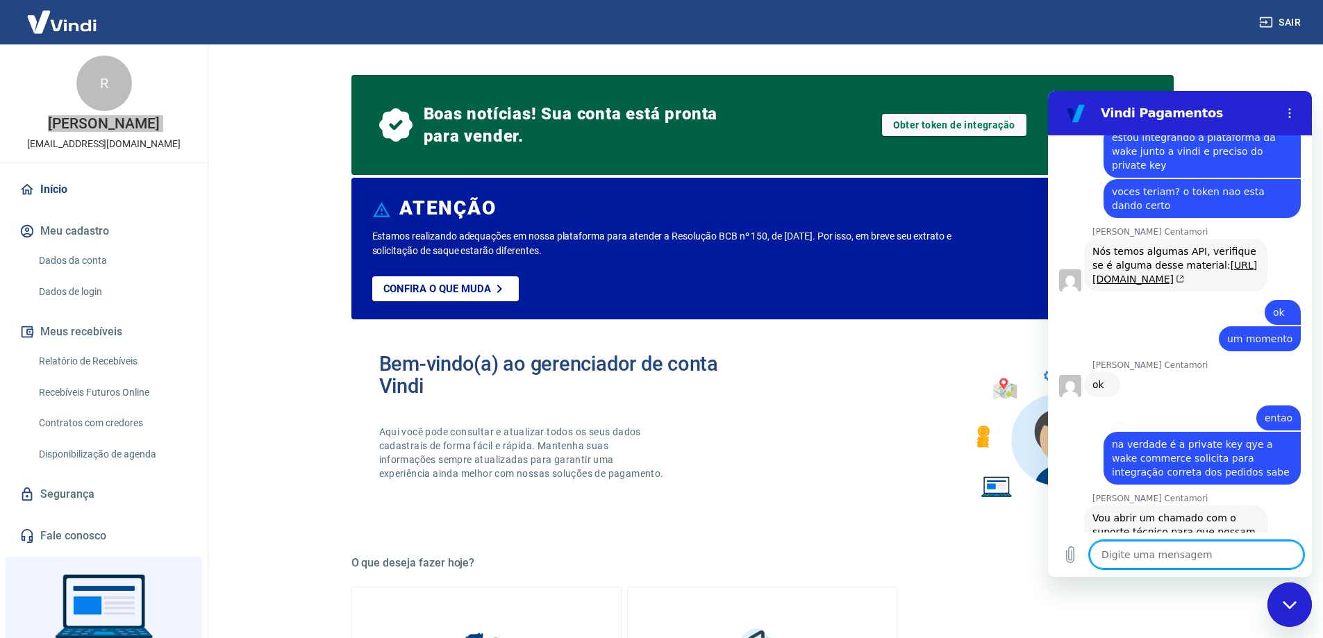
click at [1211, 562] on textarea at bounding box center [1196, 555] width 214 height 28
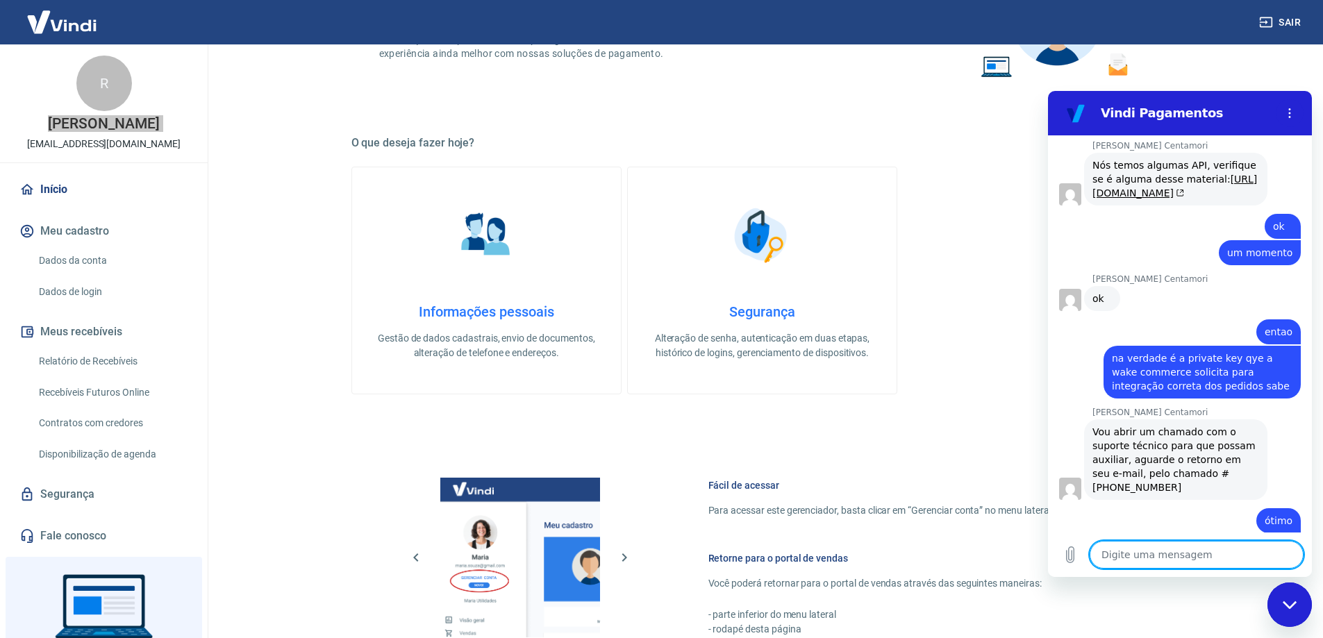
scroll to position [556, 0]
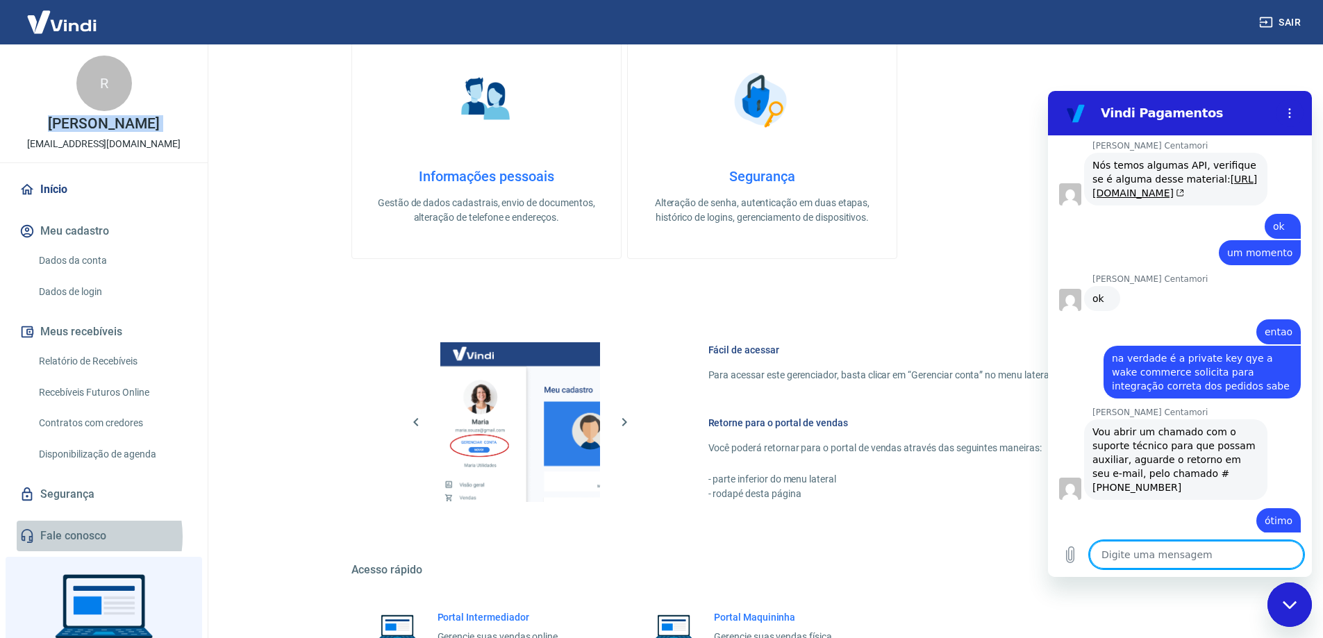
click at [72, 551] on link "Fale conosco" at bounding box center [104, 536] width 174 height 31
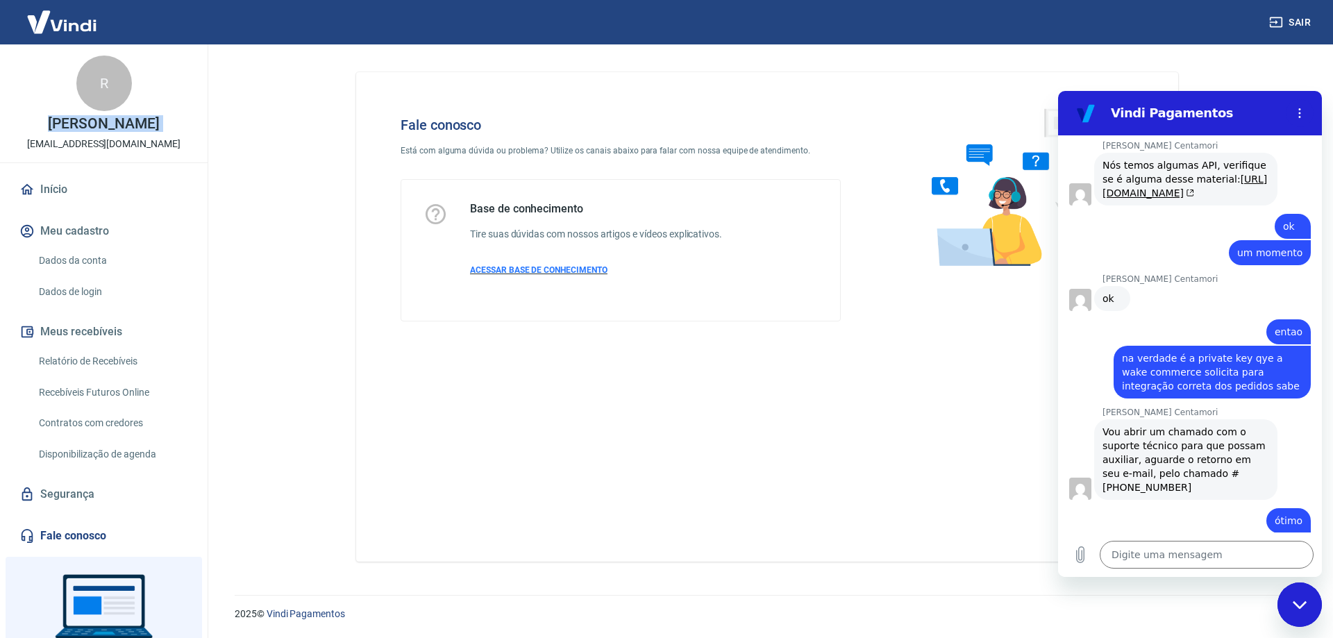
click at [577, 269] on span "ACESSAR BASE DE CONHECIMENTO" at bounding box center [538, 270] width 137 height 10
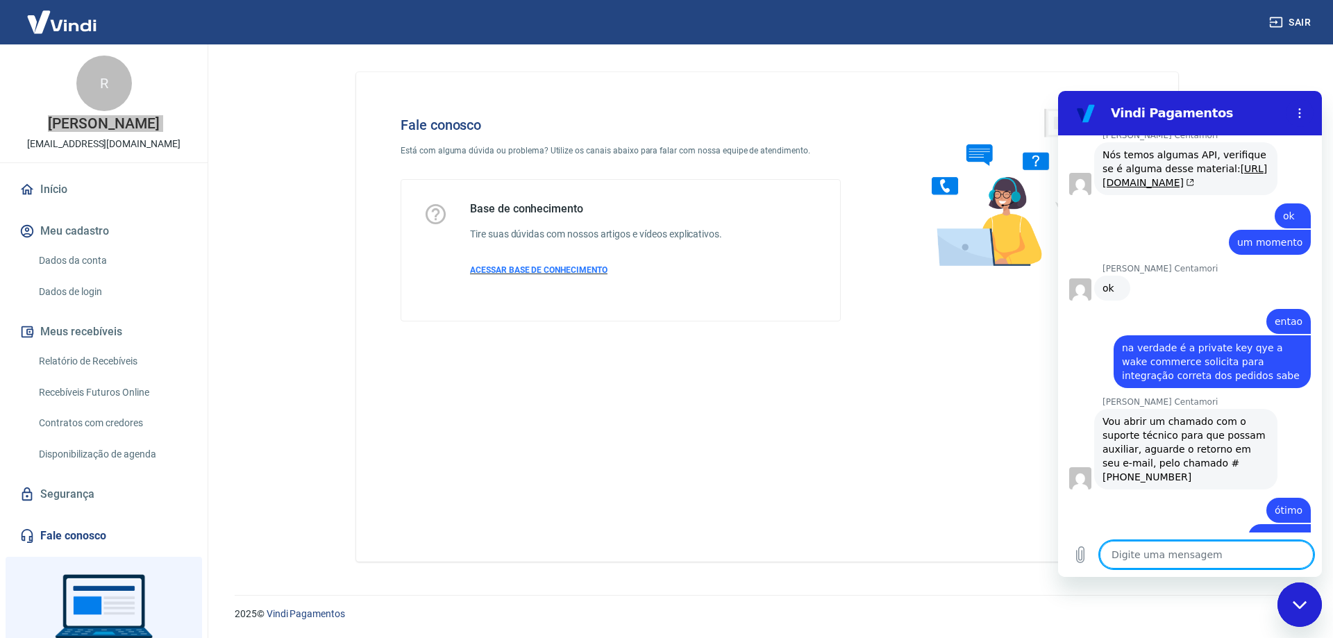
scroll to position [2213, 0]
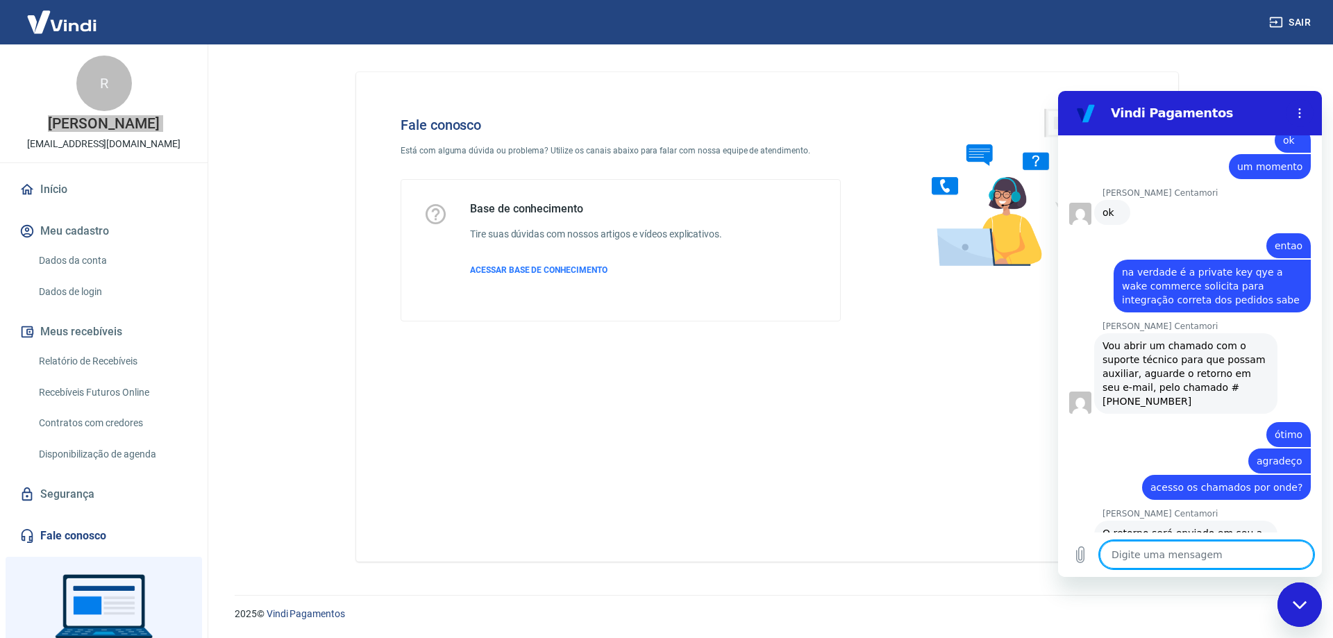
click at [1204, 560] on textarea at bounding box center [1207, 555] width 214 height 28
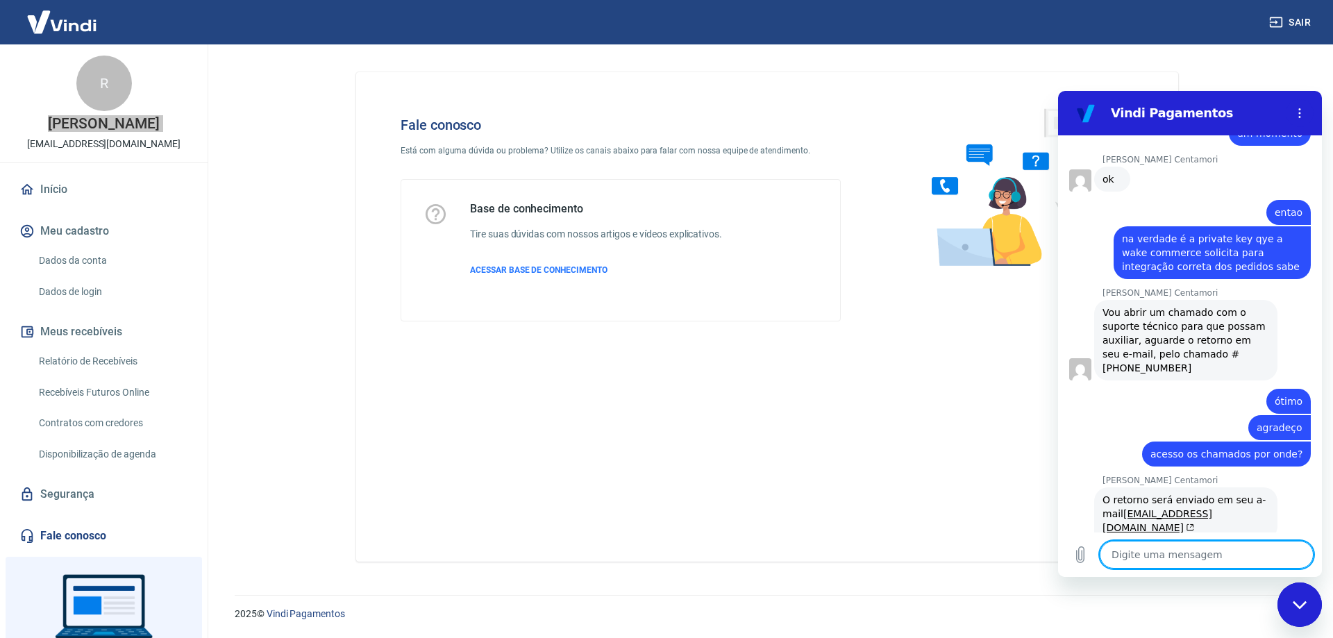
scroll to position [2319, 0]
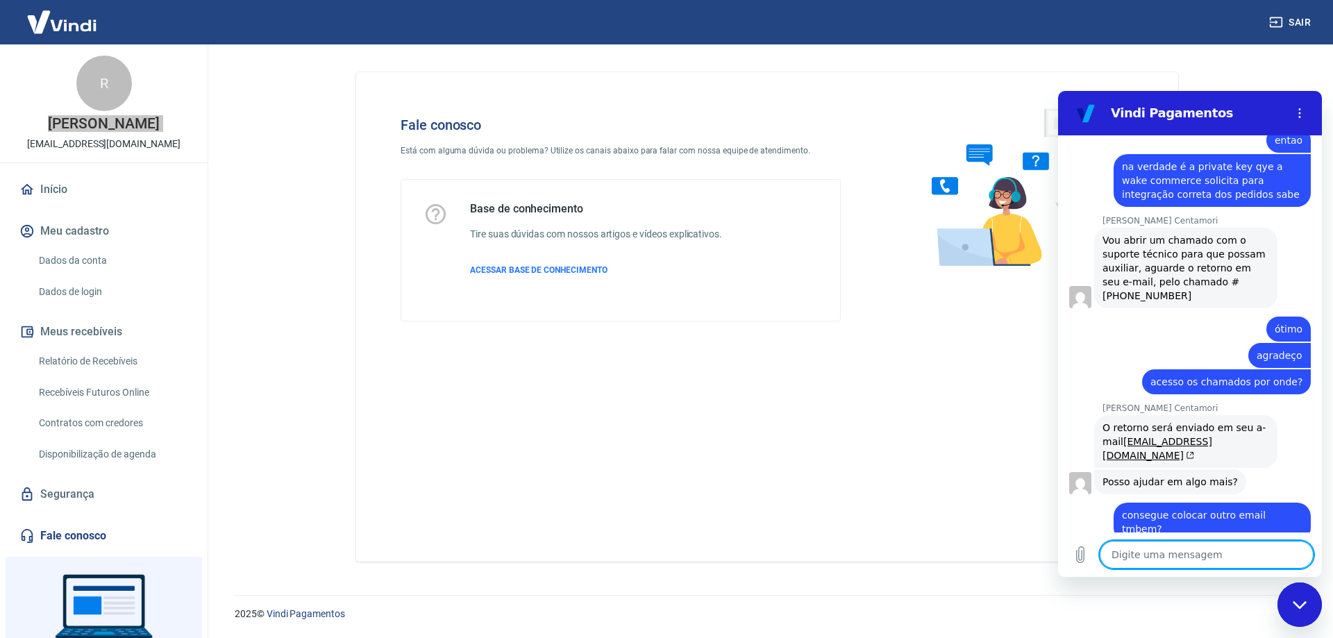
click at [1153, 553] on textarea at bounding box center [1207, 555] width 214 height 28
click at [1202, 550] on textarea "ecommerce" at bounding box center [1207, 555] width 214 height 28
paste textarea "@[DOMAIN_NAME]"
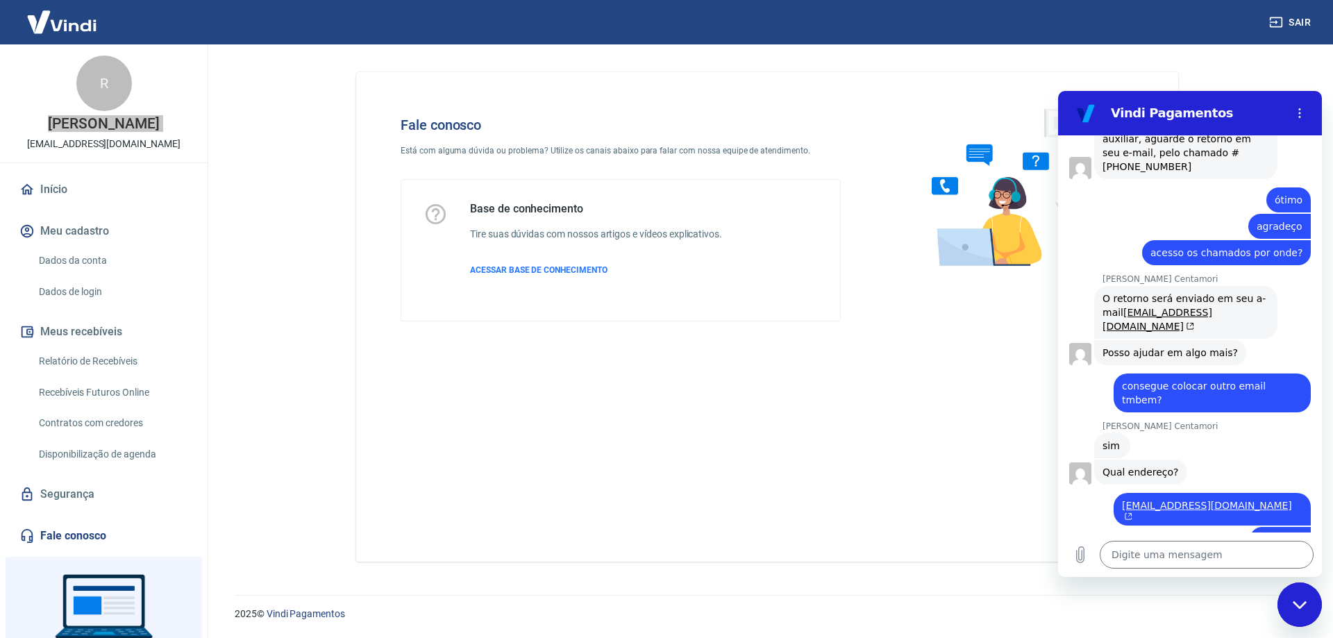
scroll to position [2450, 0]
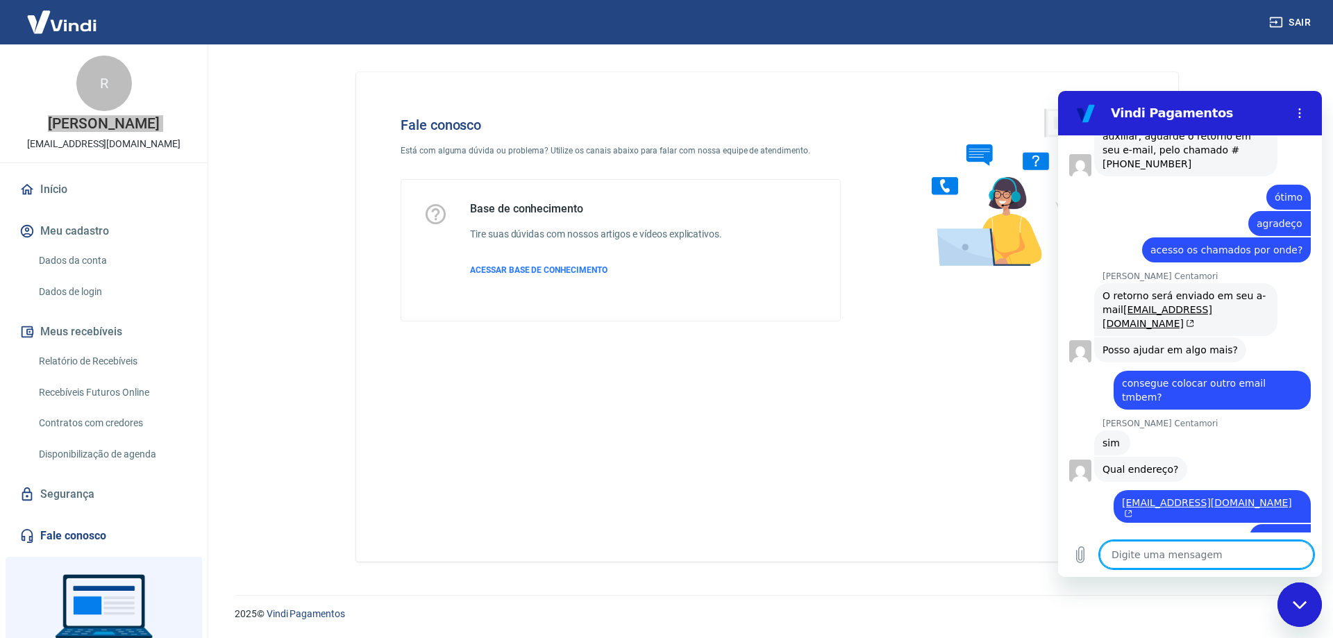
drag, startPoint x: 1231, startPoint y: 564, endPoint x: 1221, endPoint y: 492, distance: 73.0
click at [1233, 564] on textarea at bounding box center [1207, 555] width 214 height 28
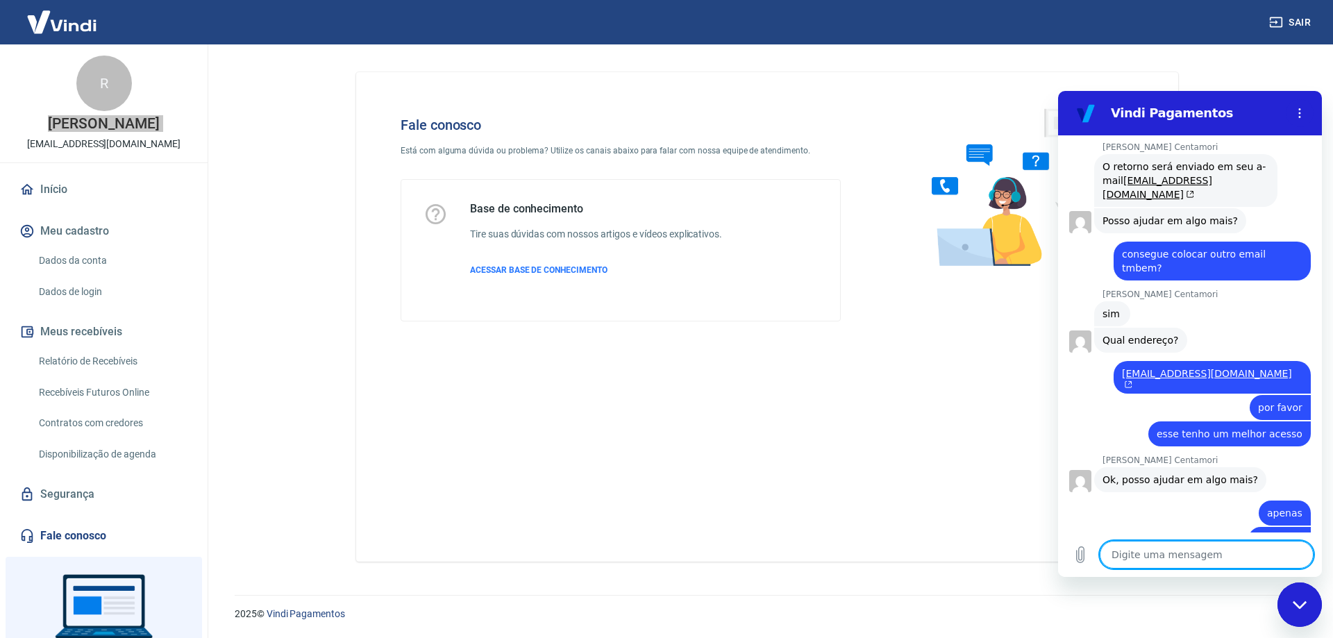
scroll to position [2582, 0]
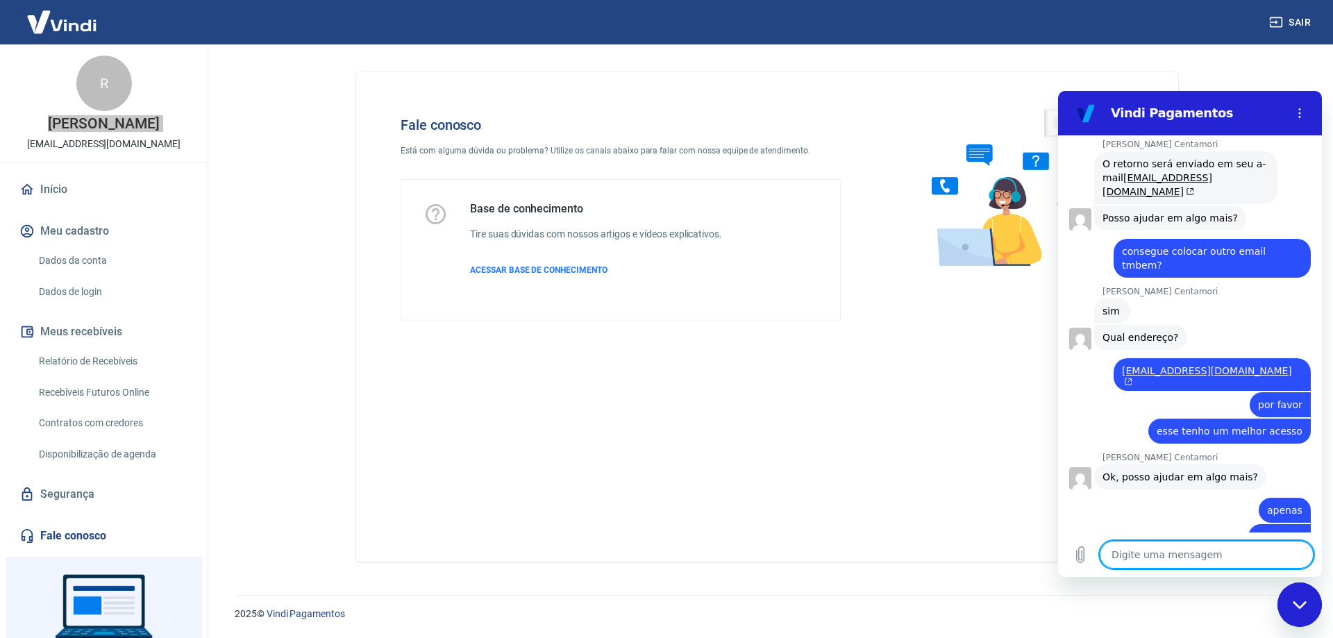
click at [1169, 558] on textarea at bounding box center [1207, 555] width 214 height 28
click at [1301, 612] on div "Fechar janela de mensagens" at bounding box center [1300, 605] width 42 height 42
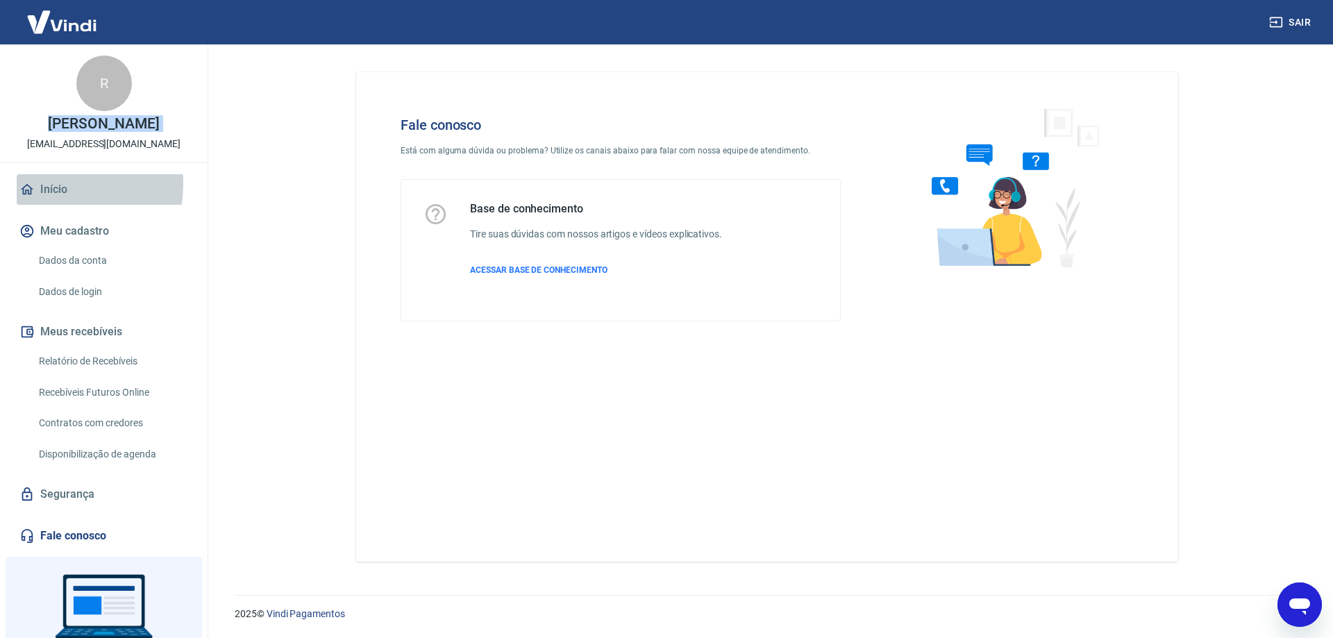
click at [52, 198] on link "Início" at bounding box center [104, 189] width 174 height 31
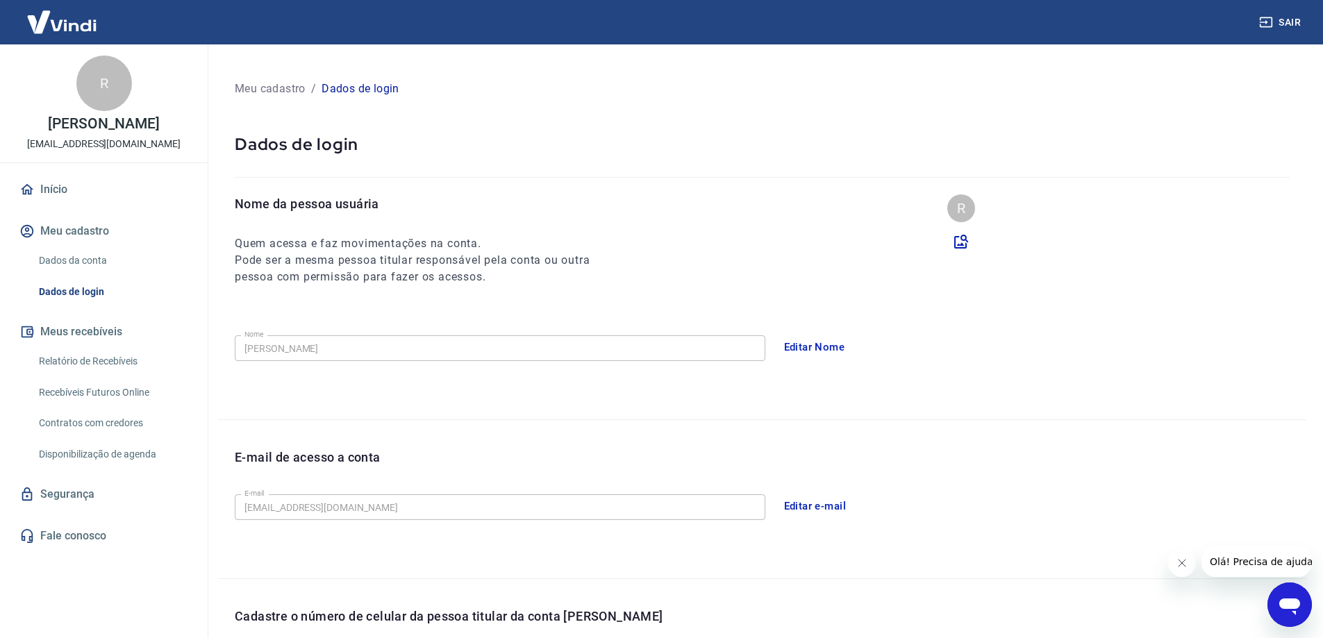
click at [110, 151] on p "[EMAIL_ADDRESS][DOMAIN_NAME]" at bounding box center [103, 144] width 153 height 15
copy div "R RODRIGO DO AMARAL HENRIQUE"
click at [51, 31] on img at bounding box center [62, 22] width 90 height 42
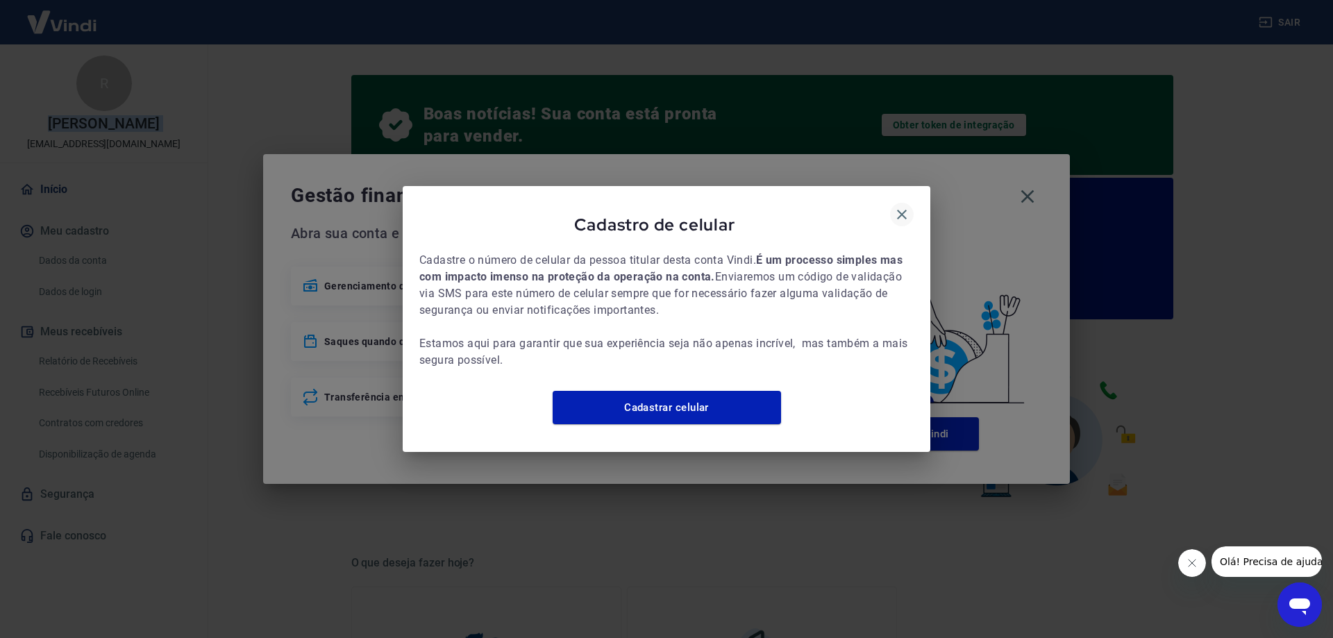
click at [903, 206] on icon "button" at bounding box center [902, 214] width 17 height 17
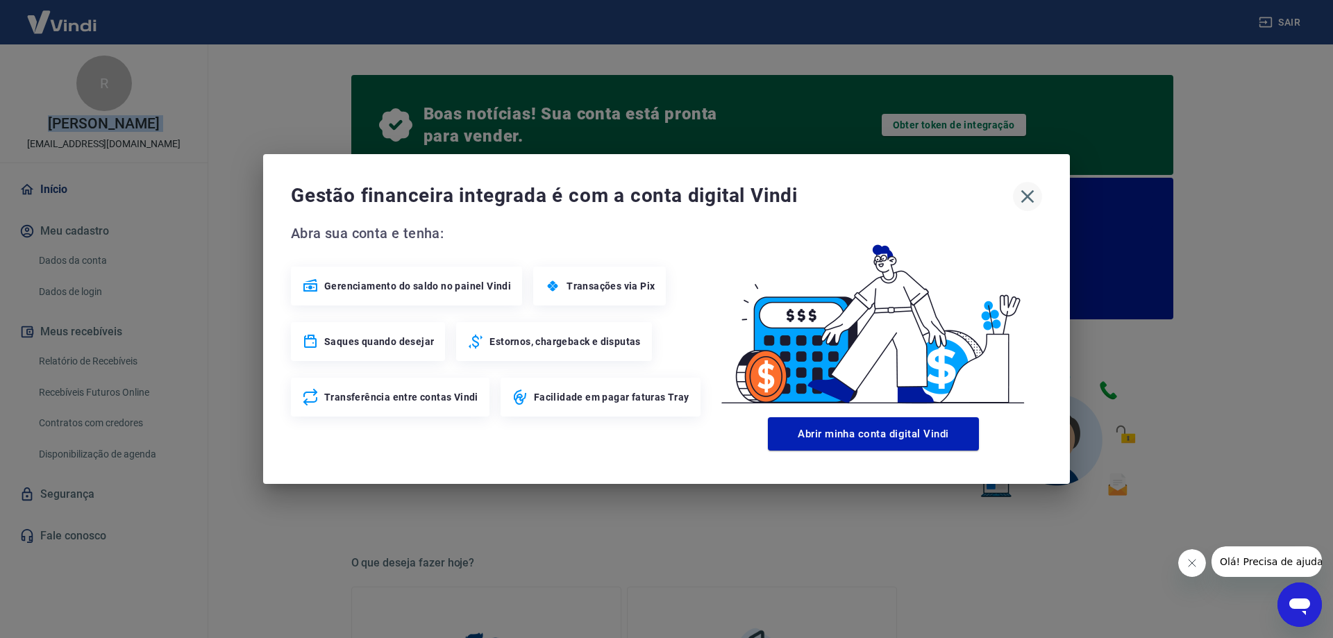
click at [1026, 193] on icon "button" at bounding box center [1028, 196] width 22 height 22
